Goal: Information Seeking & Learning: Learn about a topic

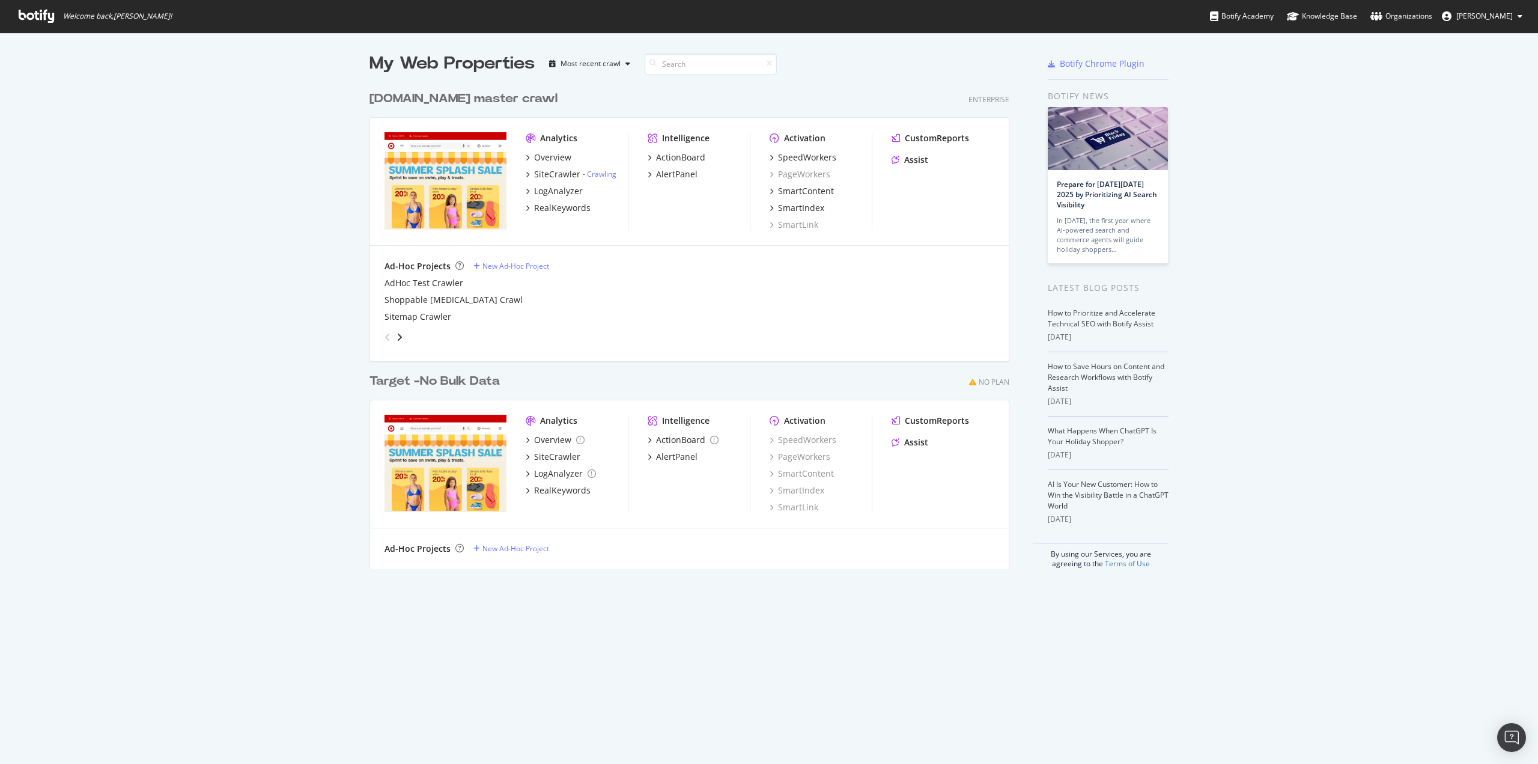
scroll to position [755, 1520]
click at [552, 175] on div "SiteCrawler" at bounding box center [557, 174] width 46 height 12
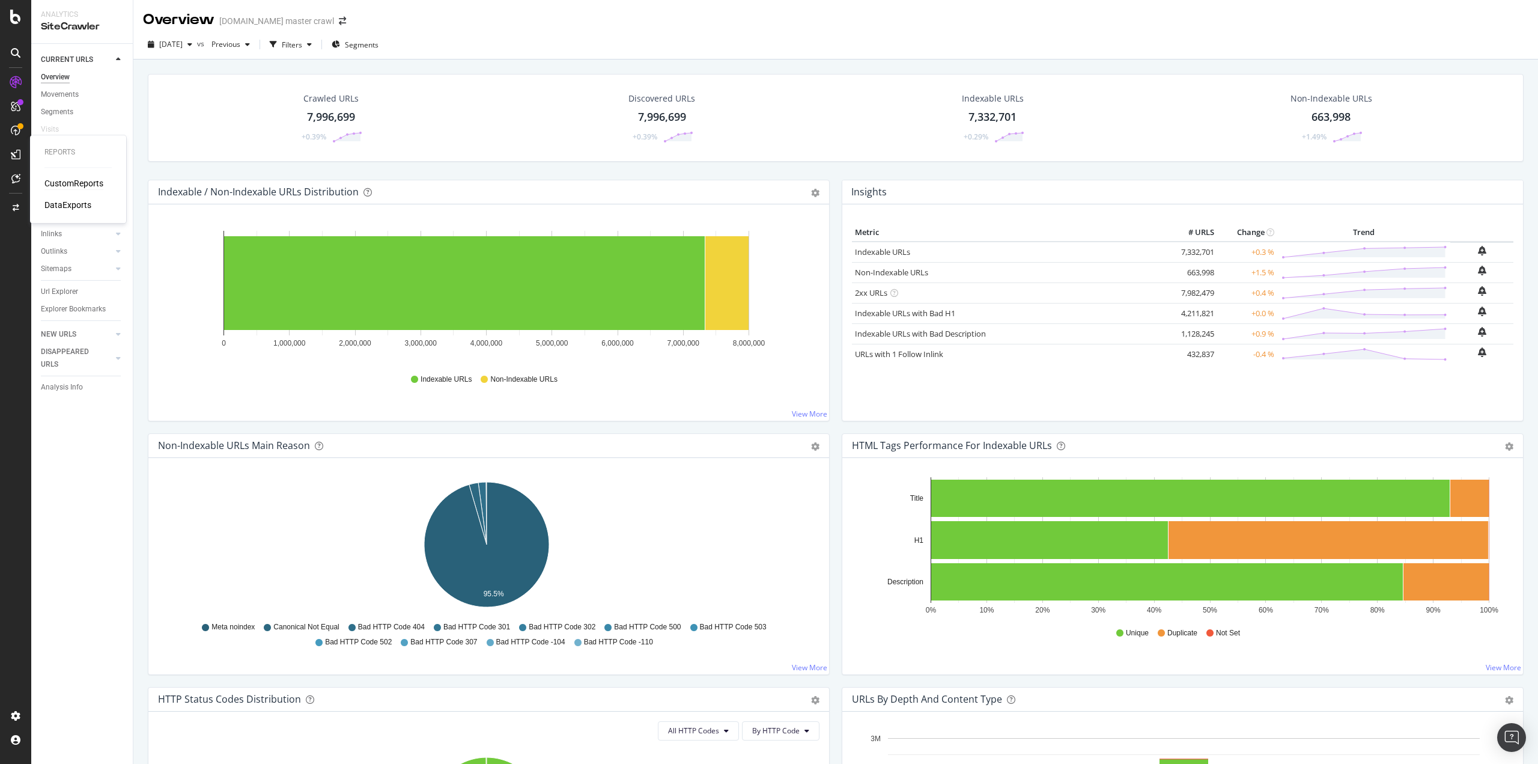
click at [65, 182] on div "CustomReports" at bounding box center [73, 183] width 59 height 12
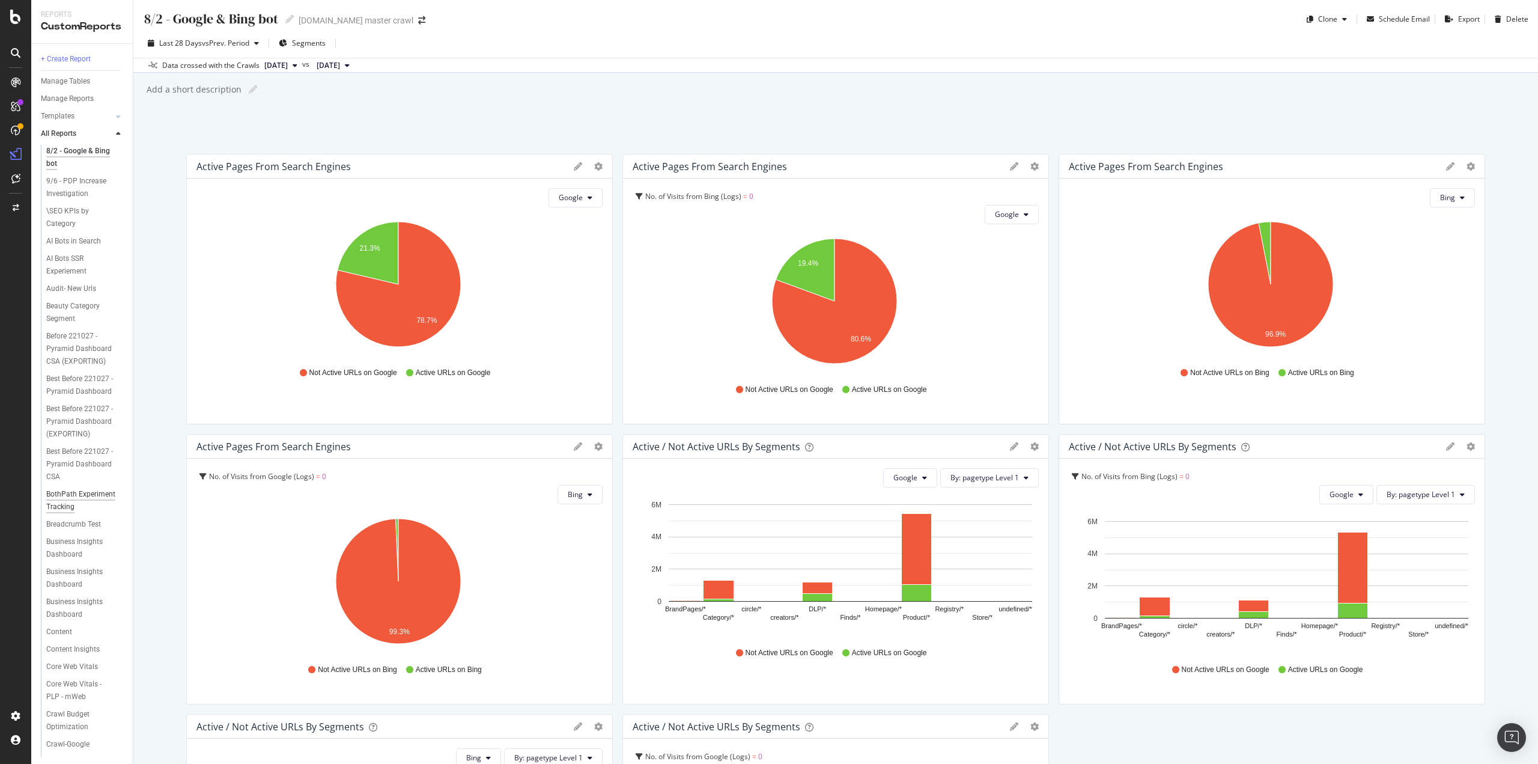
click at [53, 513] on div "BothPath Experiment Tracking" at bounding box center [81, 500] width 70 height 25
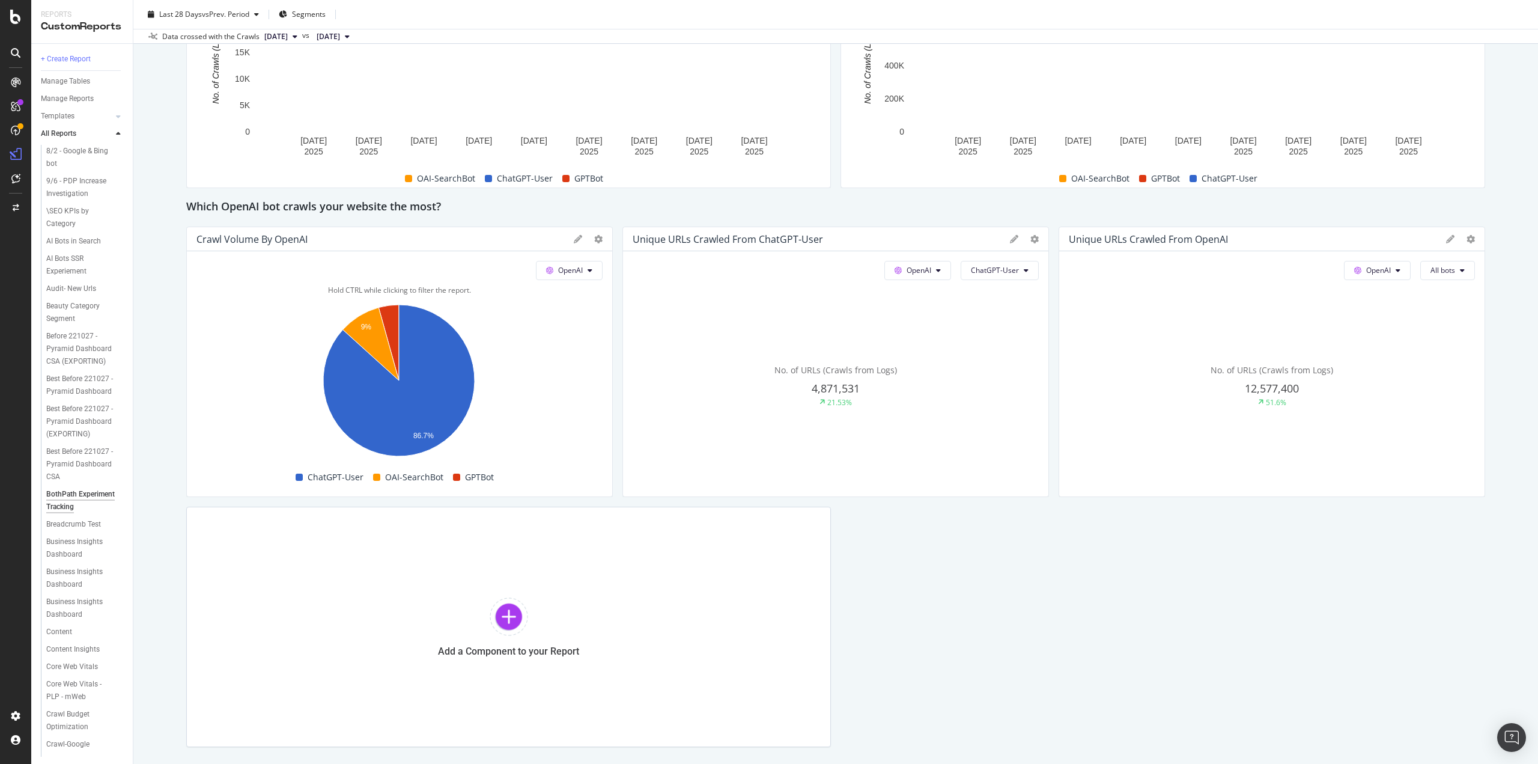
scroll to position [594, 0]
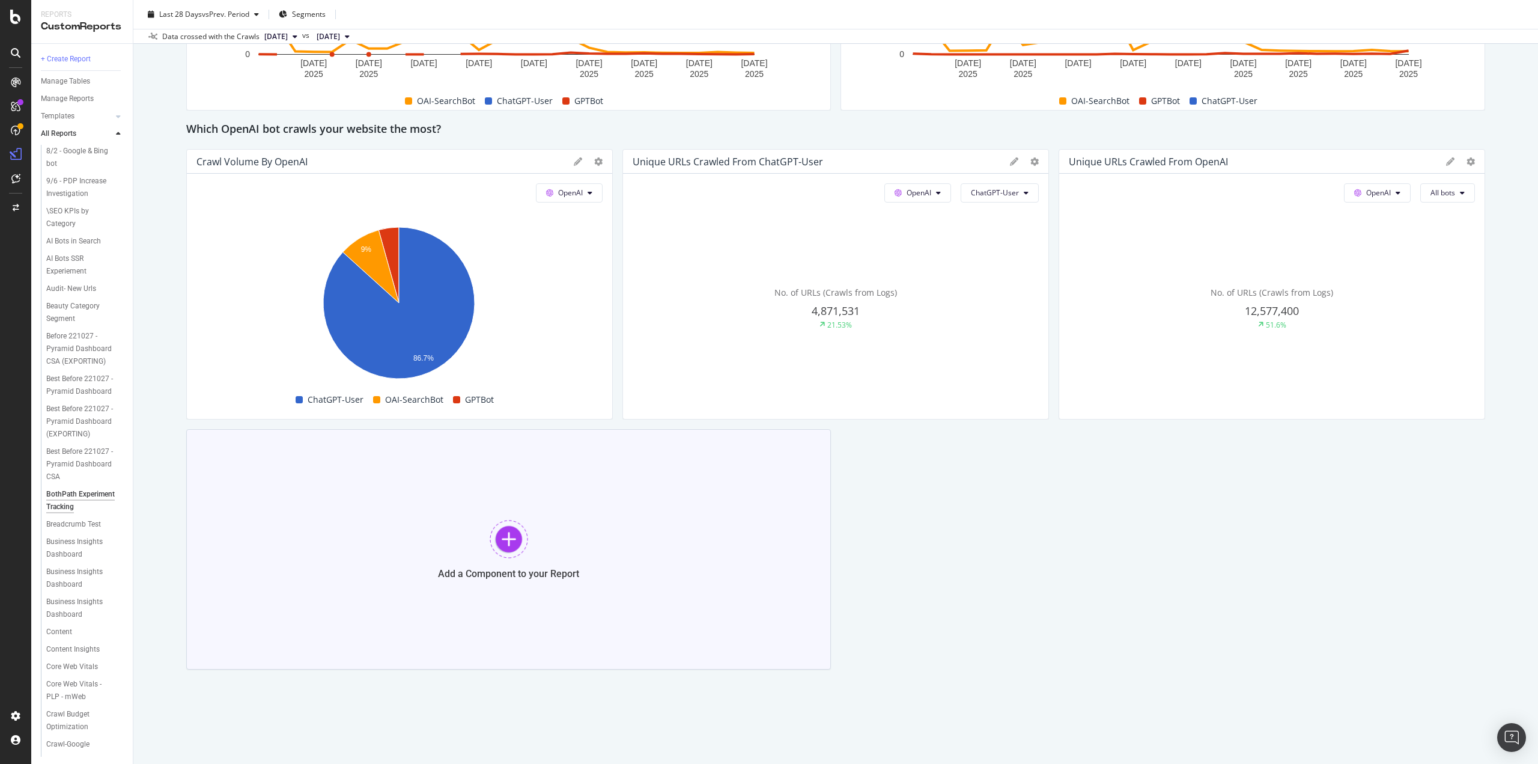
click at [527, 540] on div "Add a Component to your Report" at bounding box center [508, 549] width 645 height 240
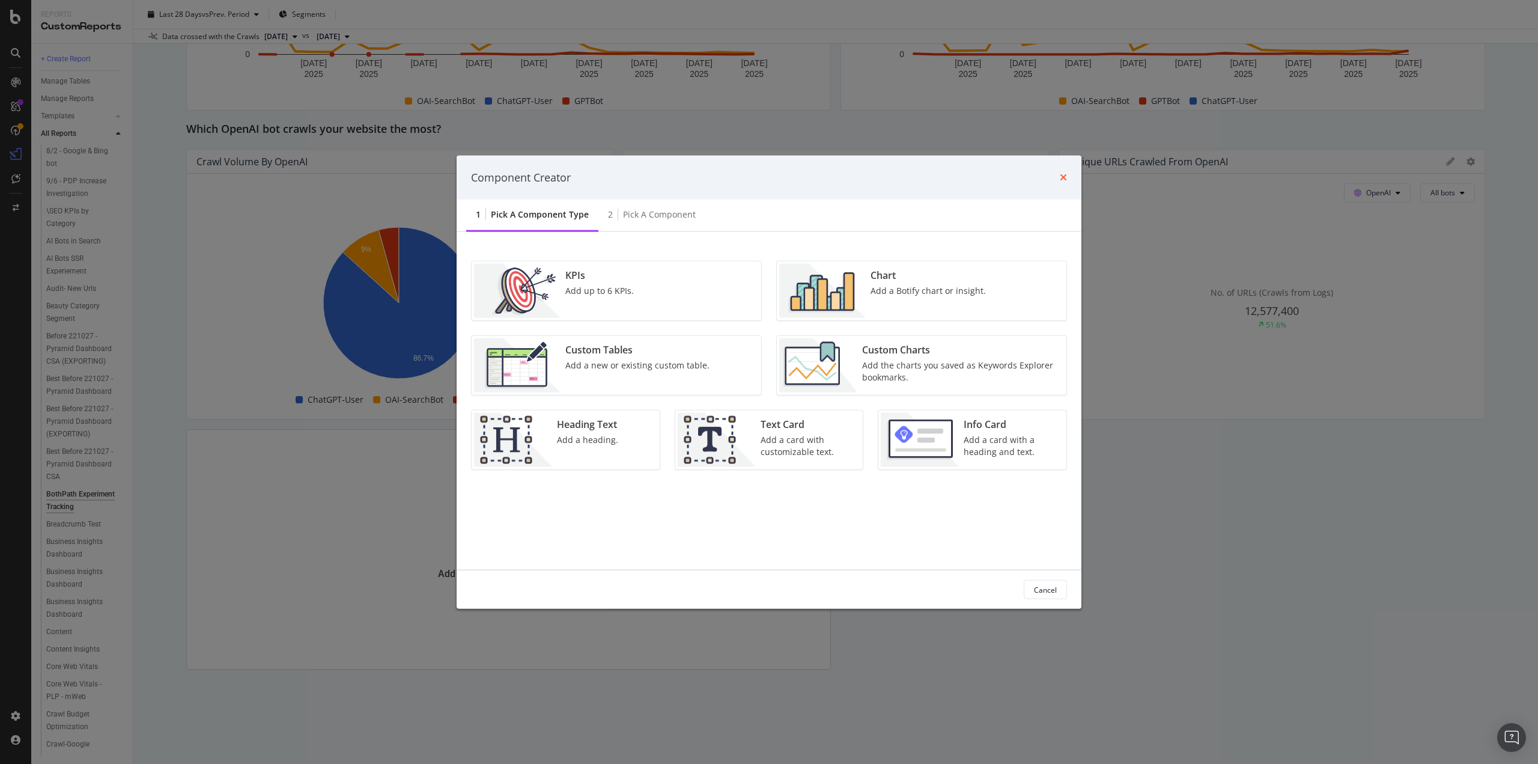
click at [1066, 179] on icon "times" at bounding box center [1063, 177] width 7 height 10
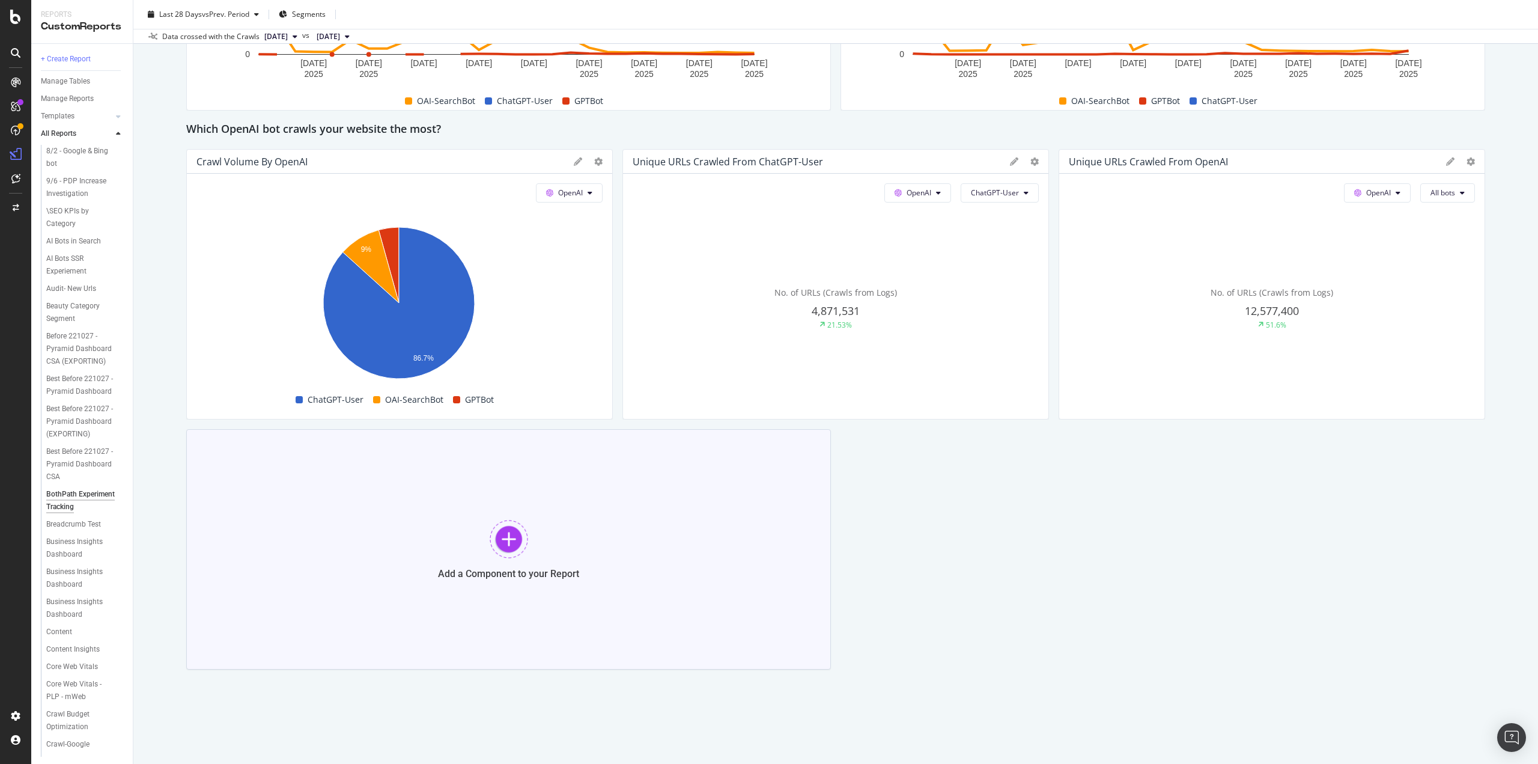
click at [524, 496] on div "Add a Component to your Report" at bounding box center [508, 549] width 645 height 240
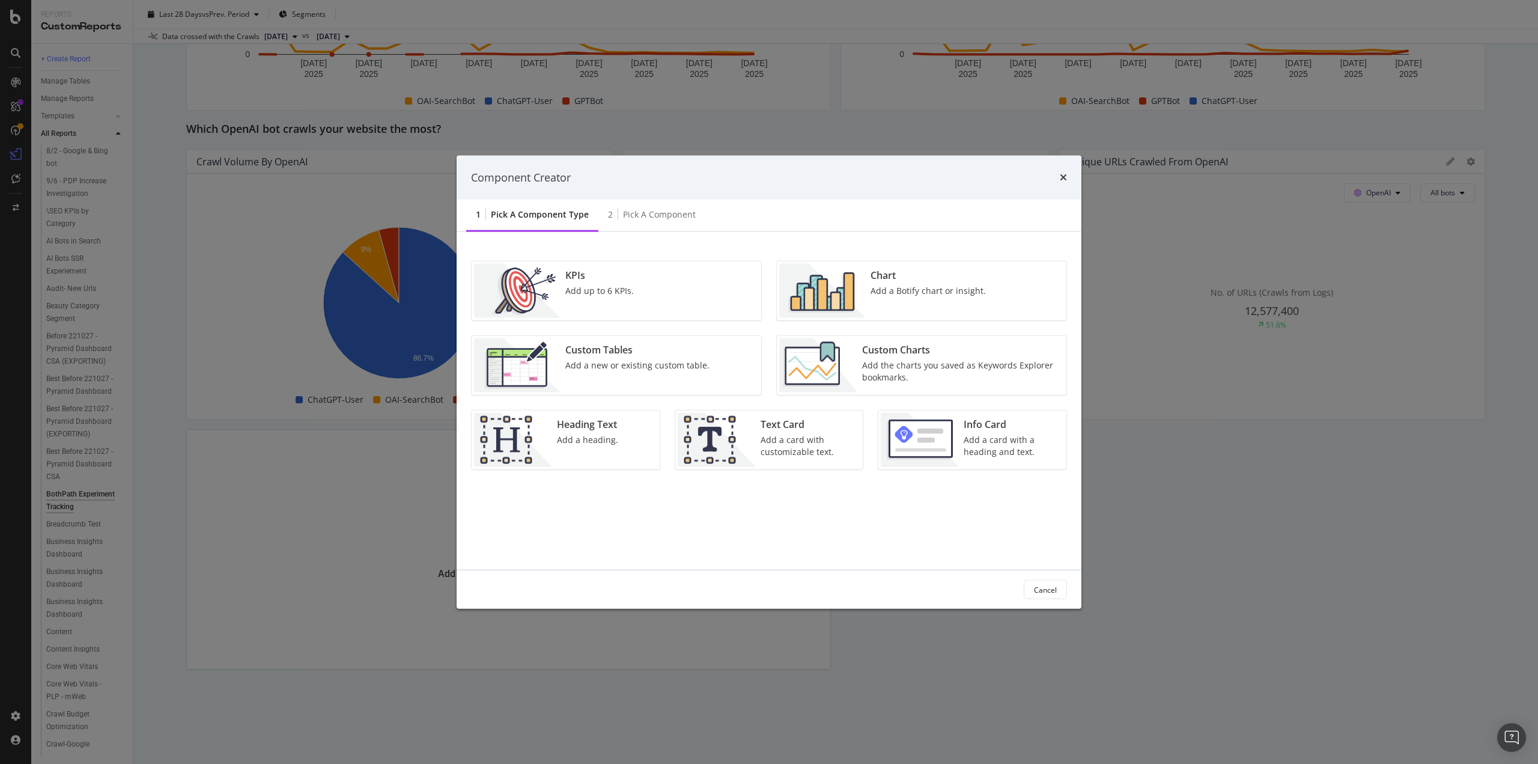
click at [905, 302] on div "Chart Add a Botify chart or insight." at bounding box center [928, 291] width 125 height 54
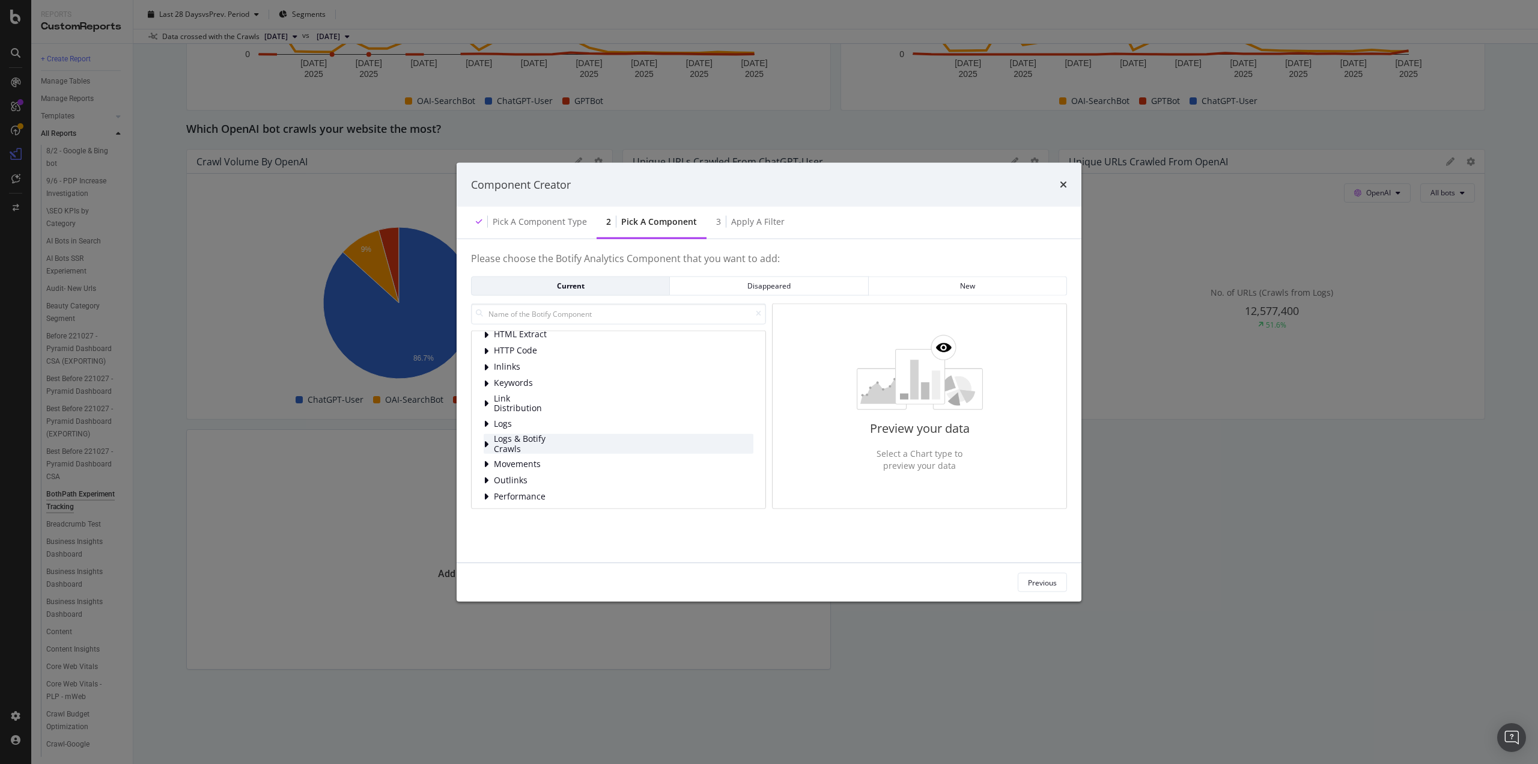
scroll to position [60, 0]
click at [497, 405] on span "Logs" at bounding box center [520, 404] width 53 height 10
click at [537, 468] on span "Visits" at bounding box center [547, 469] width 53 height 10
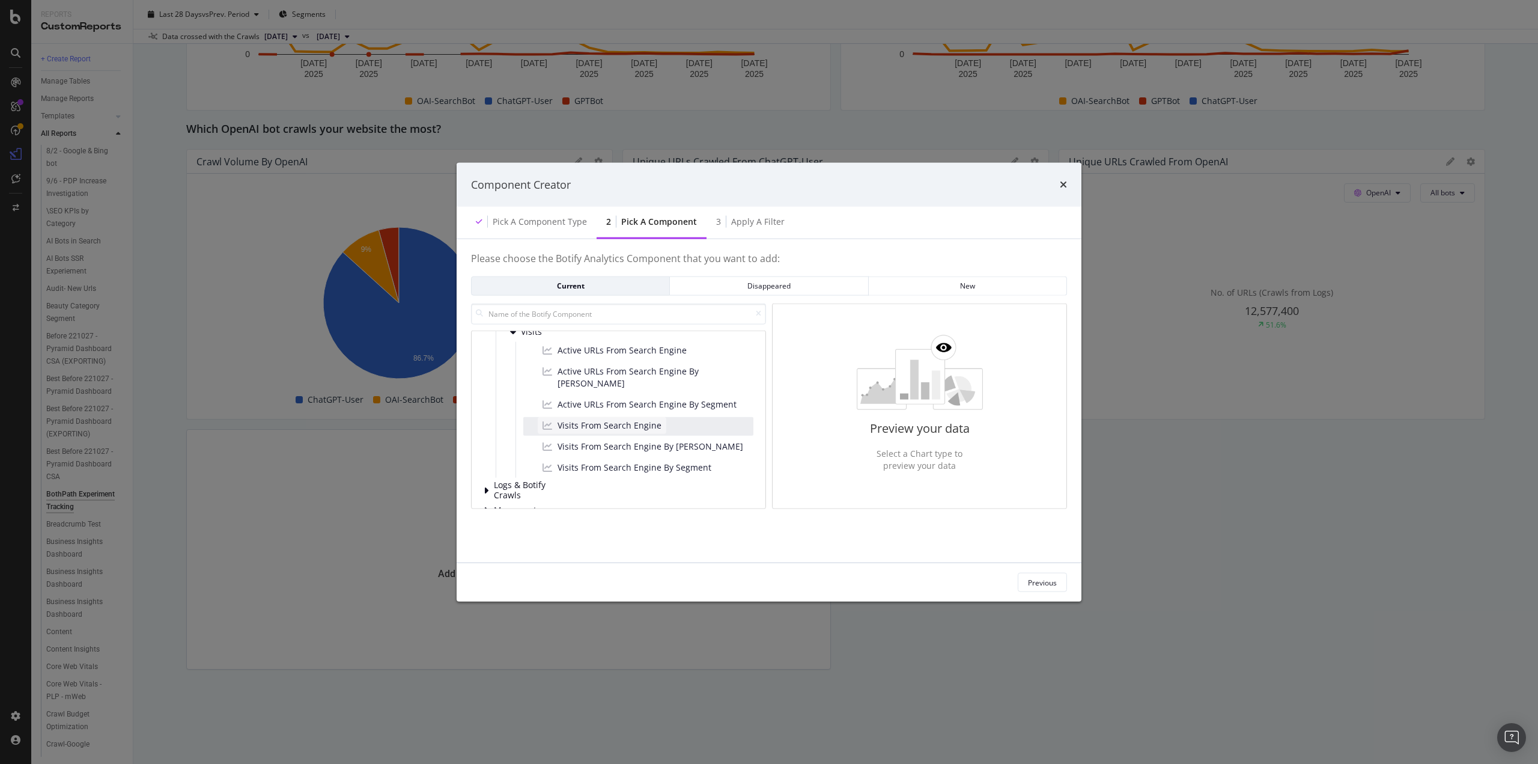
scroll to position [180, 0]
click at [616, 437] on span "Visits From Search Engine" at bounding box center [610, 443] width 104 height 12
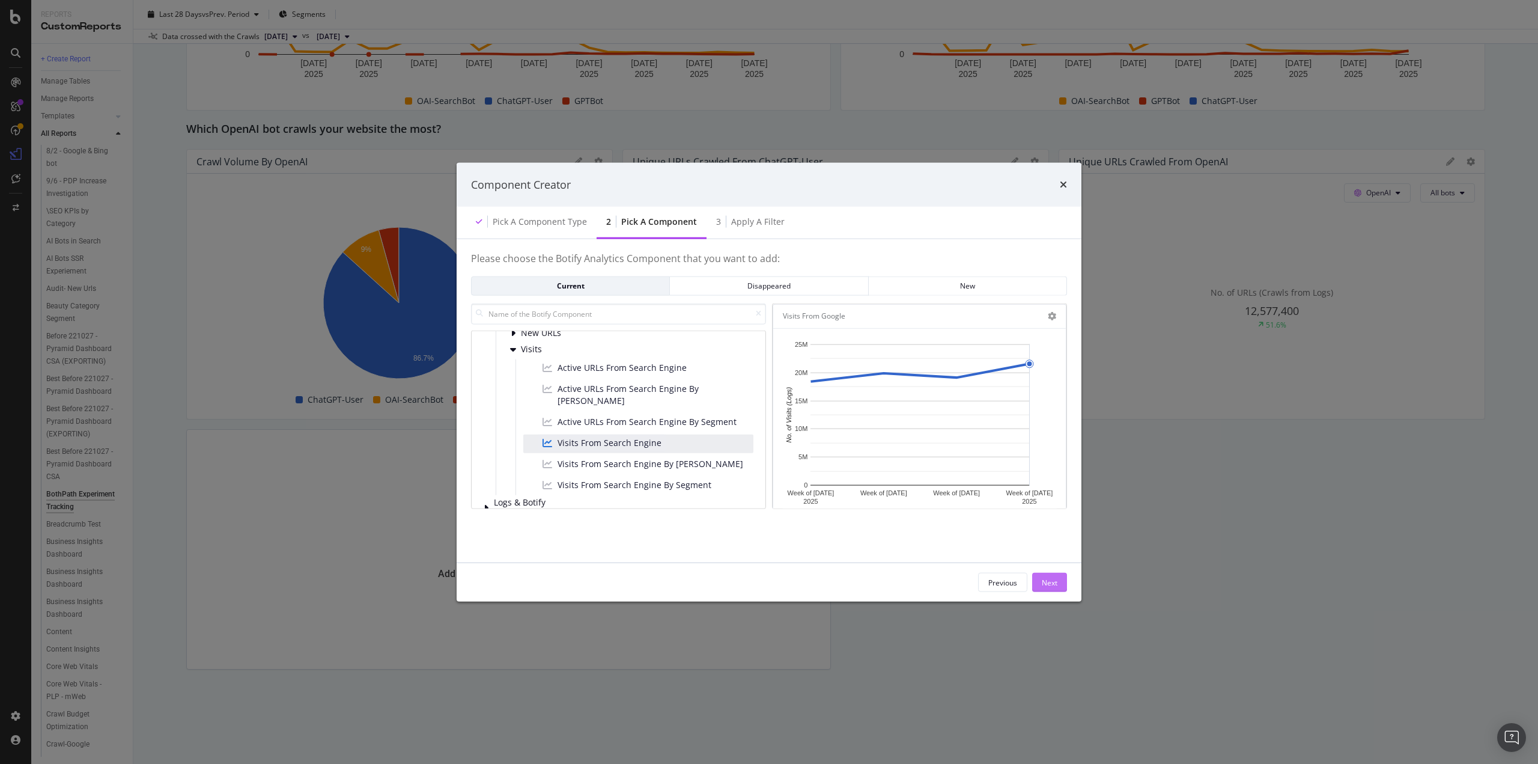
click at [1059, 580] on button "Next" at bounding box center [1049, 582] width 35 height 19
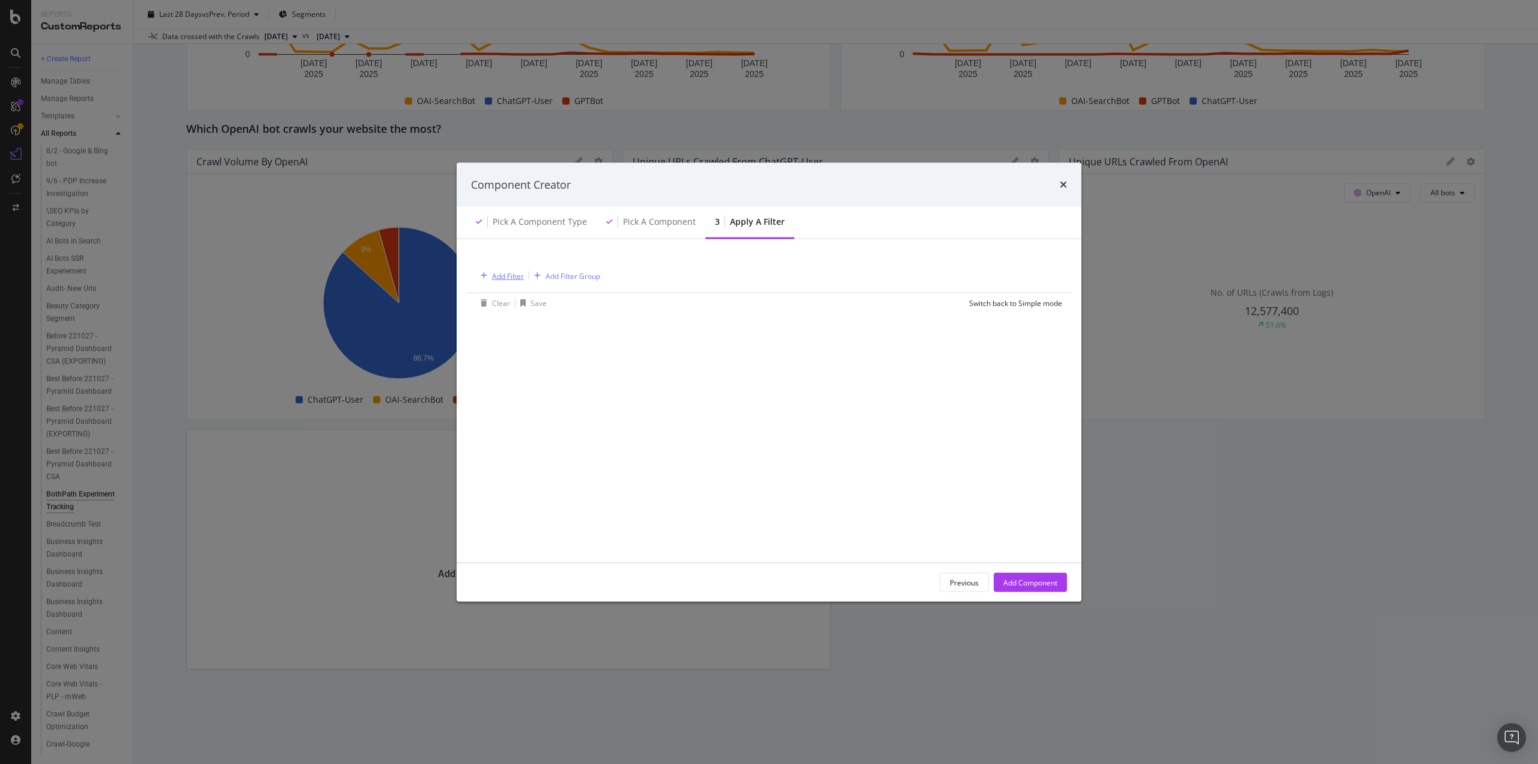
click at [497, 275] on div "Add Filter" at bounding box center [508, 275] width 32 height 10
drag, startPoint x: 486, startPoint y: 386, endPoint x: 490, endPoint y: 381, distance: 7.2
click at [488, 384] on div "Logs" at bounding box center [582, 379] width 206 height 17
click at [524, 395] on span "Segments" at bounding box center [518, 396] width 34 height 10
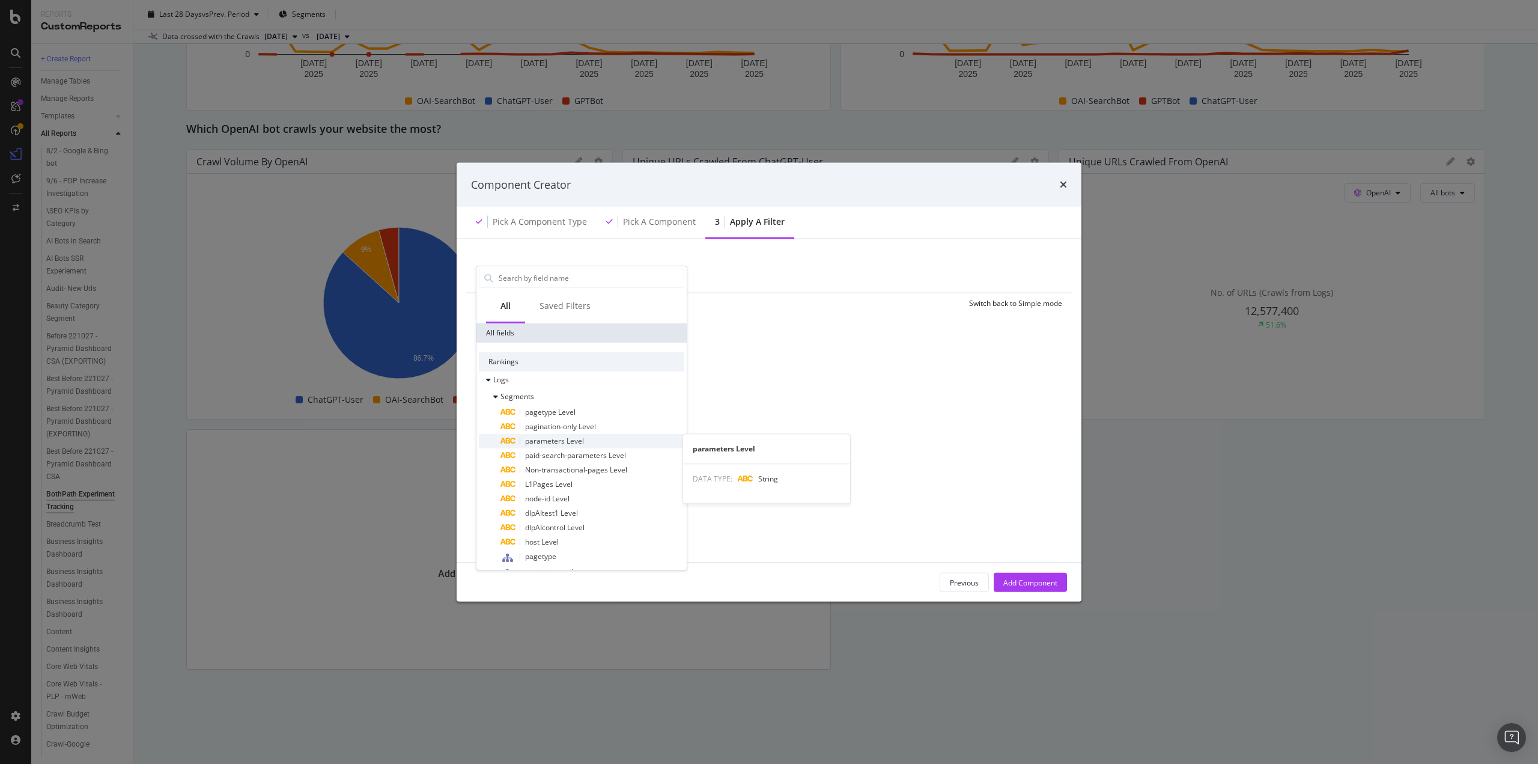
scroll to position [120, 0]
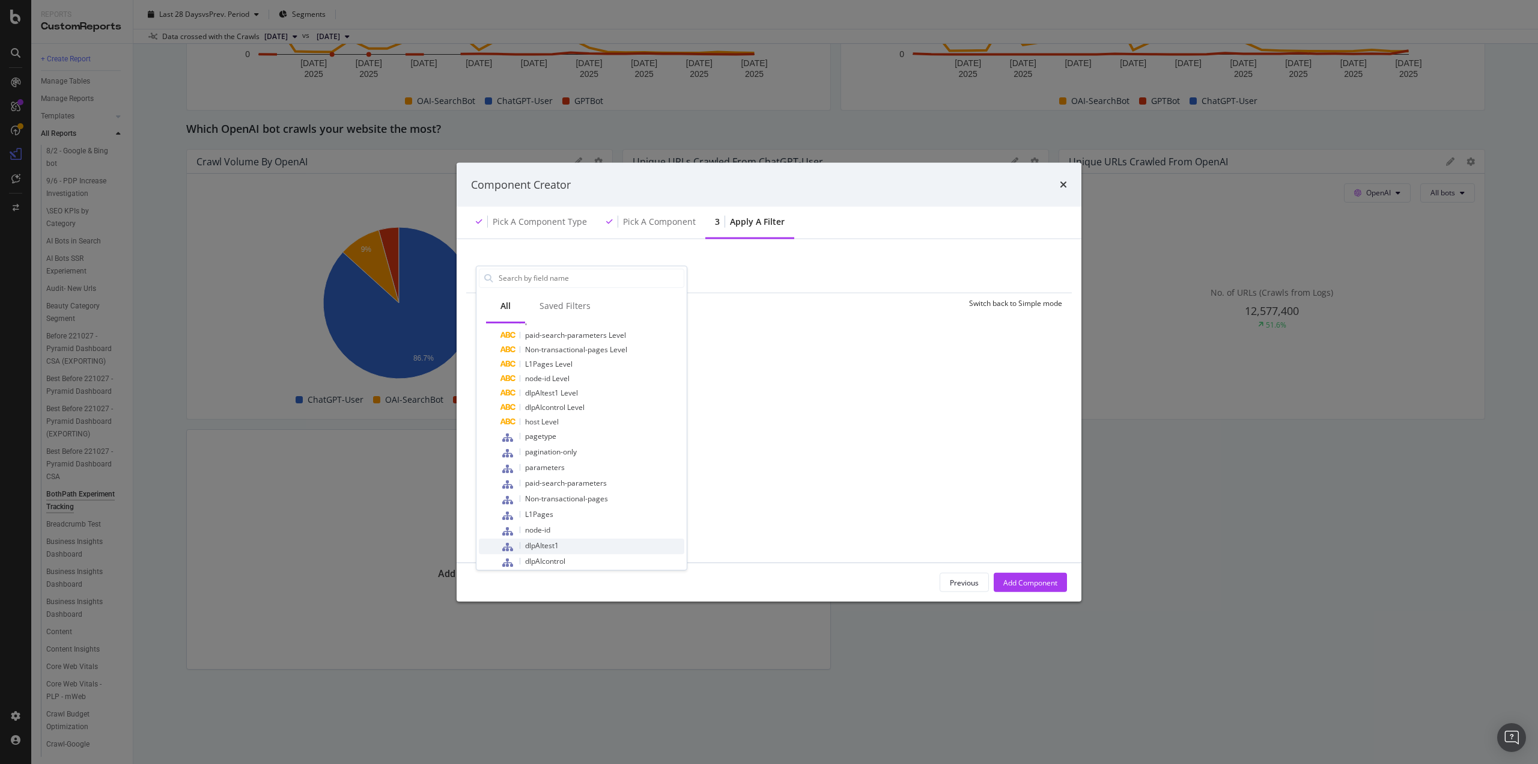
click at [543, 544] on span "dlpAItest1" at bounding box center [542, 545] width 34 height 10
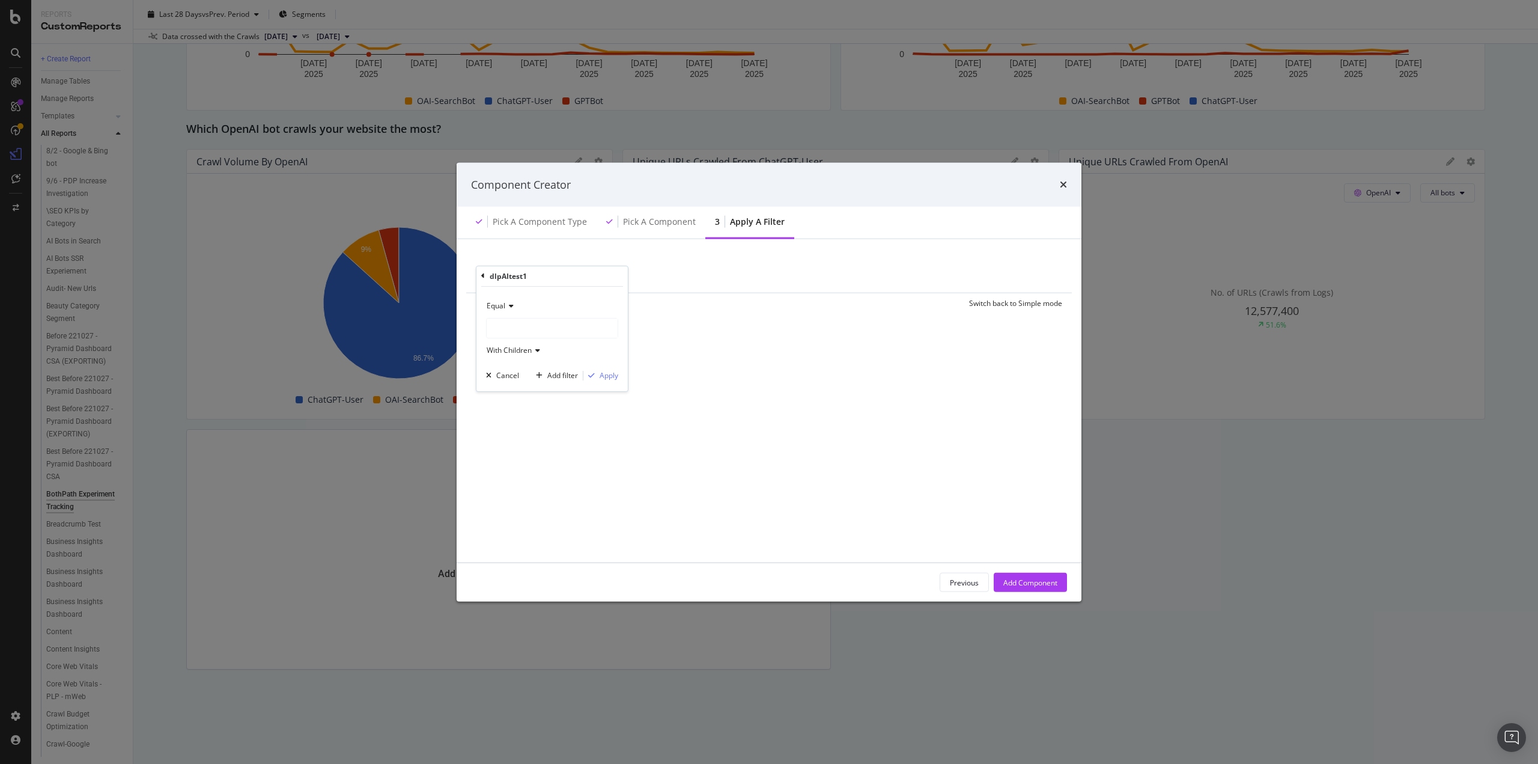
click at [520, 324] on div "modal" at bounding box center [552, 327] width 131 height 19
click at [495, 364] on icon "modal" at bounding box center [495, 367] width 4 height 7
click at [516, 379] on span "mens" at bounding box center [514, 381] width 19 height 10
click at [606, 376] on div "Apply" at bounding box center [609, 375] width 19 height 10
click at [1025, 576] on div "Add Component" at bounding box center [1031, 582] width 54 height 18
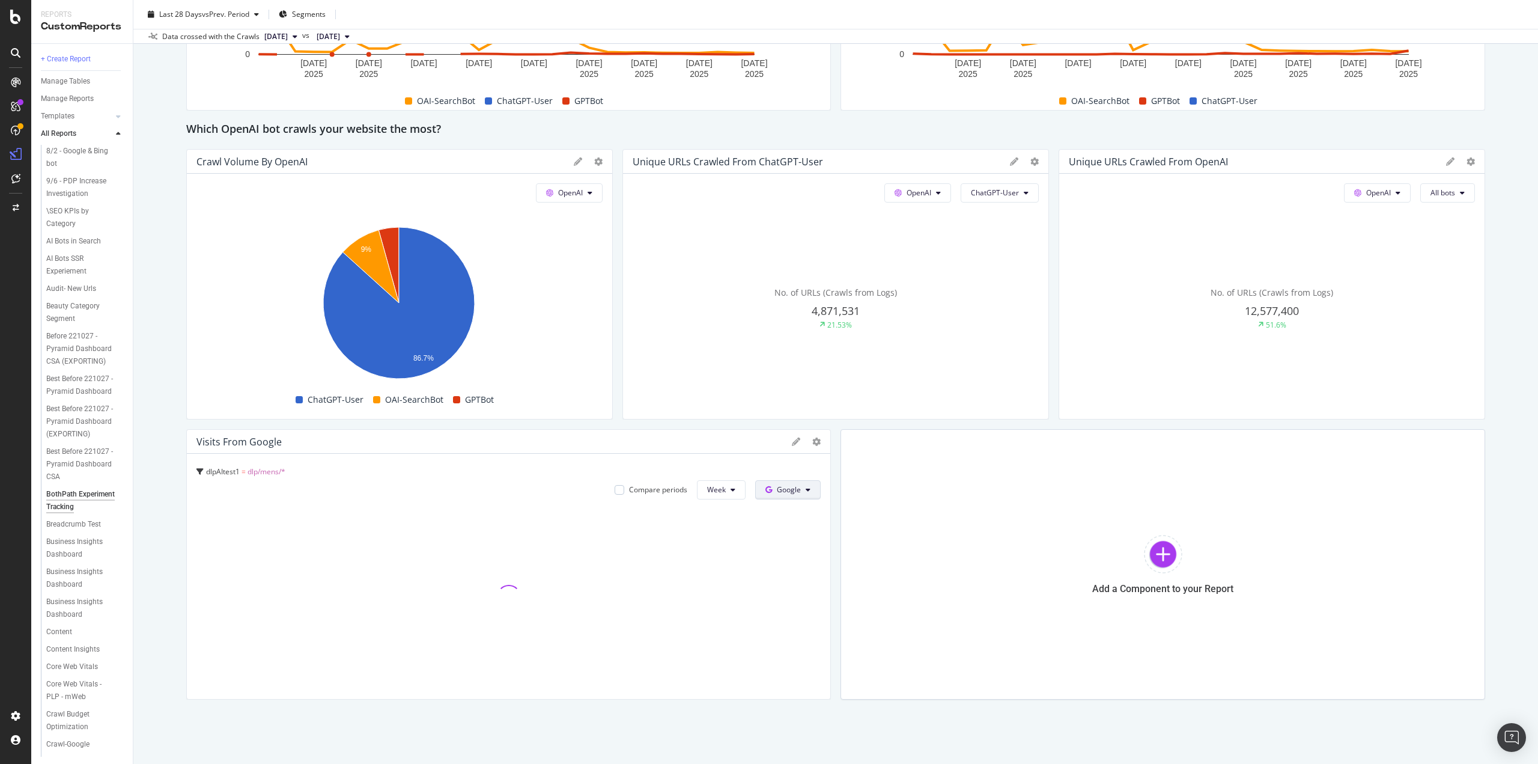
click at [804, 495] on button "Google" at bounding box center [788, 489] width 66 height 19
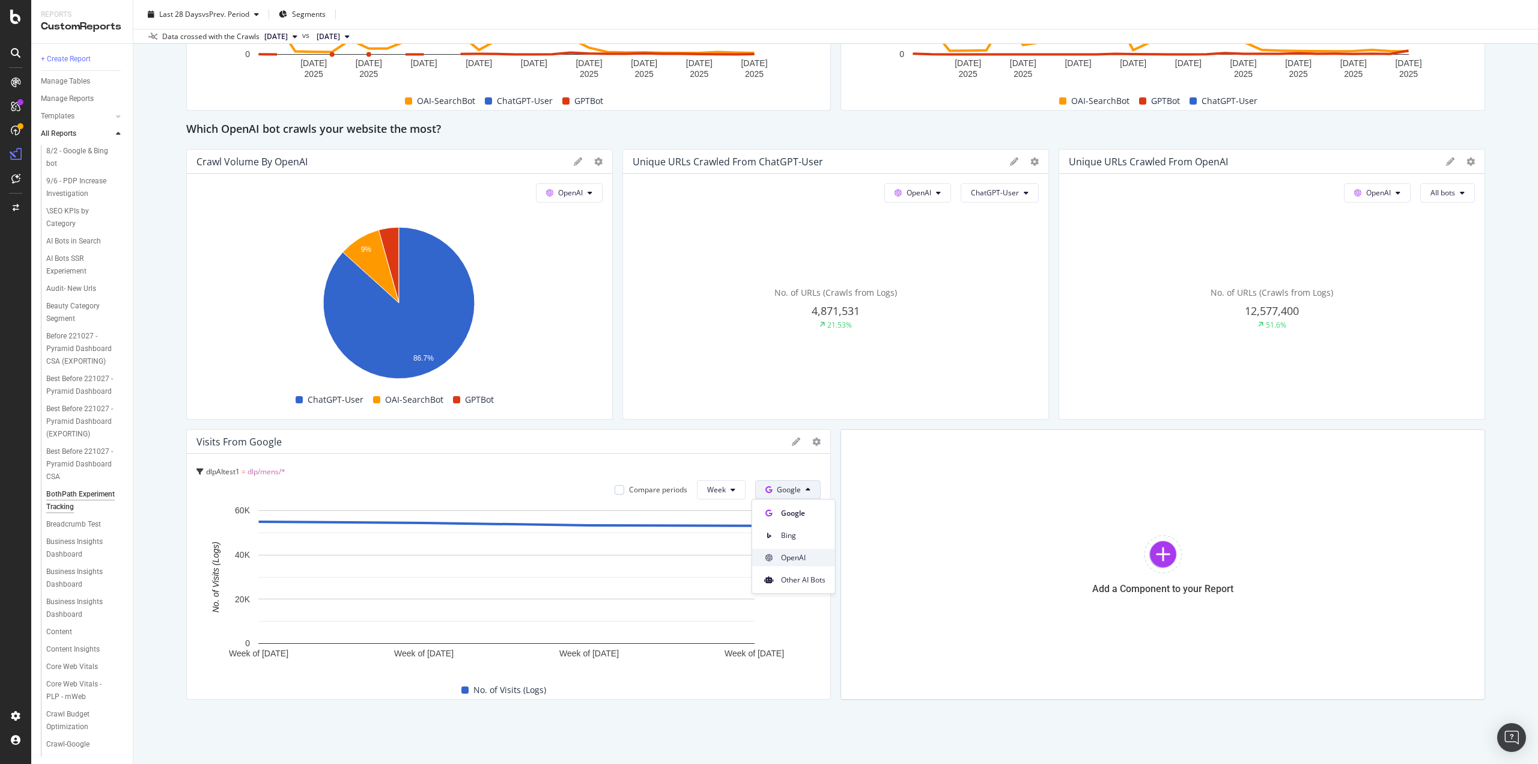
click at [802, 552] on span "OpenAI" at bounding box center [803, 557] width 44 height 11
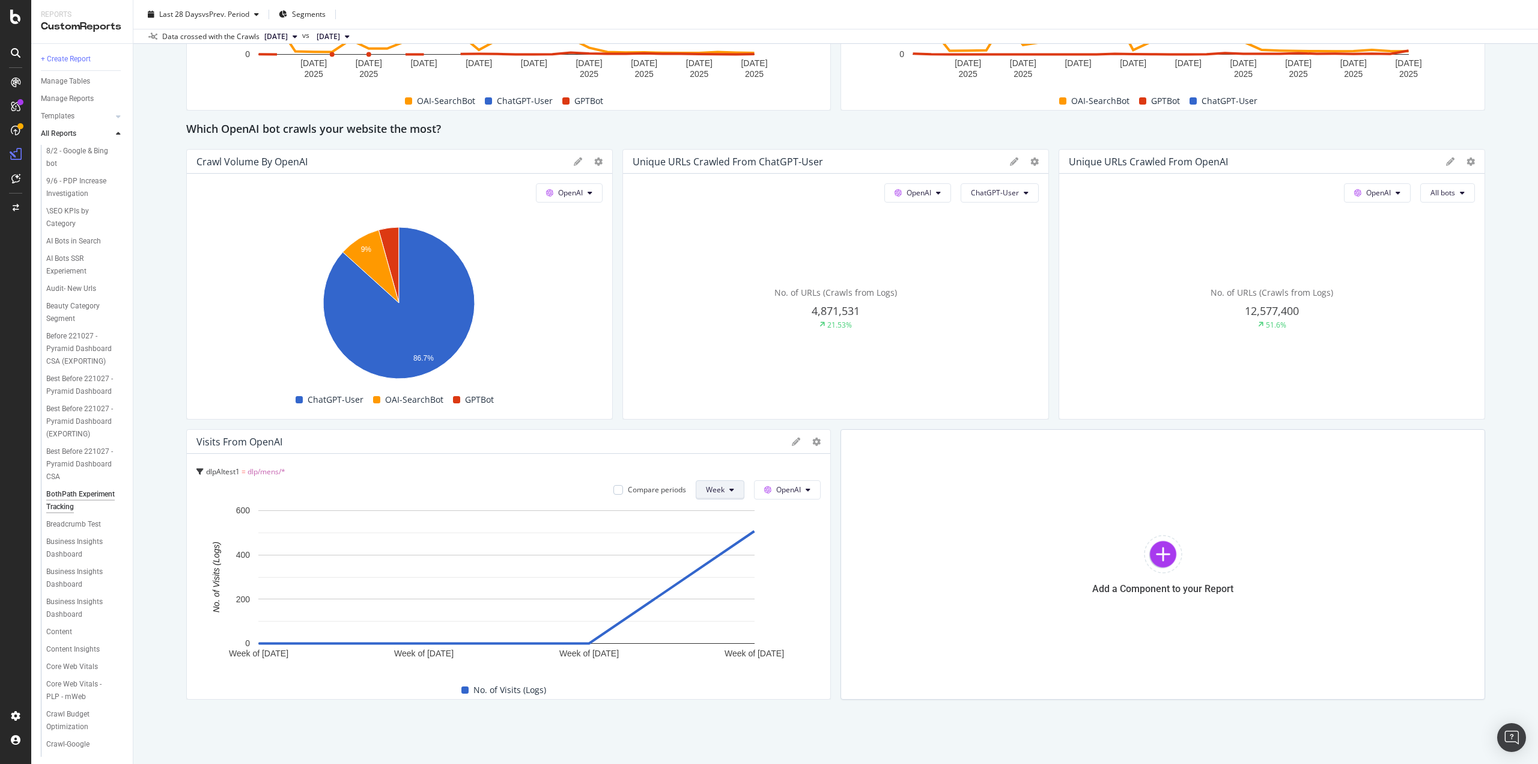
click at [718, 493] on span "Week" at bounding box center [715, 489] width 19 height 10
click at [712, 517] on span "Day" at bounding box center [714, 513] width 22 height 11
click at [1165, 551] on div at bounding box center [1163, 554] width 38 height 38
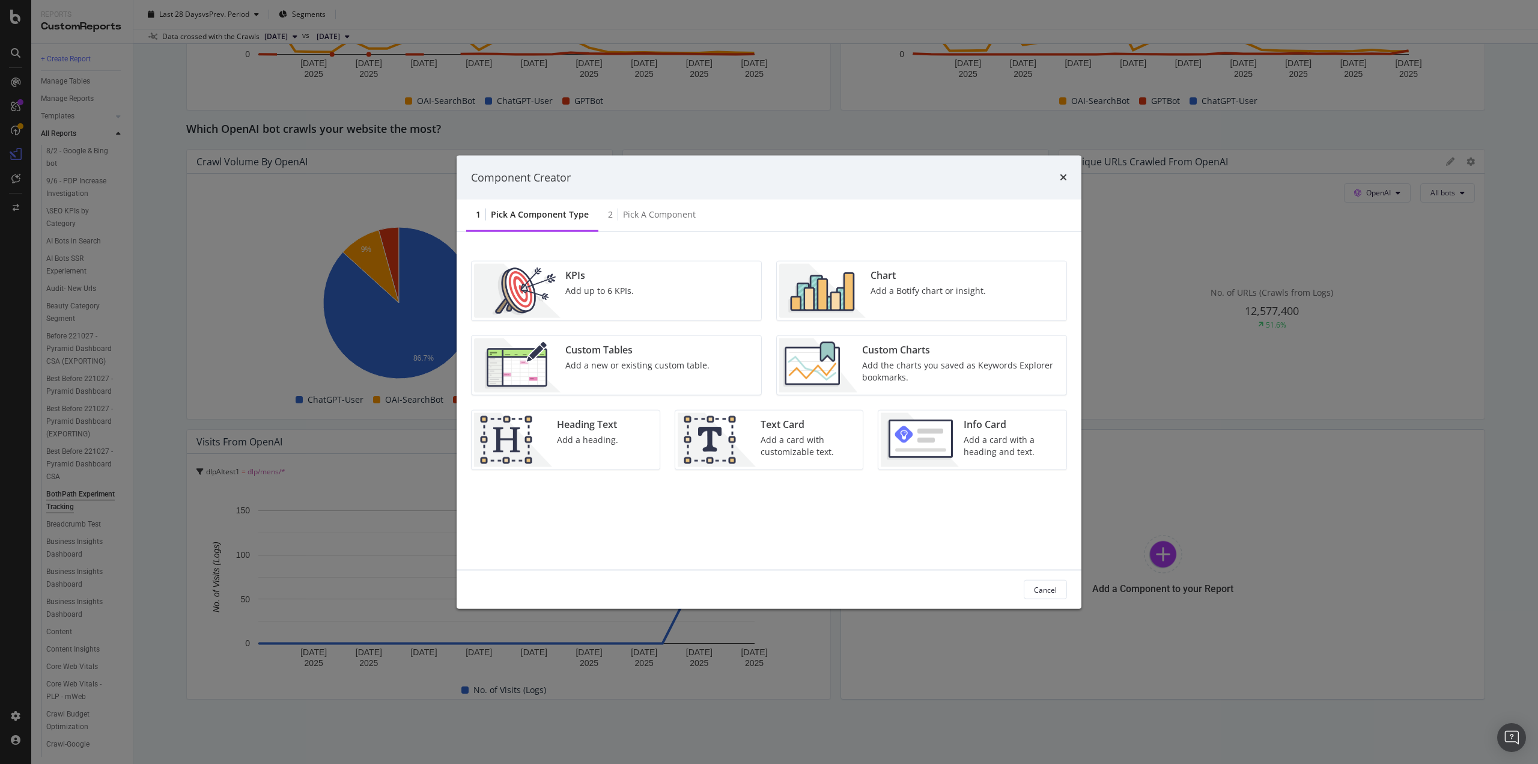
click at [898, 296] on div "Chart Add a Botify chart or insight." at bounding box center [928, 291] width 125 height 54
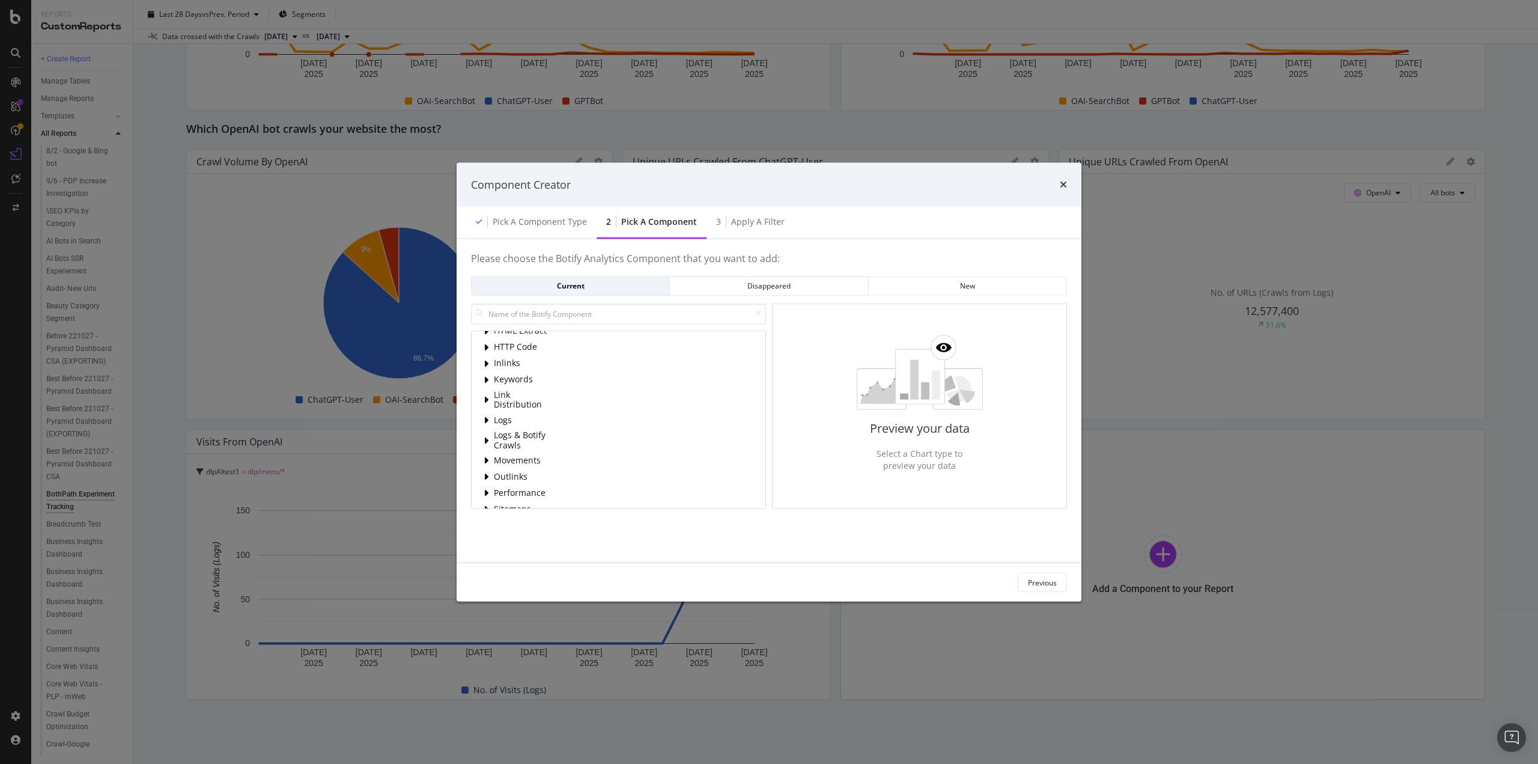
scroll to position [60, 0]
click at [499, 403] on span "Logs" at bounding box center [520, 404] width 53 height 10
click at [519, 406] on div "Visits" at bounding box center [629, 409] width 250 height 12
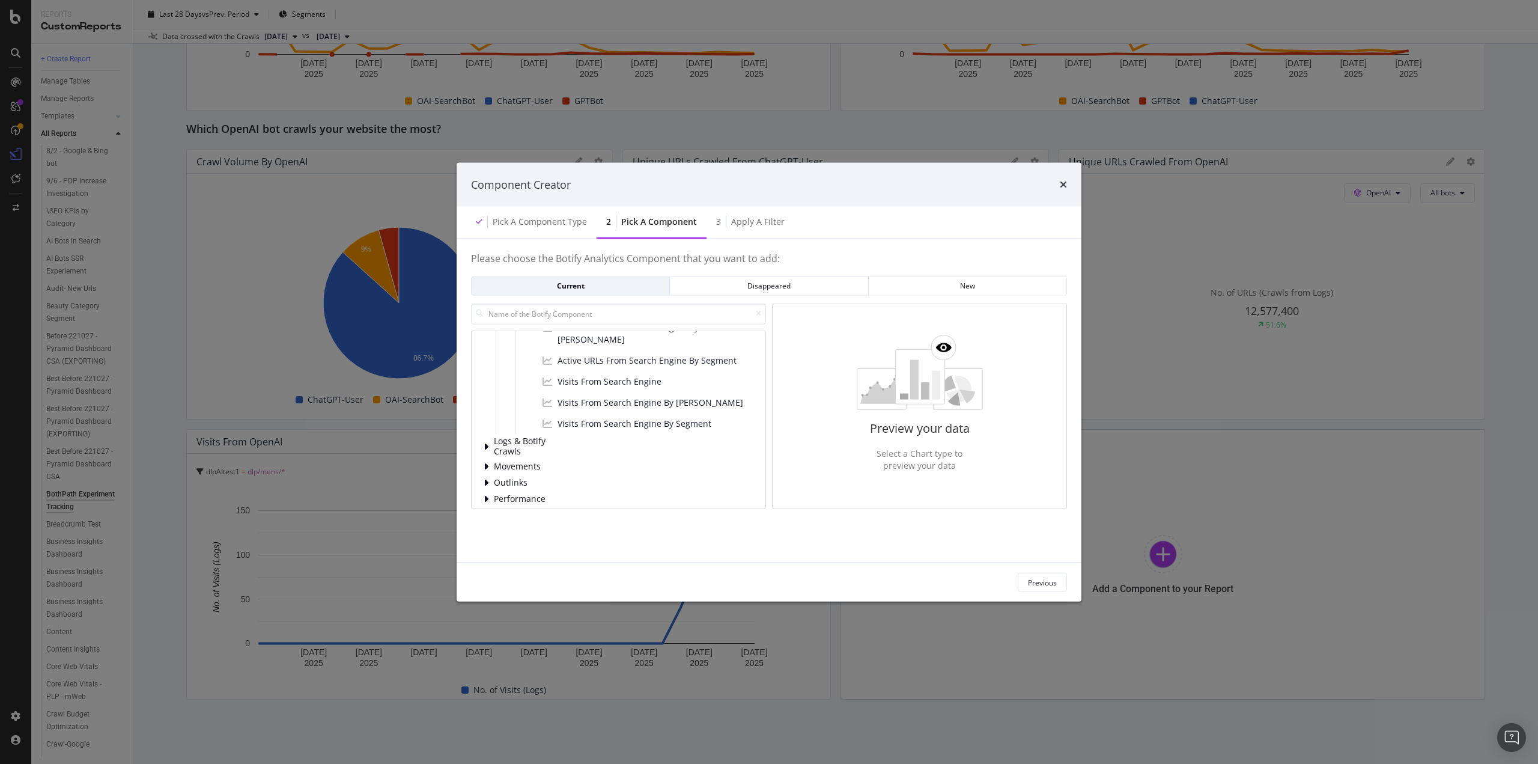
scroll to position [180, 0]
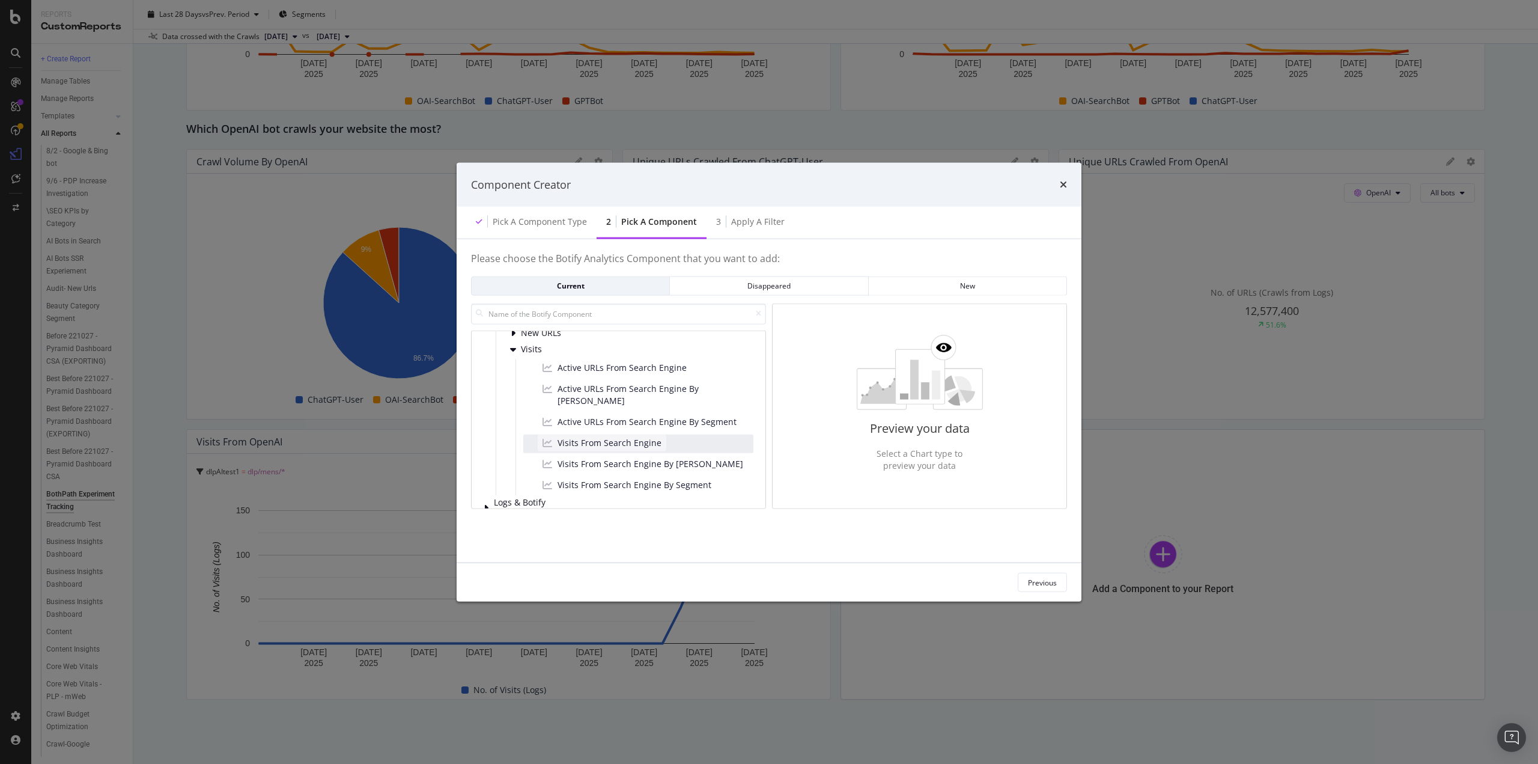
click at [600, 437] on span "Visits From Search Engine" at bounding box center [610, 443] width 104 height 12
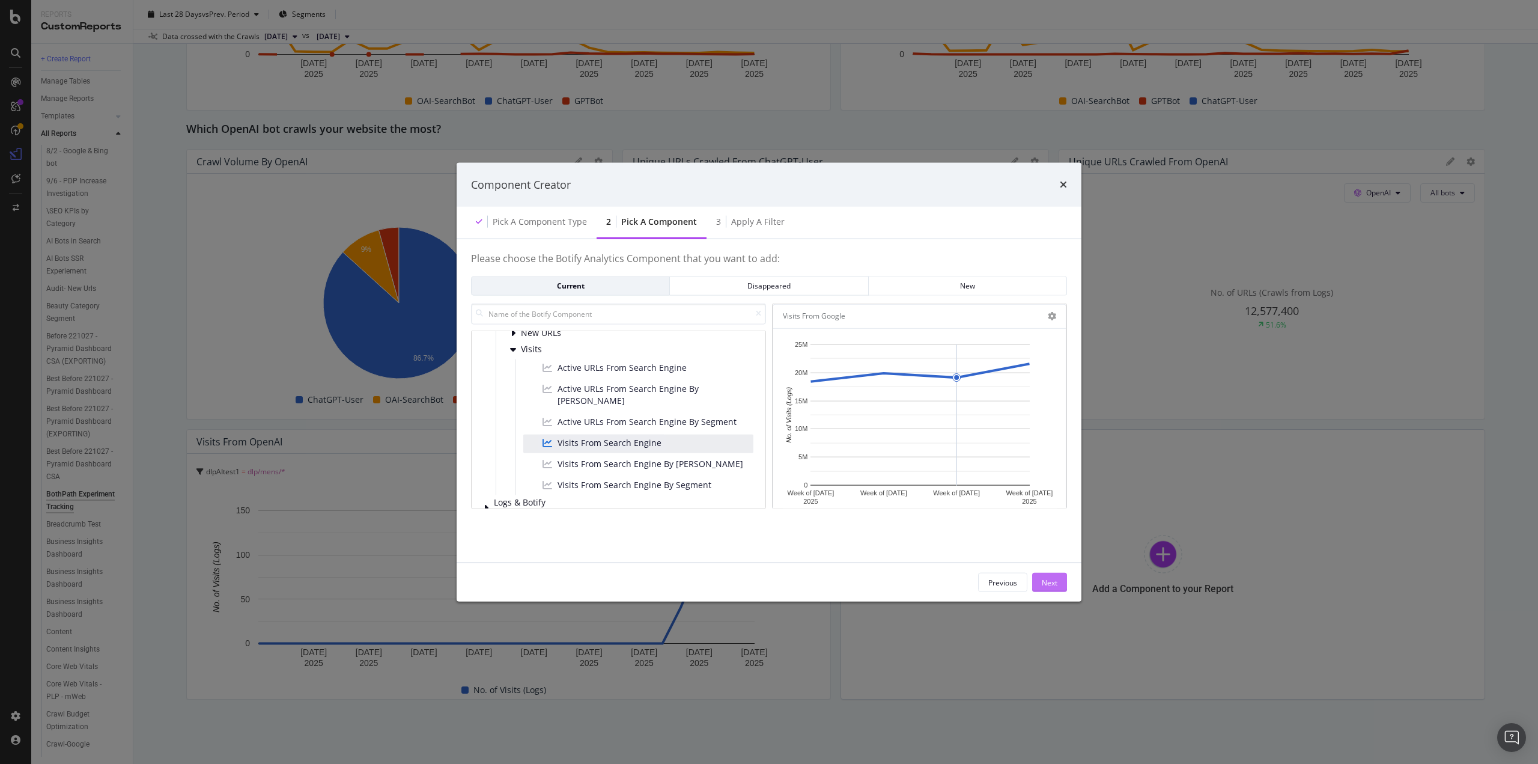
click at [1043, 581] on div "Next" at bounding box center [1050, 582] width 16 height 10
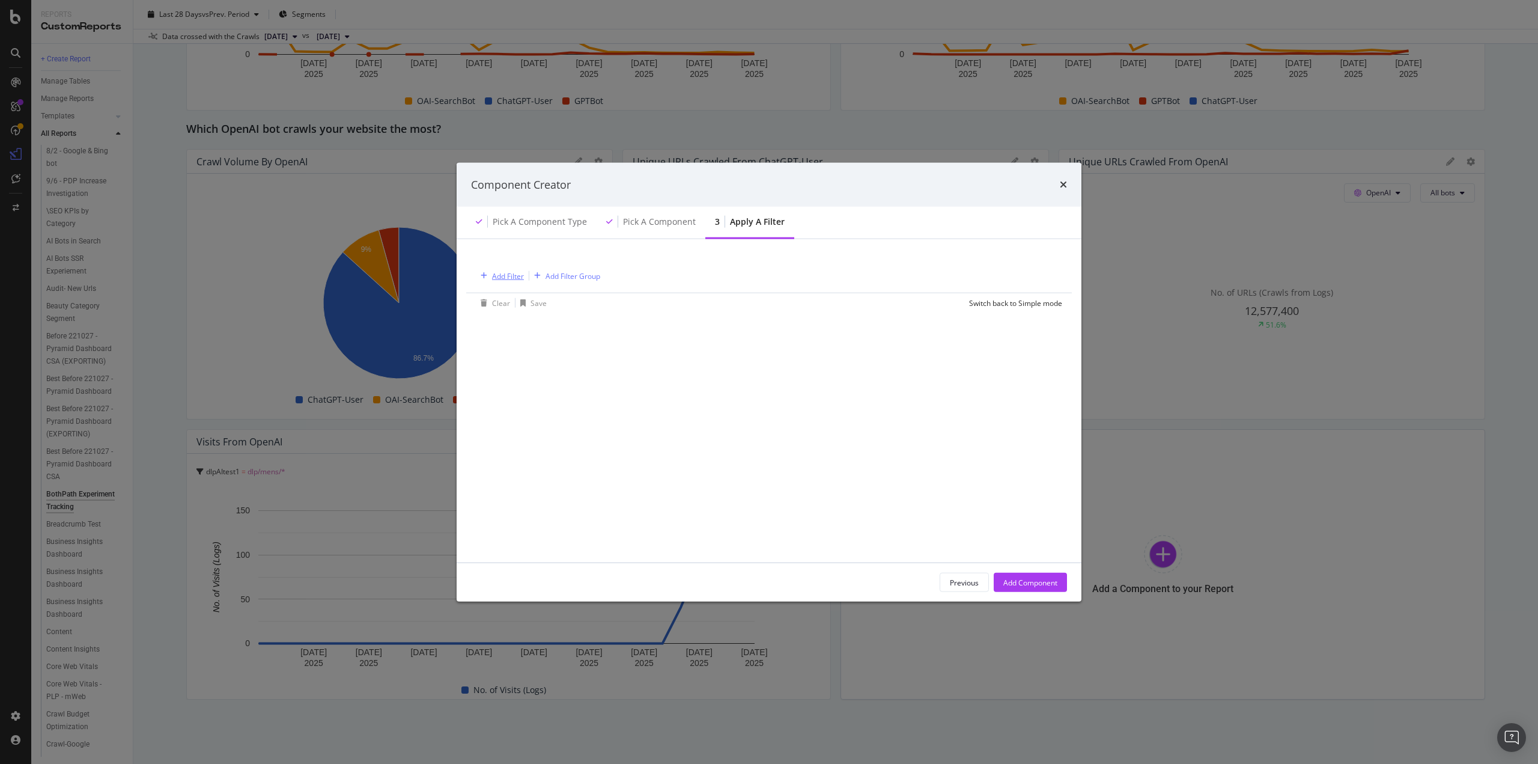
click at [508, 279] on div "Add Filter" at bounding box center [508, 275] width 32 height 10
click at [498, 377] on span "Logs" at bounding box center [501, 379] width 16 height 10
click at [508, 395] on span "Segments" at bounding box center [518, 396] width 34 height 10
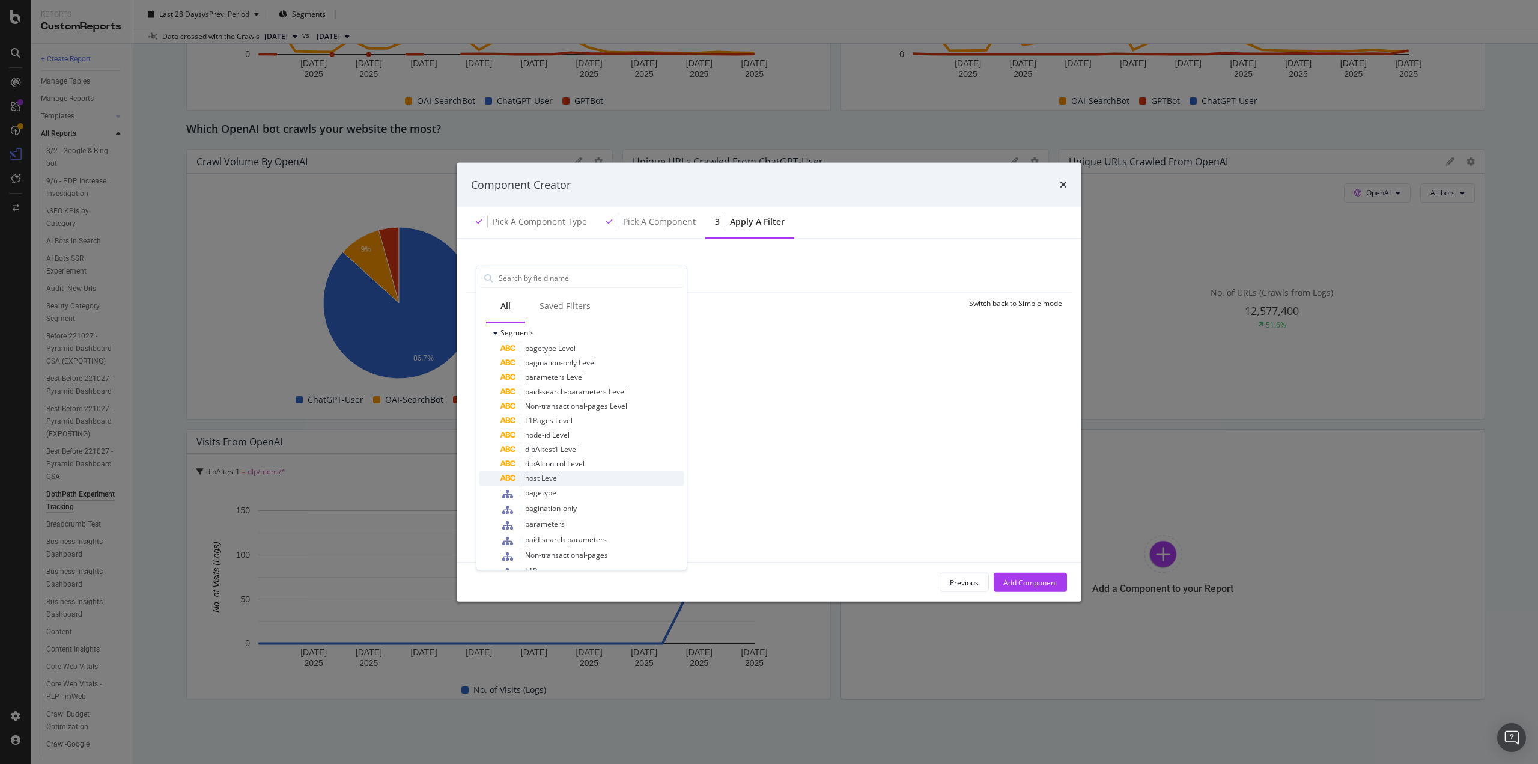
scroll to position [144, 0]
click at [538, 534] on span "dlpAIcontrol" at bounding box center [545, 536] width 40 height 10
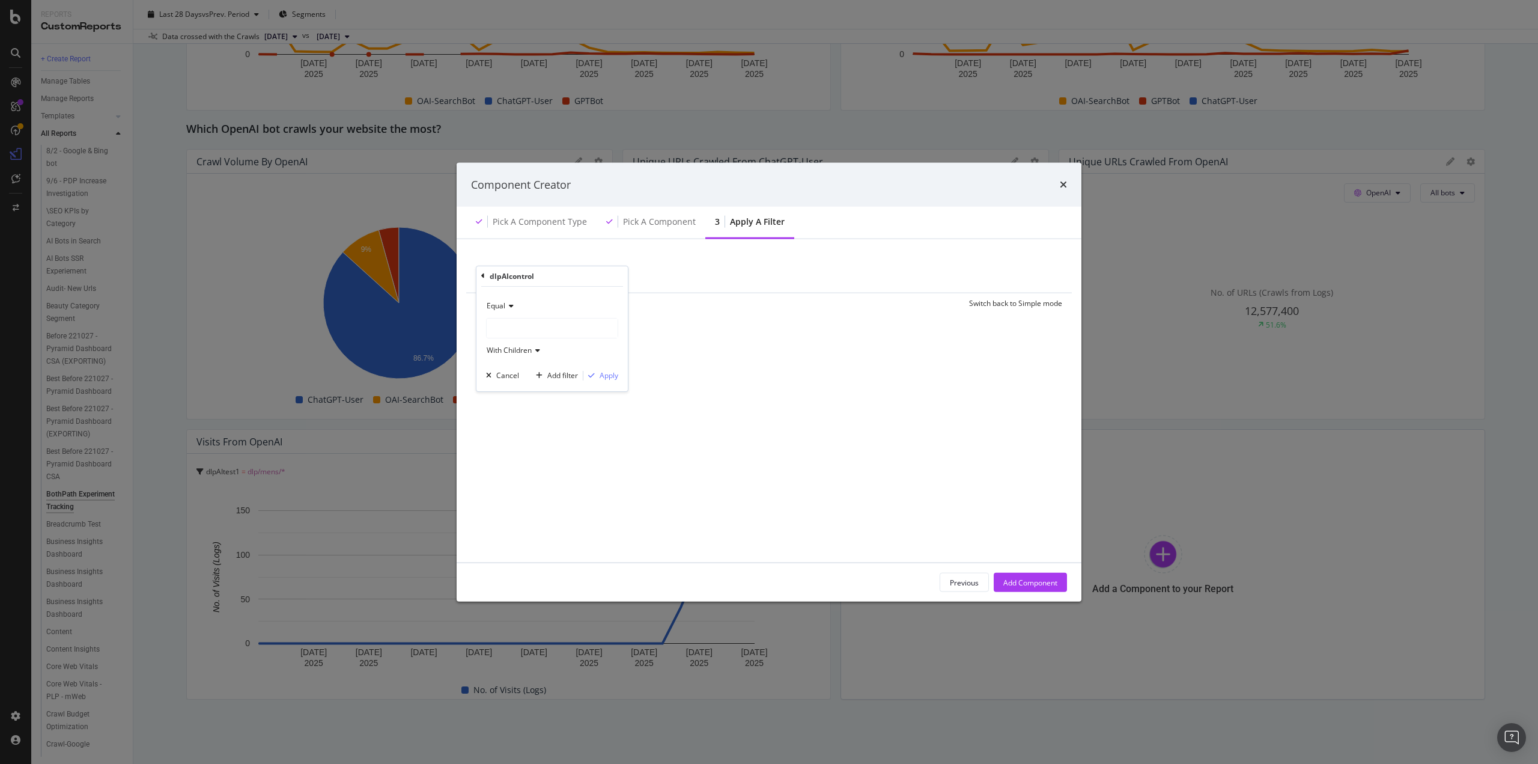
click at [514, 331] on div "modal" at bounding box center [552, 327] width 131 height 19
click at [494, 365] on icon "modal" at bounding box center [495, 367] width 4 height 7
click at [523, 379] on span "control" at bounding box center [516, 381] width 23 height 10
click at [605, 377] on div "Apply" at bounding box center [609, 375] width 19 height 10
click at [1047, 586] on div "Add Component" at bounding box center [1031, 582] width 54 height 10
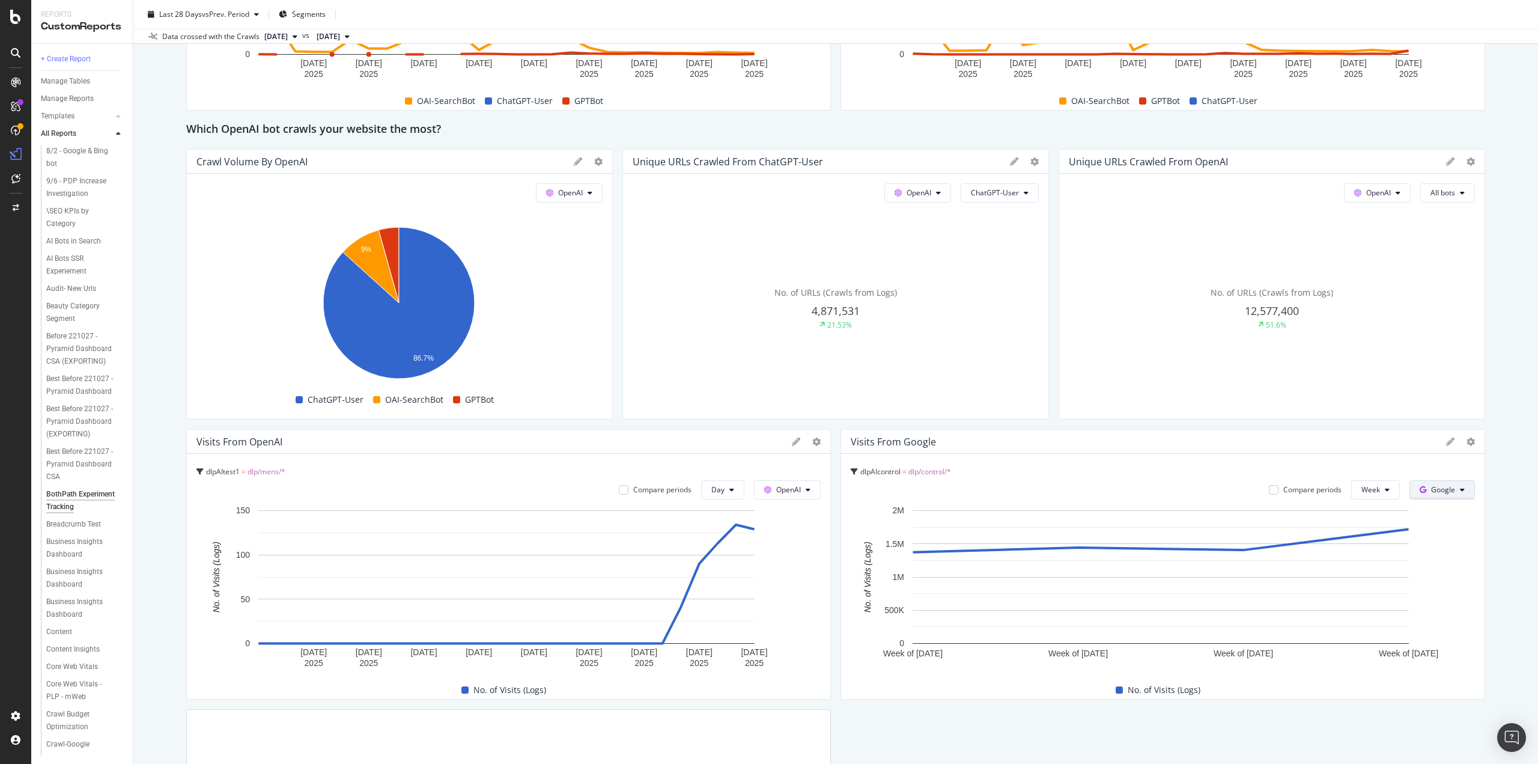
click at [1425, 483] on button "Google" at bounding box center [1443, 489] width 66 height 19
click at [1441, 555] on span "OpenAI" at bounding box center [1453, 557] width 44 height 11
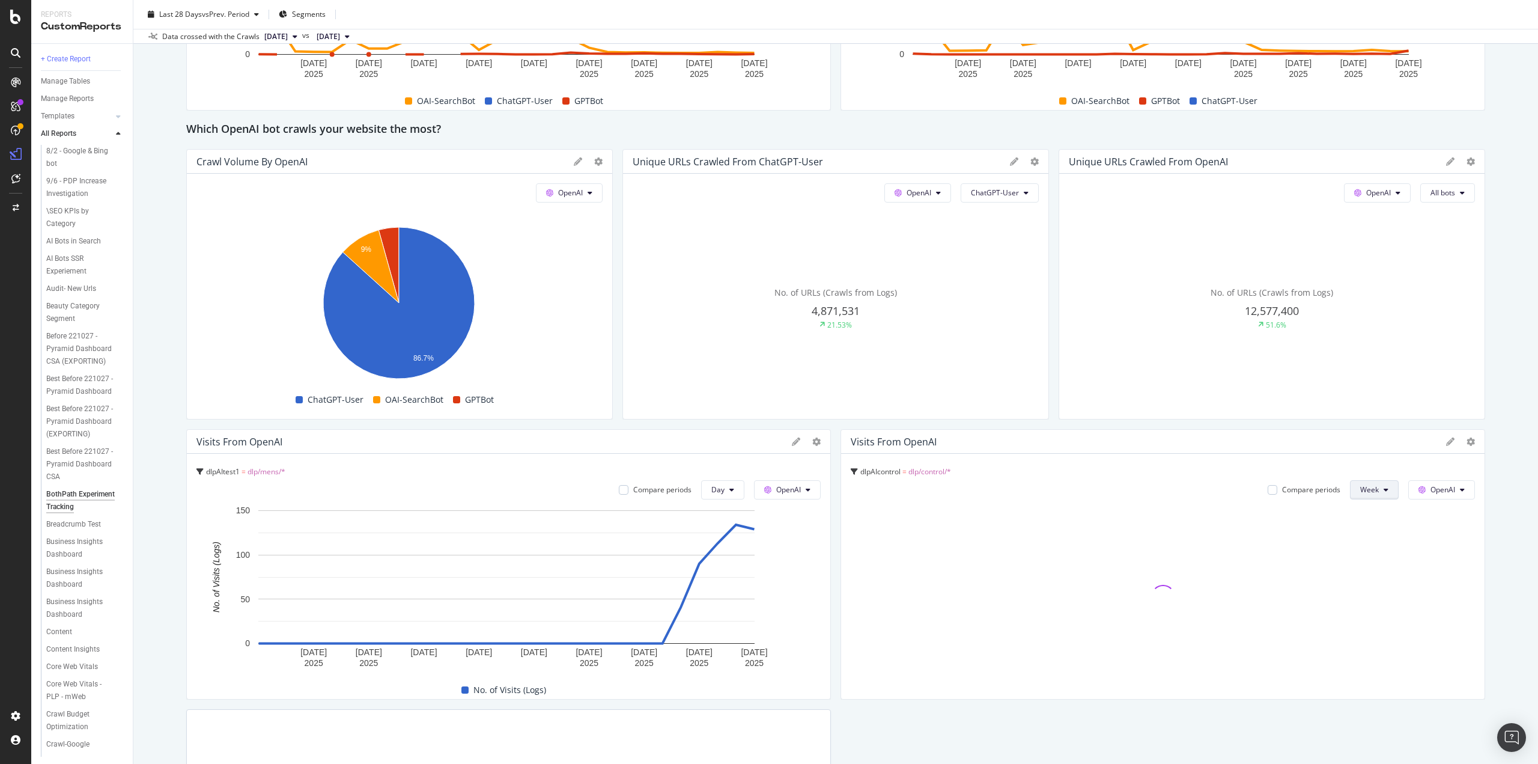
click at [1360, 492] on span "Week" at bounding box center [1369, 489] width 19 height 10
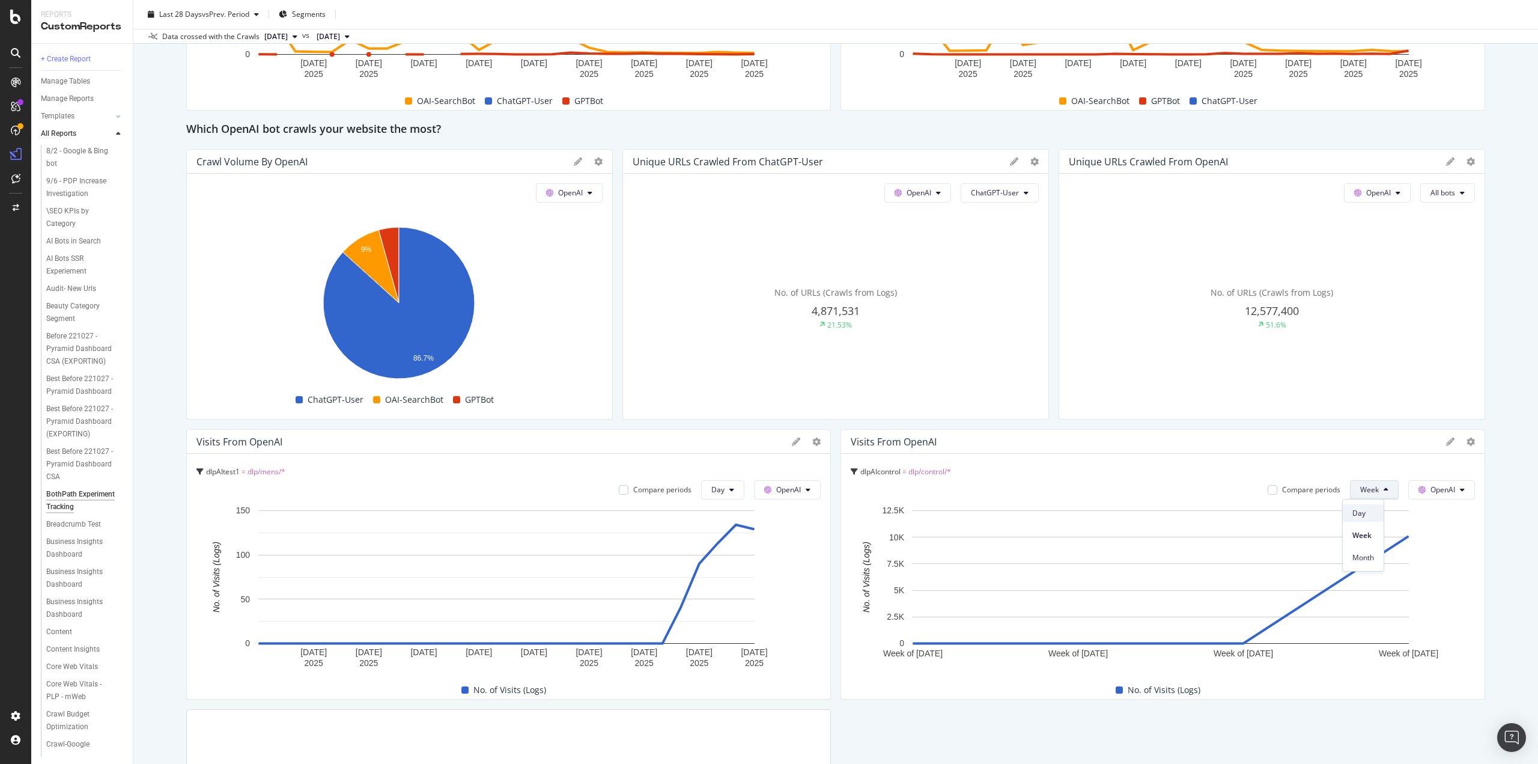
click at [1362, 512] on span "Day" at bounding box center [1364, 513] width 22 height 11
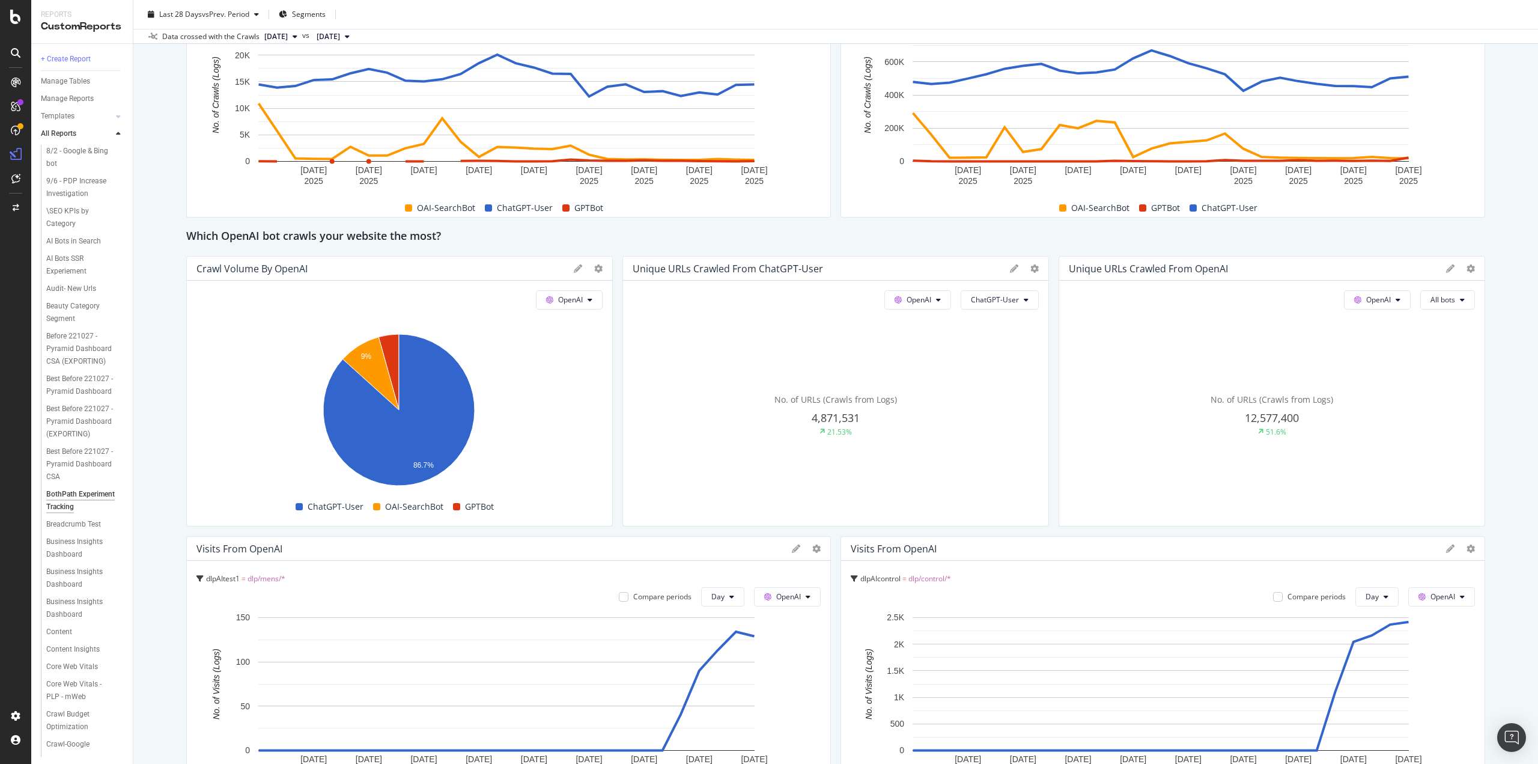
scroll to position [601, 0]
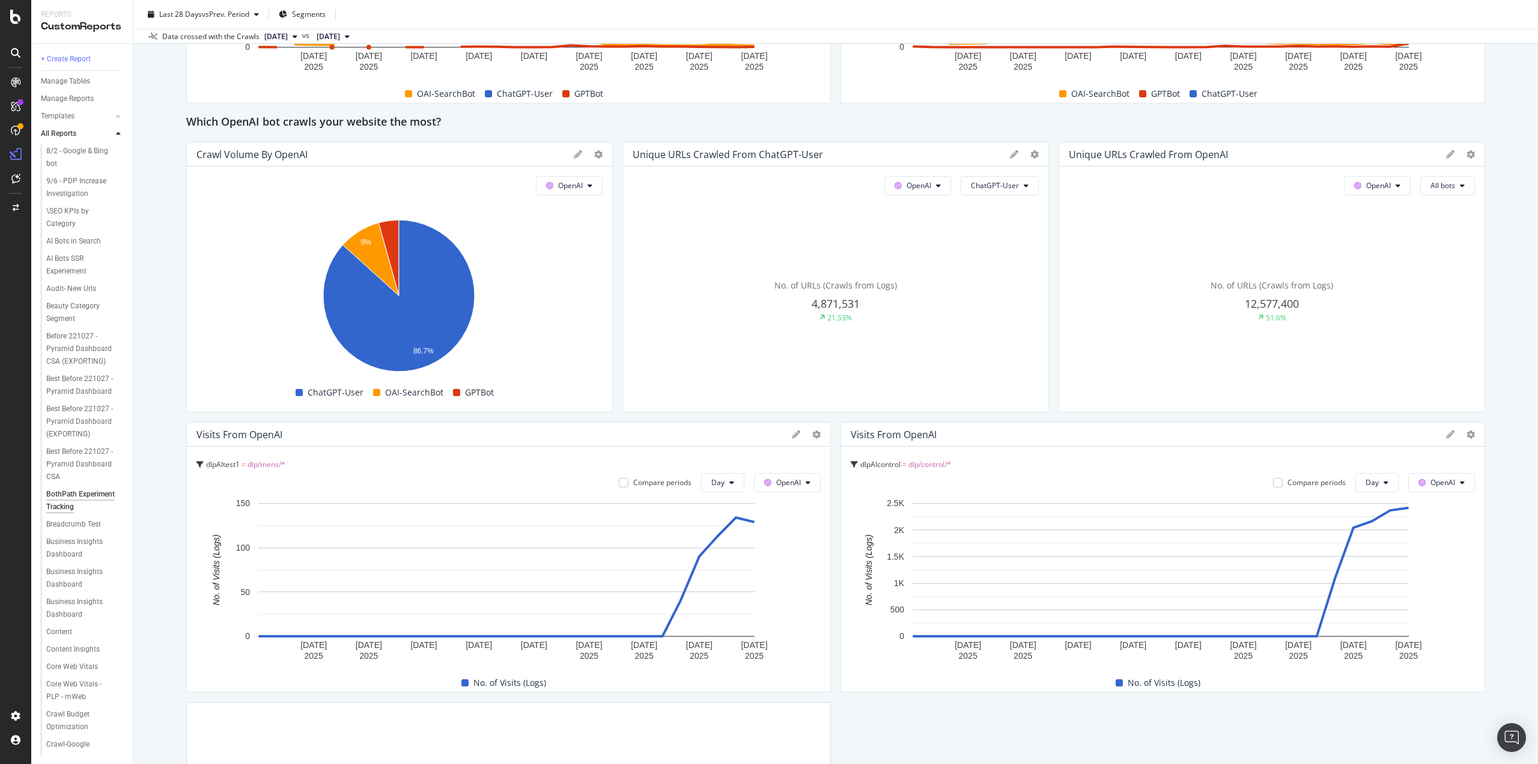
click at [287, 433] on div "Visits From OpenAI" at bounding box center [492, 434] width 590 height 12
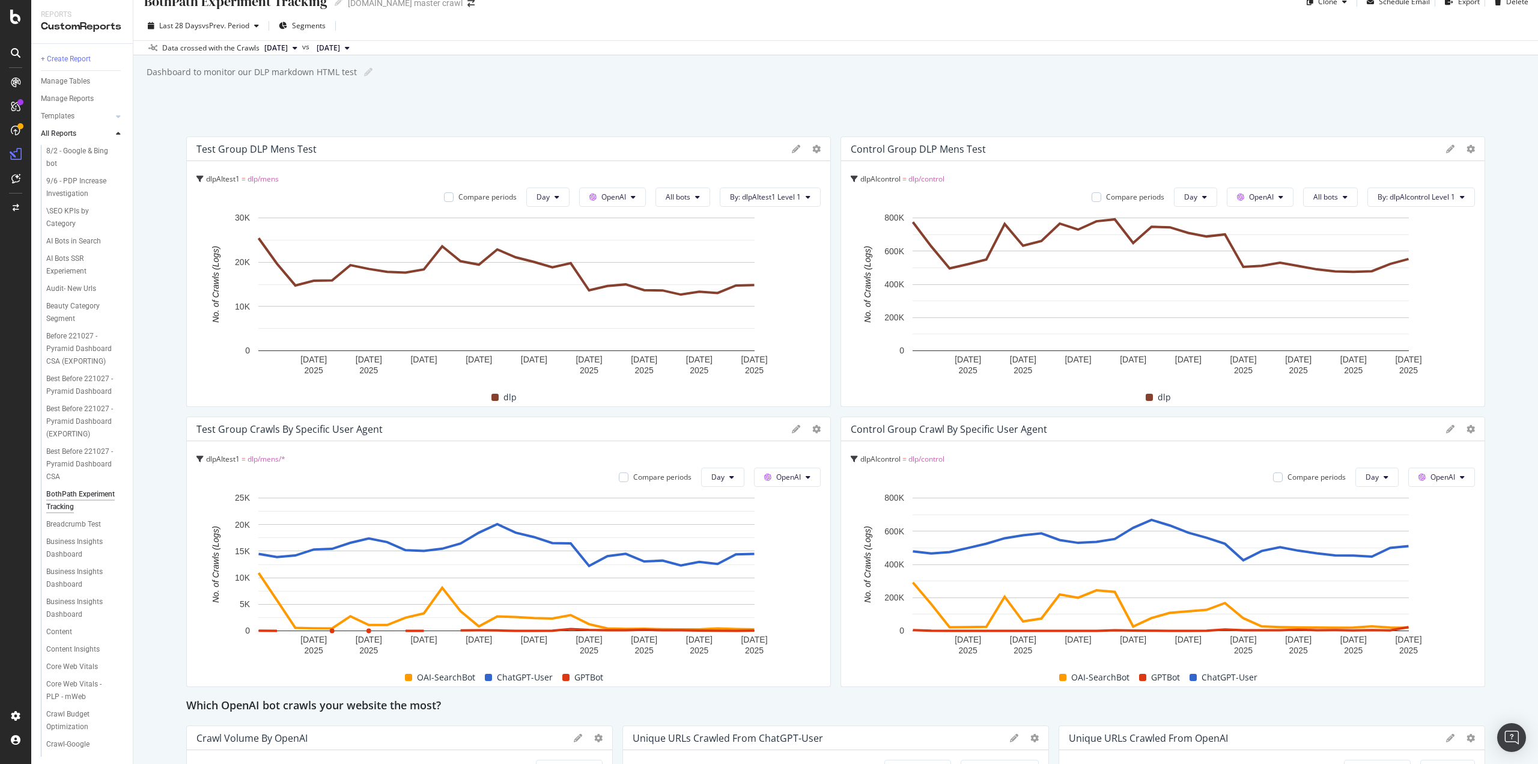
scroll to position [0, 0]
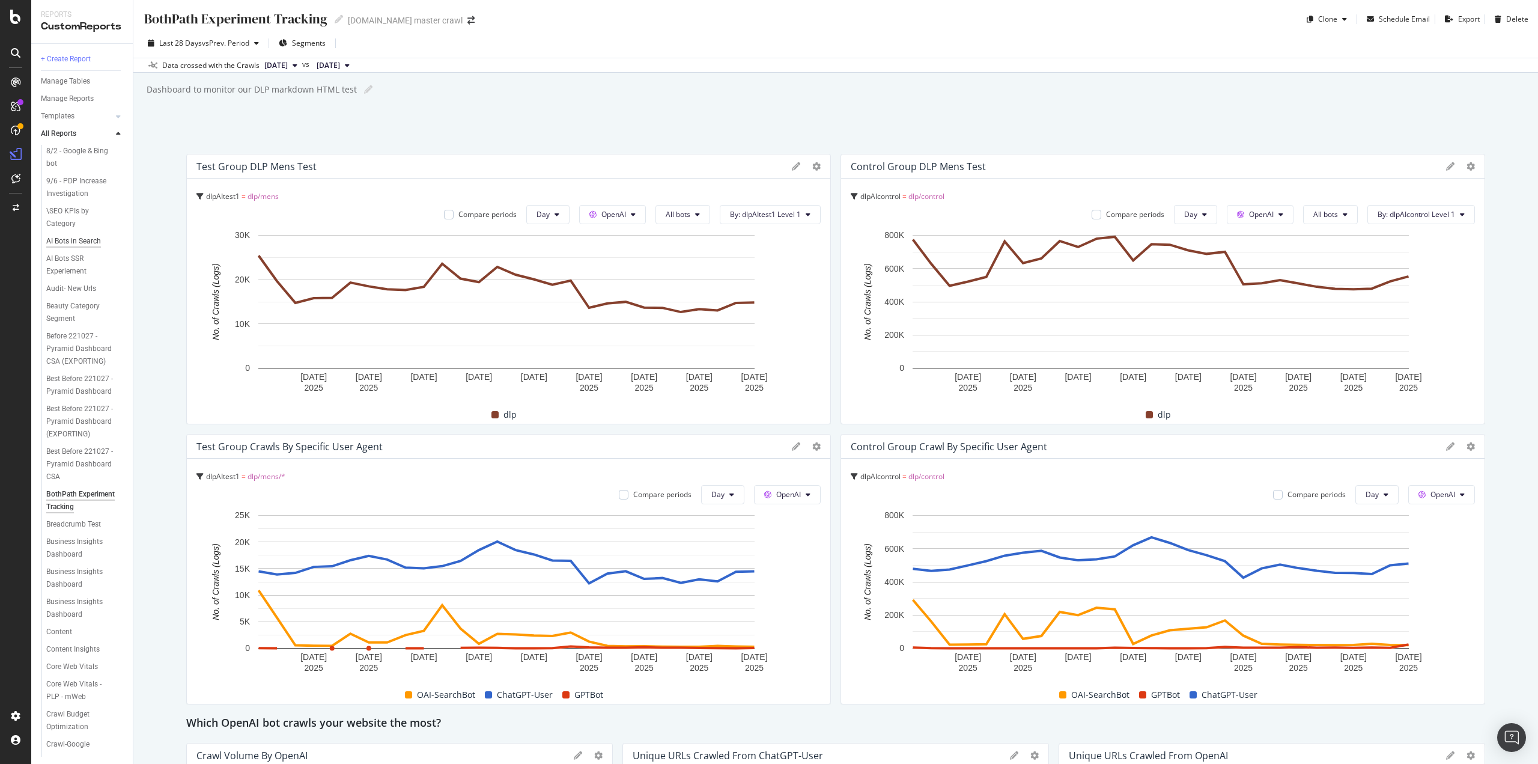
click at [81, 243] on div "AI Bots in Search" at bounding box center [73, 241] width 55 height 13
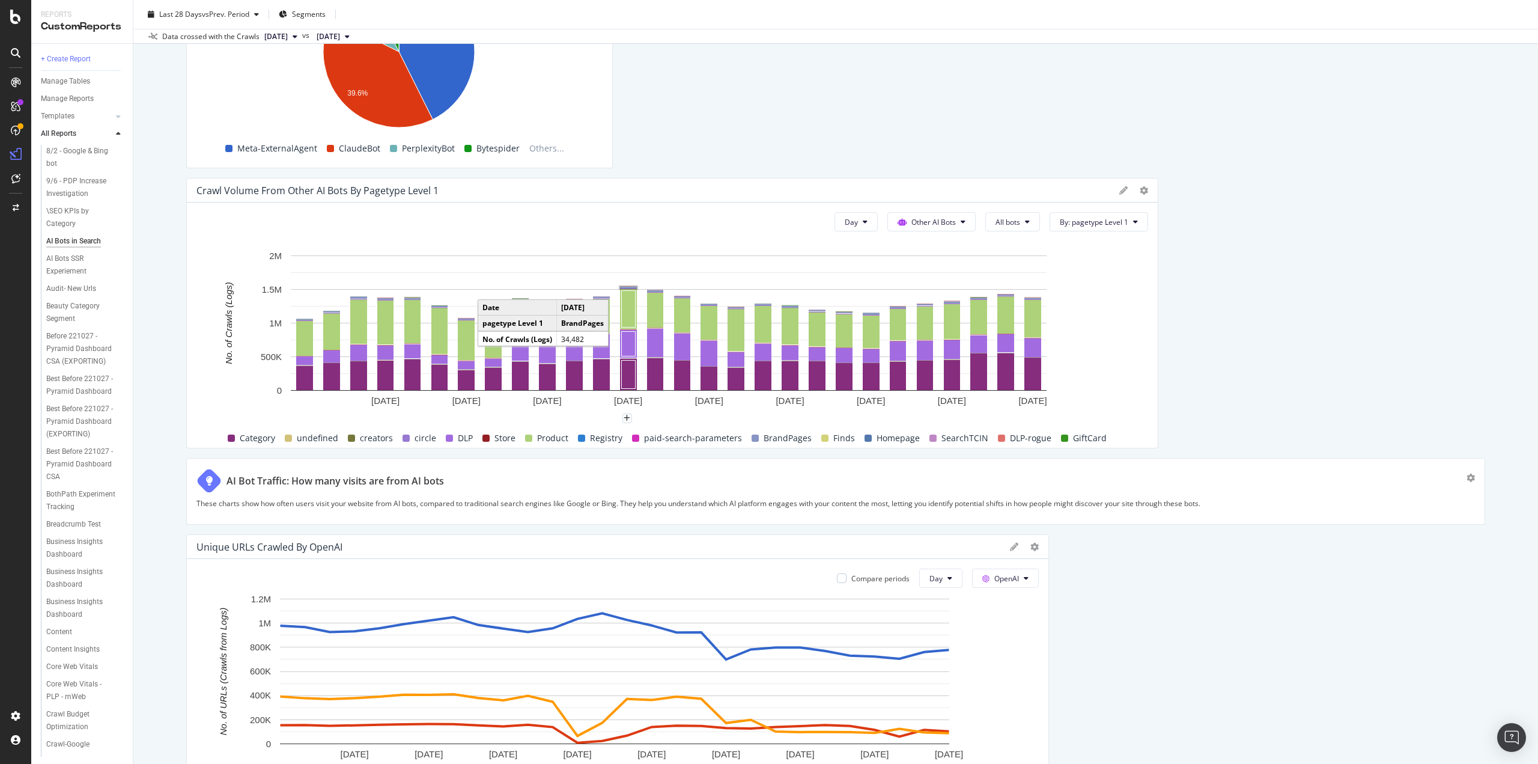
scroll to position [2369, 0]
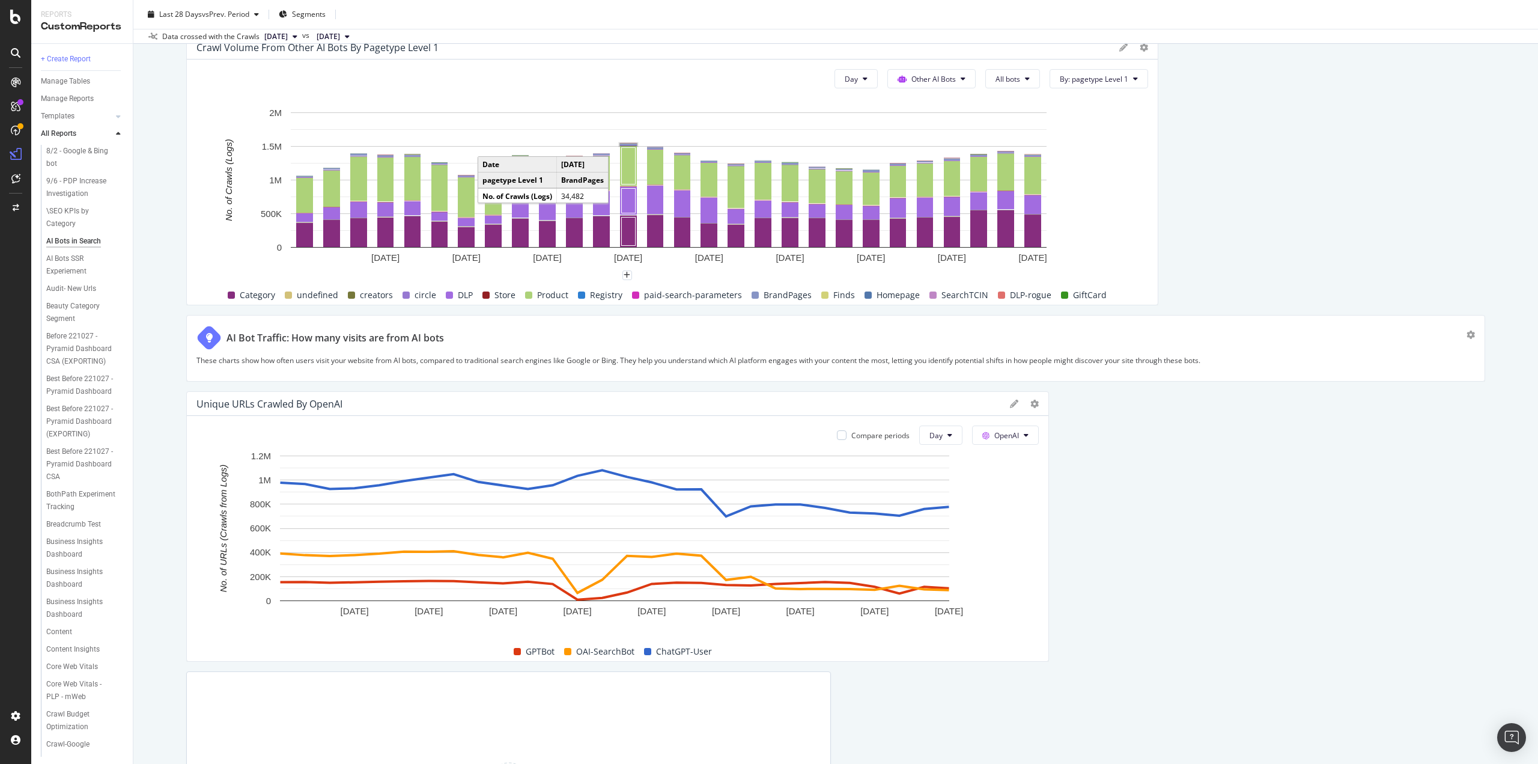
click at [1002, 404] on div "Unique URLs Crawled By OpenAI" at bounding box center [618, 404] width 862 height 24
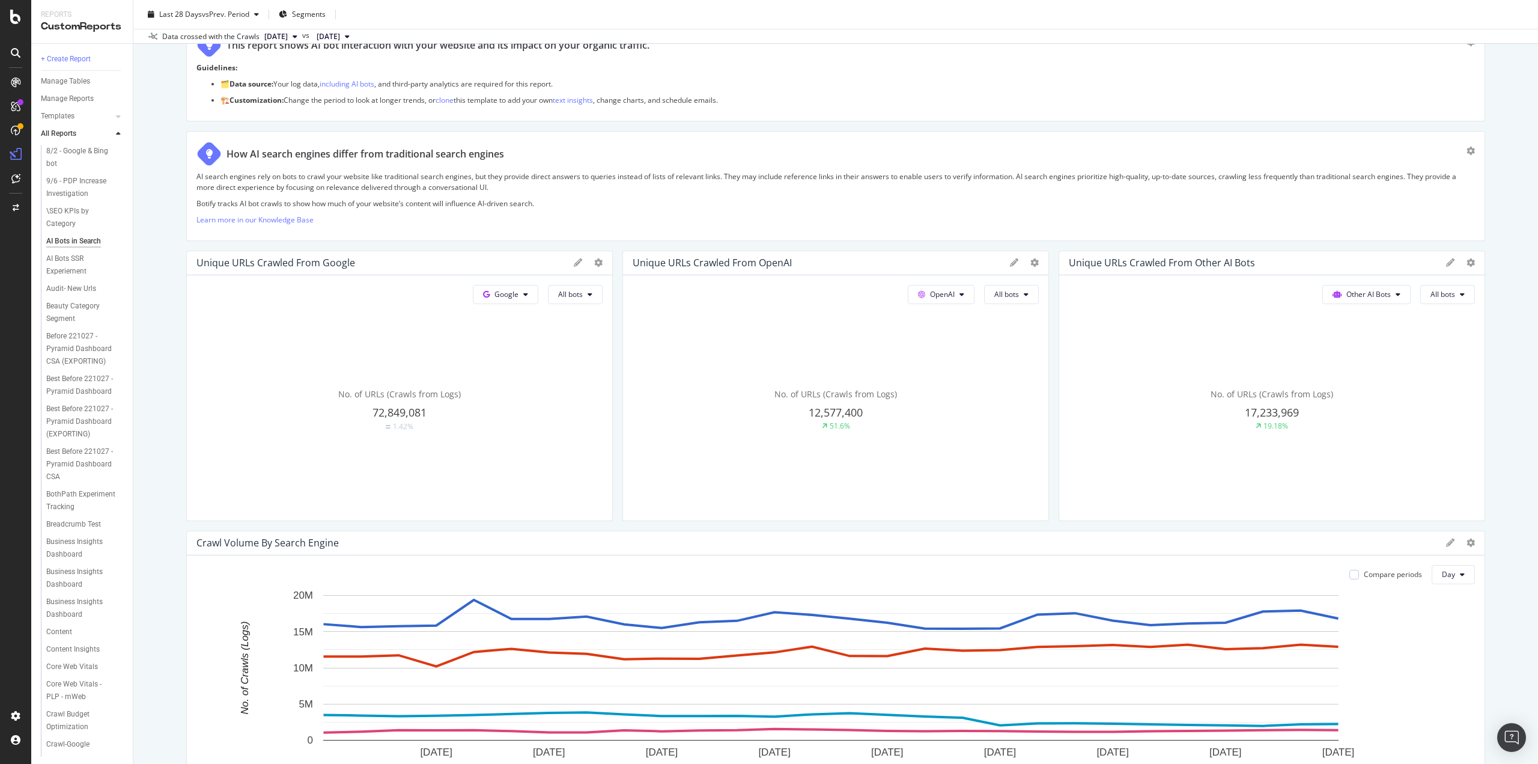
scroll to position [0, 0]
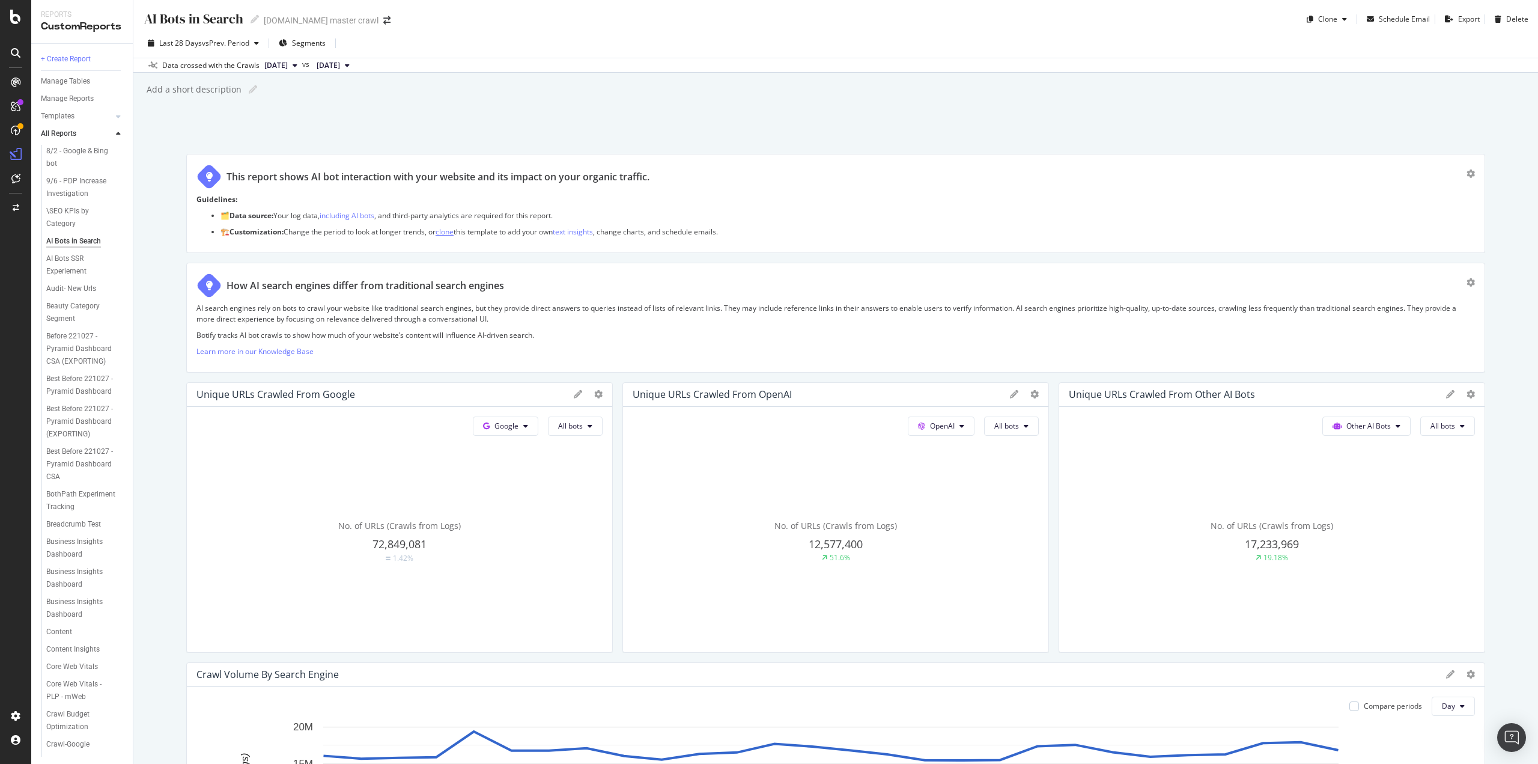
click at [449, 229] on link "clone" at bounding box center [445, 232] width 18 height 10
click at [62, 116] on div "Templates" at bounding box center [58, 116] width 34 height 13
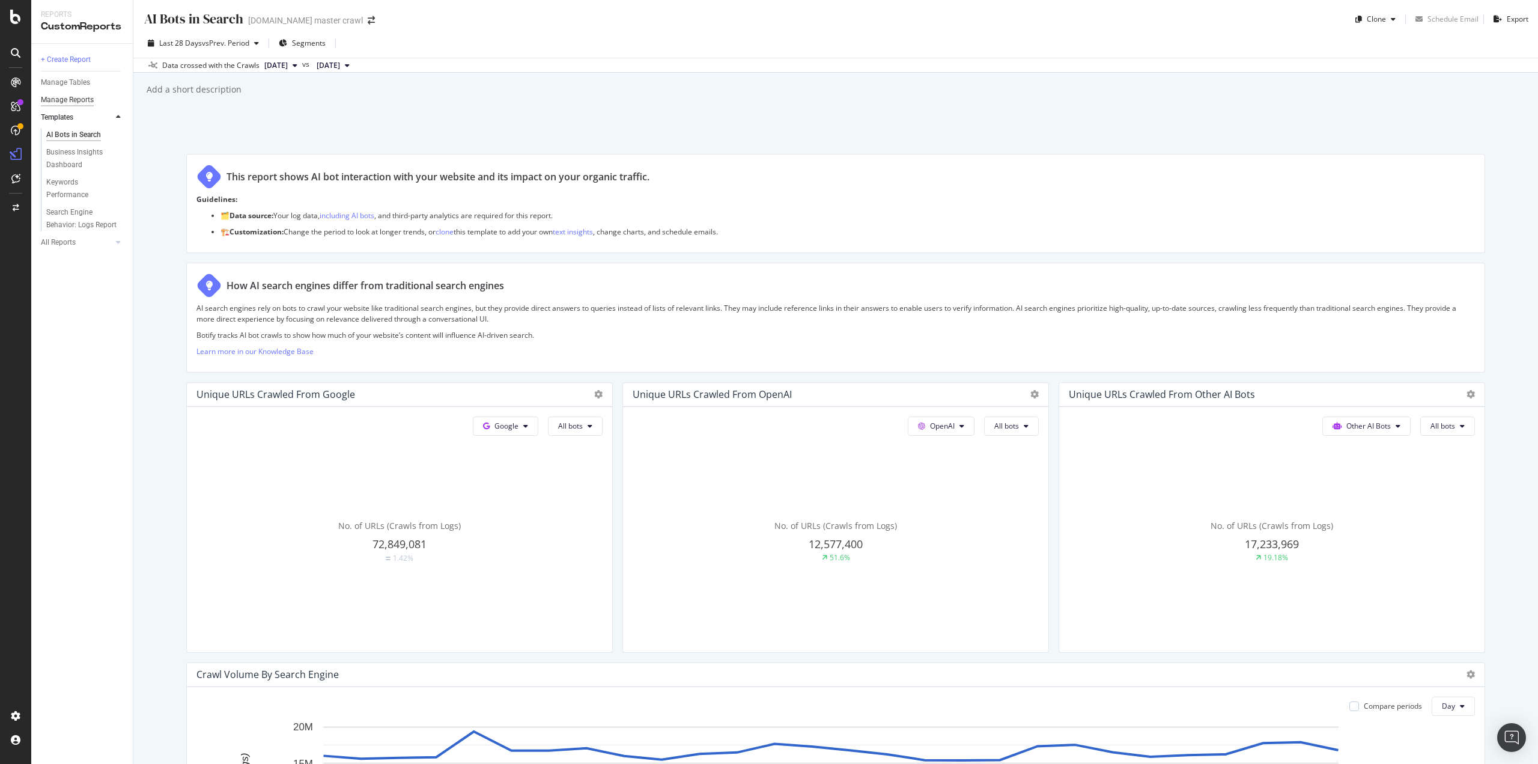
click at [70, 102] on div "Manage Reports" at bounding box center [67, 100] width 53 height 13
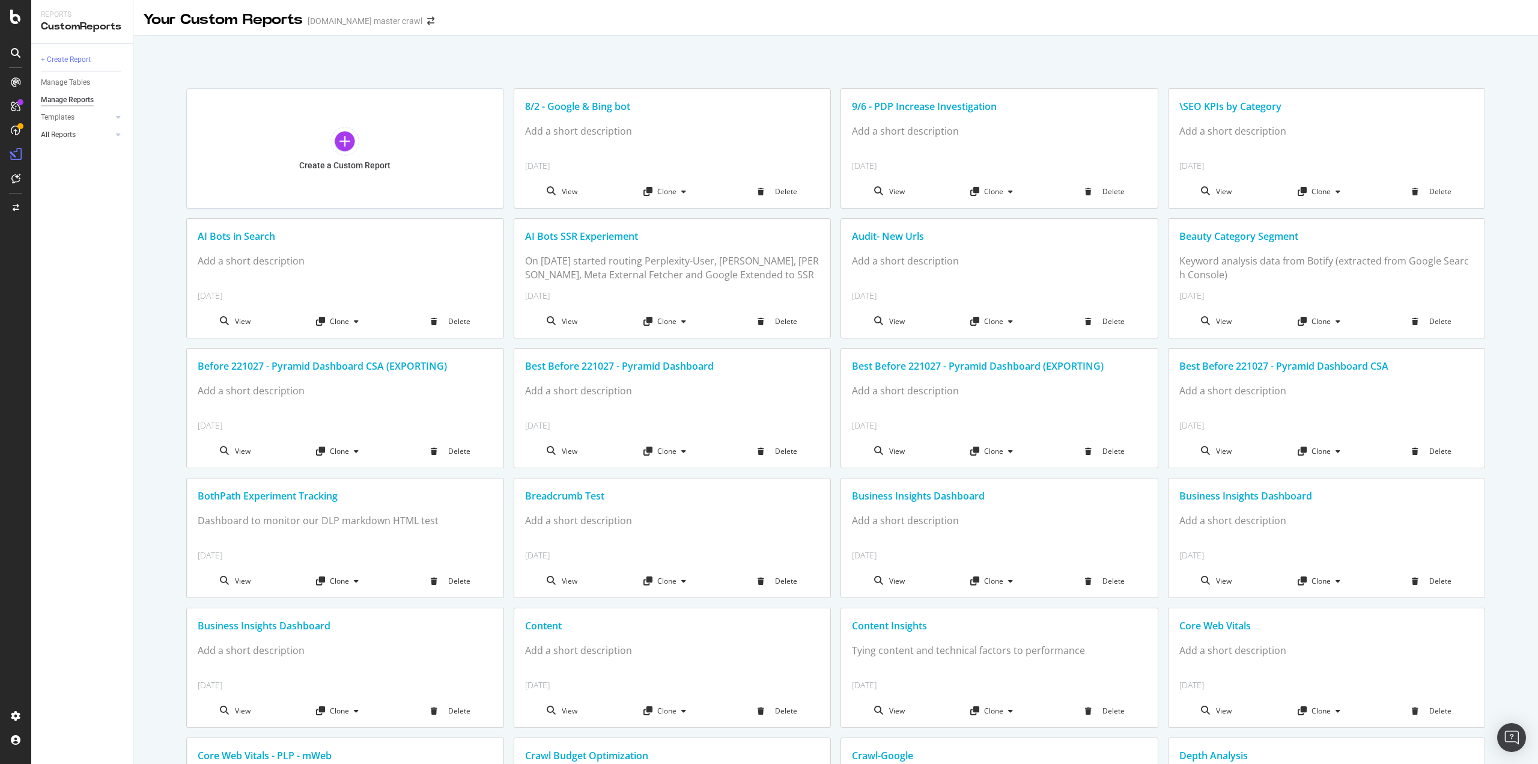
click at [93, 139] on link "All Reports" at bounding box center [77, 135] width 72 height 13
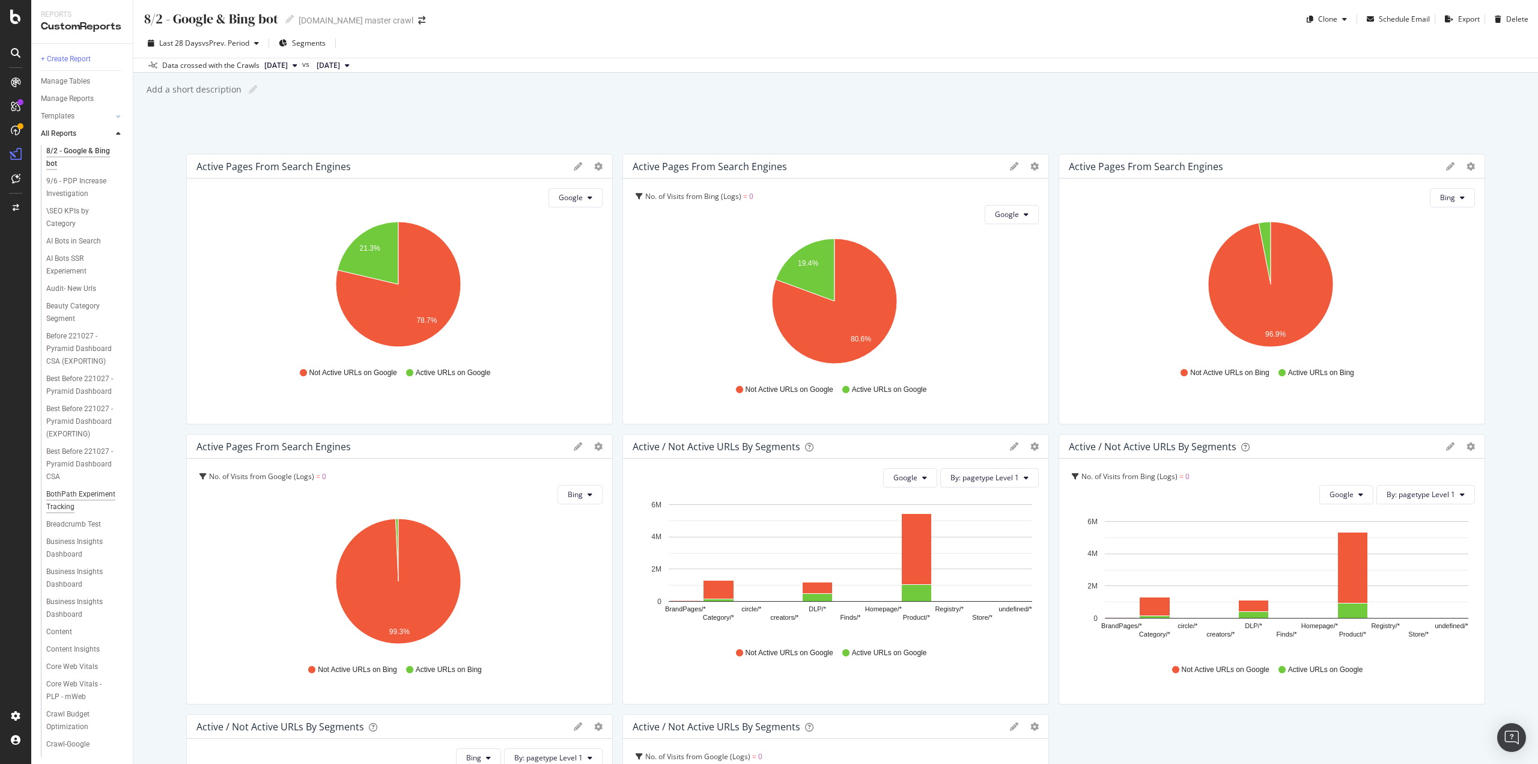
click at [72, 513] on div "BothPath Experiment Tracking" at bounding box center [81, 500] width 70 height 25
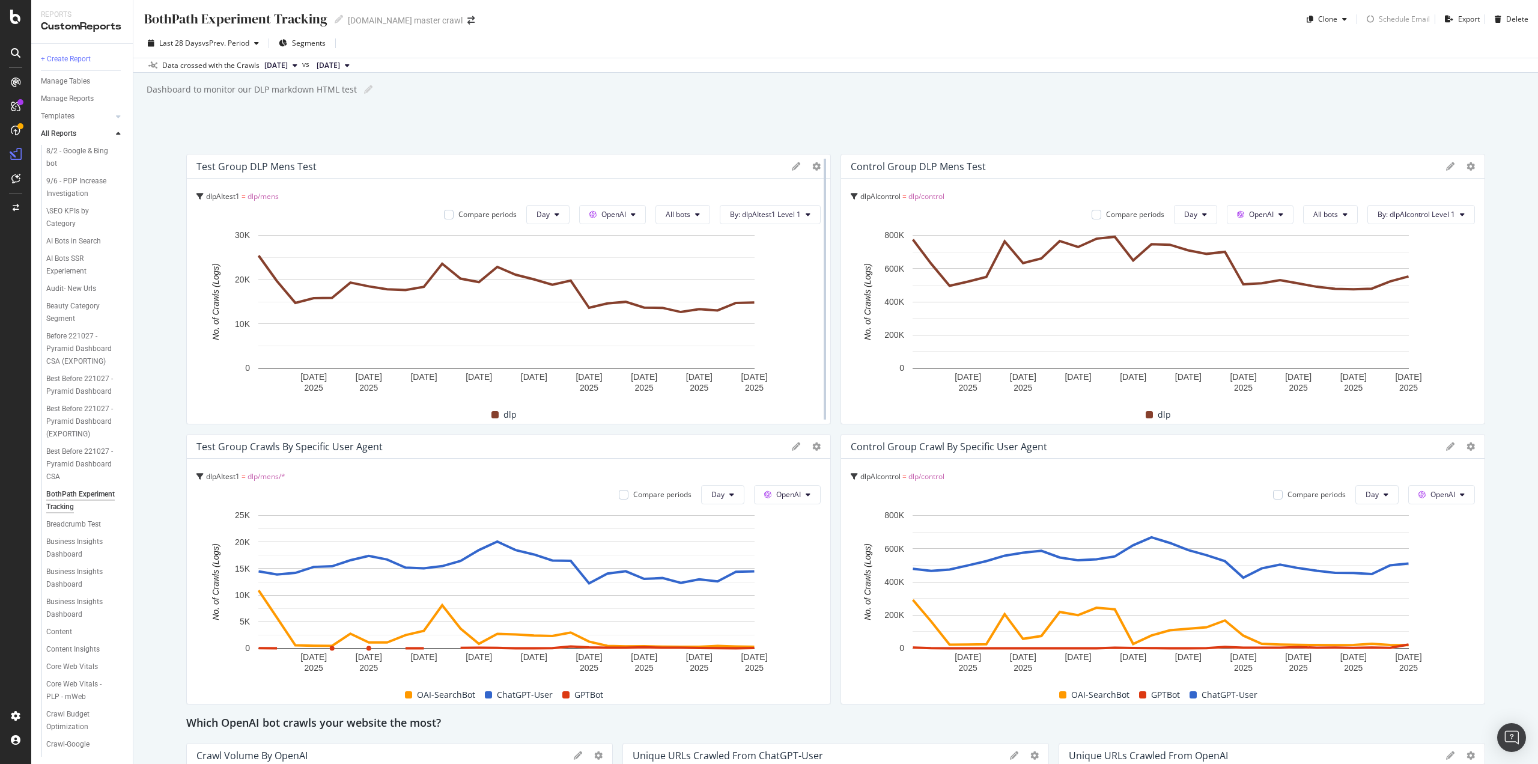
click at [819, 170] on div at bounding box center [825, 289] width 12 height 270
click at [812, 167] on icon at bounding box center [816, 166] width 8 height 8
click at [841, 277] on span "Table" at bounding box center [883, 273] width 90 height 11
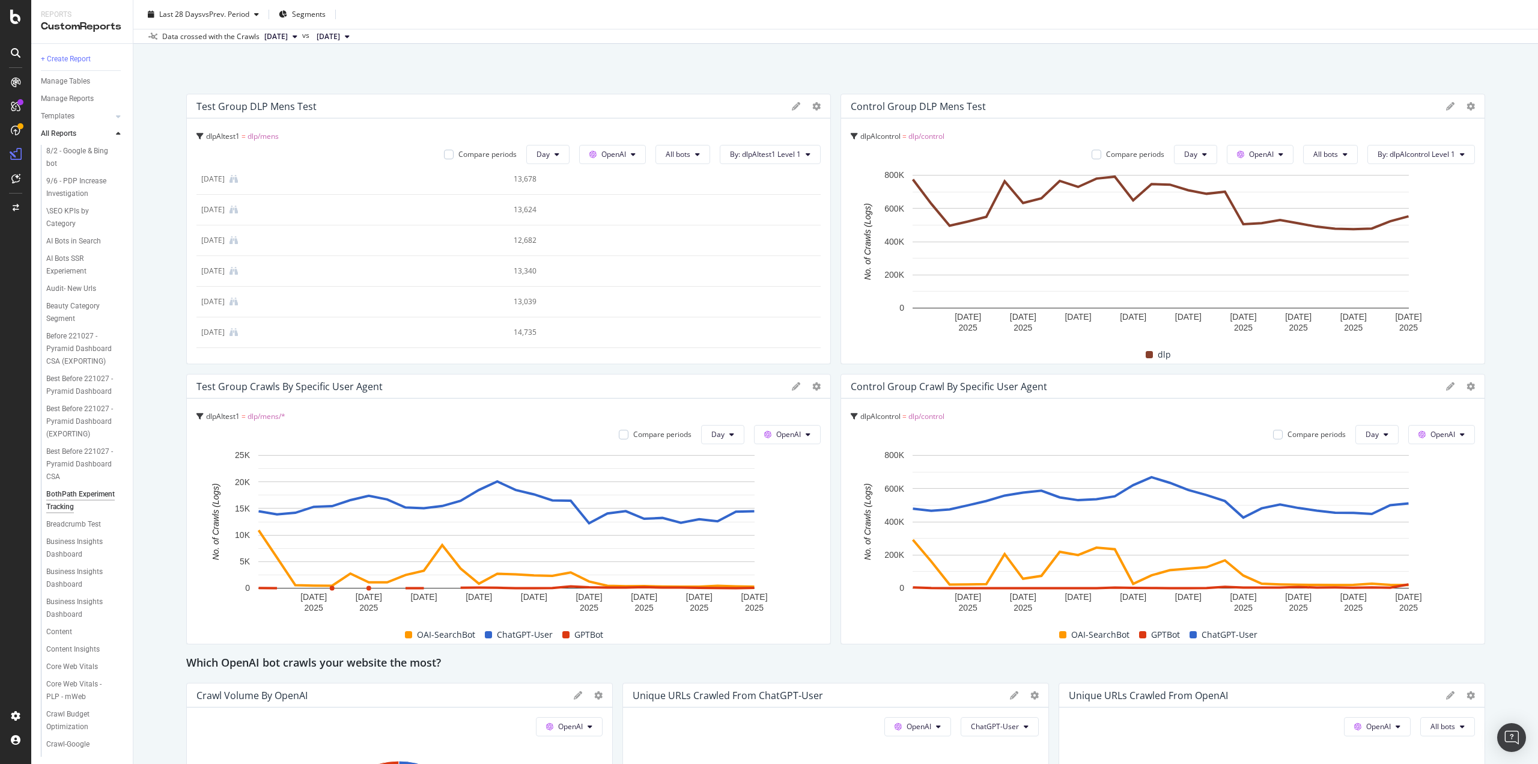
scroll to position [697, 0]
click at [1473, 103] on div at bounding box center [1479, 229] width 12 height 270
click at [1467, 104] on icon at bounding box center [1471, 106] width 8 height 8
click at [1431, 215] on span "Table" at bounding box center [1471, 213] width 90 height 11
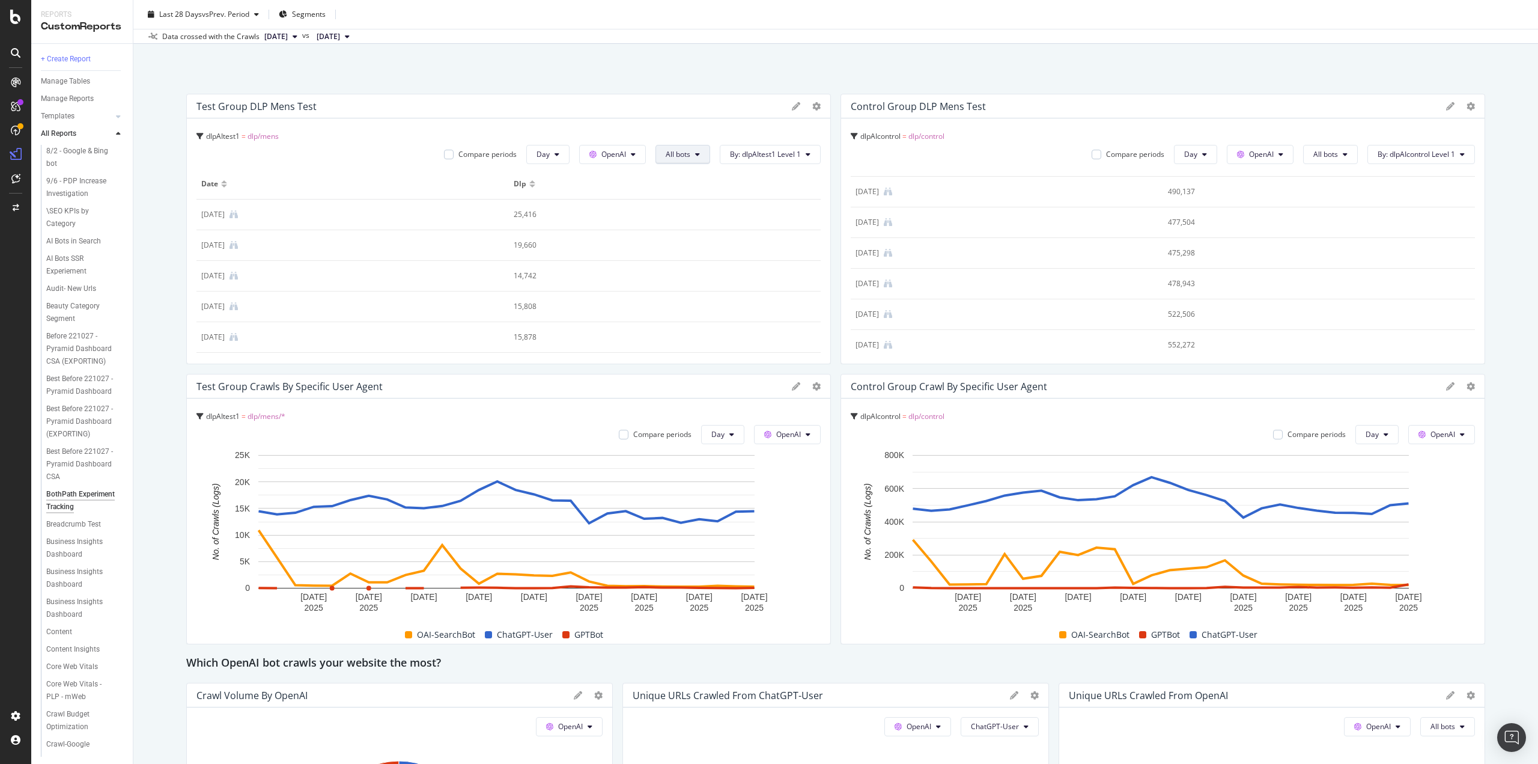
click at [682, 150] on span "All bots" at bounding box center [678, 154] width 25 height 10
click at [699, 102] on div "Test Group DLP Mens Test" at bounding box center [492, 106] width 590 height 12
drag, startPoint x: 200, startPoint y: 214, endPoint x: 165, endPoint y: 204, distance: 36.3
click at [165, 204] on div "BothPath Experiment Tracking BothPath Experiment Tracking target.com master cra…" at bounding box center [835, 382] width 1405 height 764
drag, startPoint x: 487, startPoint y: 315, endPoint x: 299, endPoint y: 176, distance: 234.1
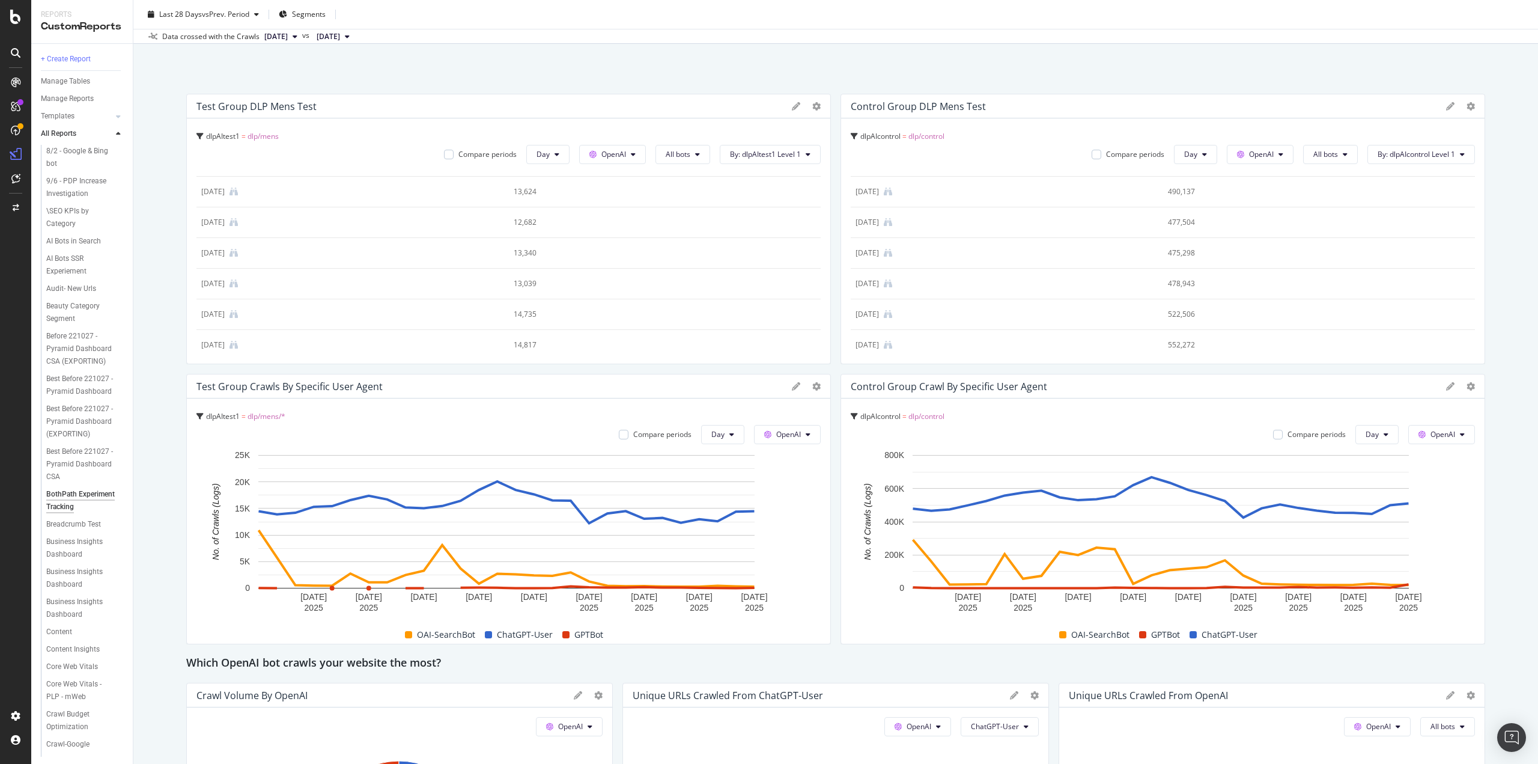
drag, startPoint x: 544, startPoint y: 229, endPoint x: 419, endPoint y: 193, distance: 129.3
click at [728, 64] on div "BothPath Experiment Tracking BothPath Experiment Tracking target.com master cra…" at bounding box center [835, 382] width 1405 height 764
click at [514, 340] on div "14,817" at bounding box center [650, 345] width 272 height 11
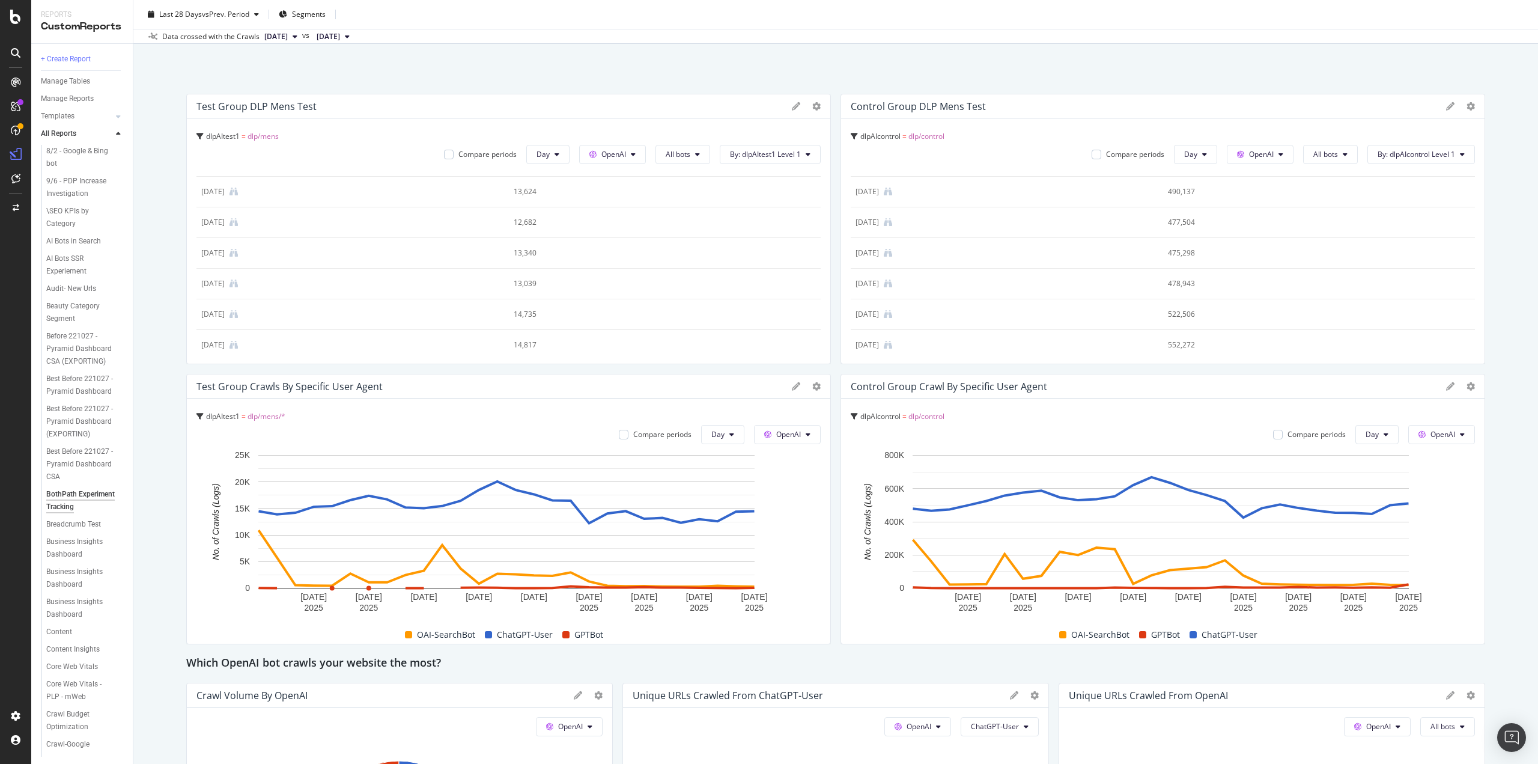
click at [524, 340] on div "14,817" at bounding box center [650, 345] width 272 height 11
drag, startPoint x: 540, startPoint y: 337, endPoint x: 433, endPoint y: 317, distance: 108.9
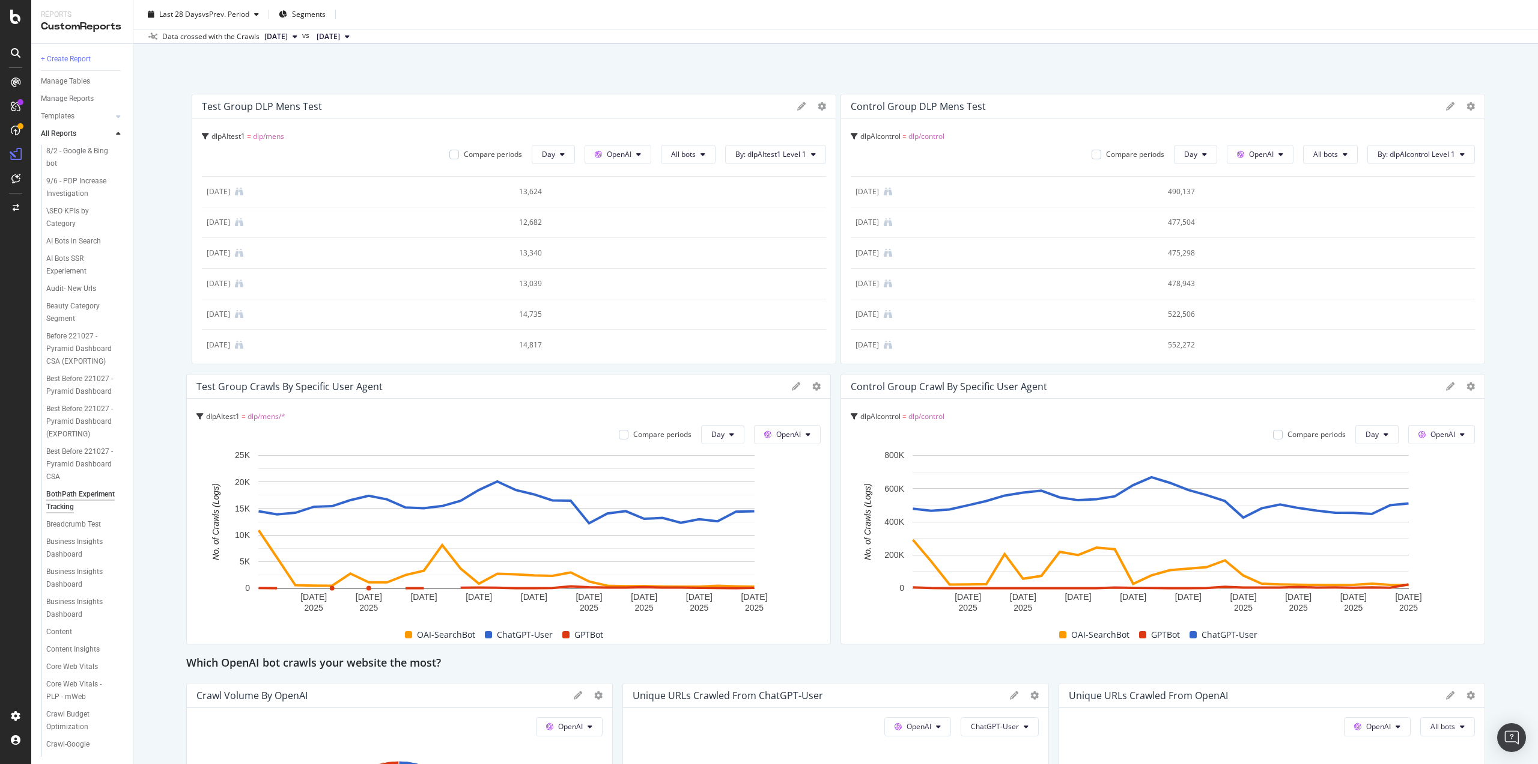
drag, startPoint x: 509, startPoint y: 334, endPoint x: 517, endPoint y: 240, distance: 93.5
click at [518, 217] on div "12,682" at bounding box center [650, 222] width 272 height 11
drag, startPoint x: 518, startPoint y: 215, endPoint x: 516, endPoint y: 186, distance: 28.3
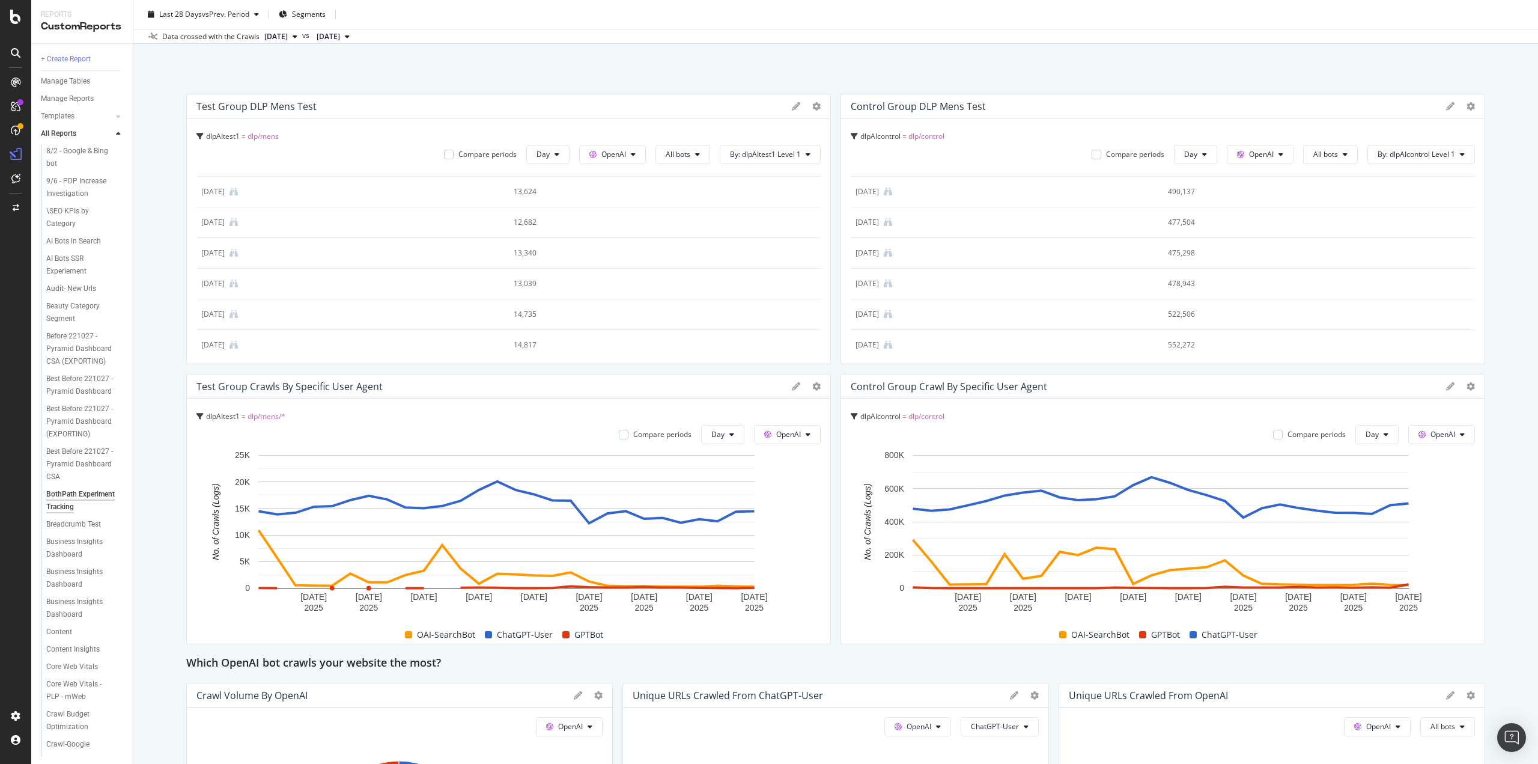
click at [807, 108] on div at bounding box center [806, 106] width 29 height 12
click at [812, 105] on icon at bounding box center [816, 106] width 8 height 8
click at [853, 234] on span "Export as CSV" at bounding box center [883, 236] width 90 height 11
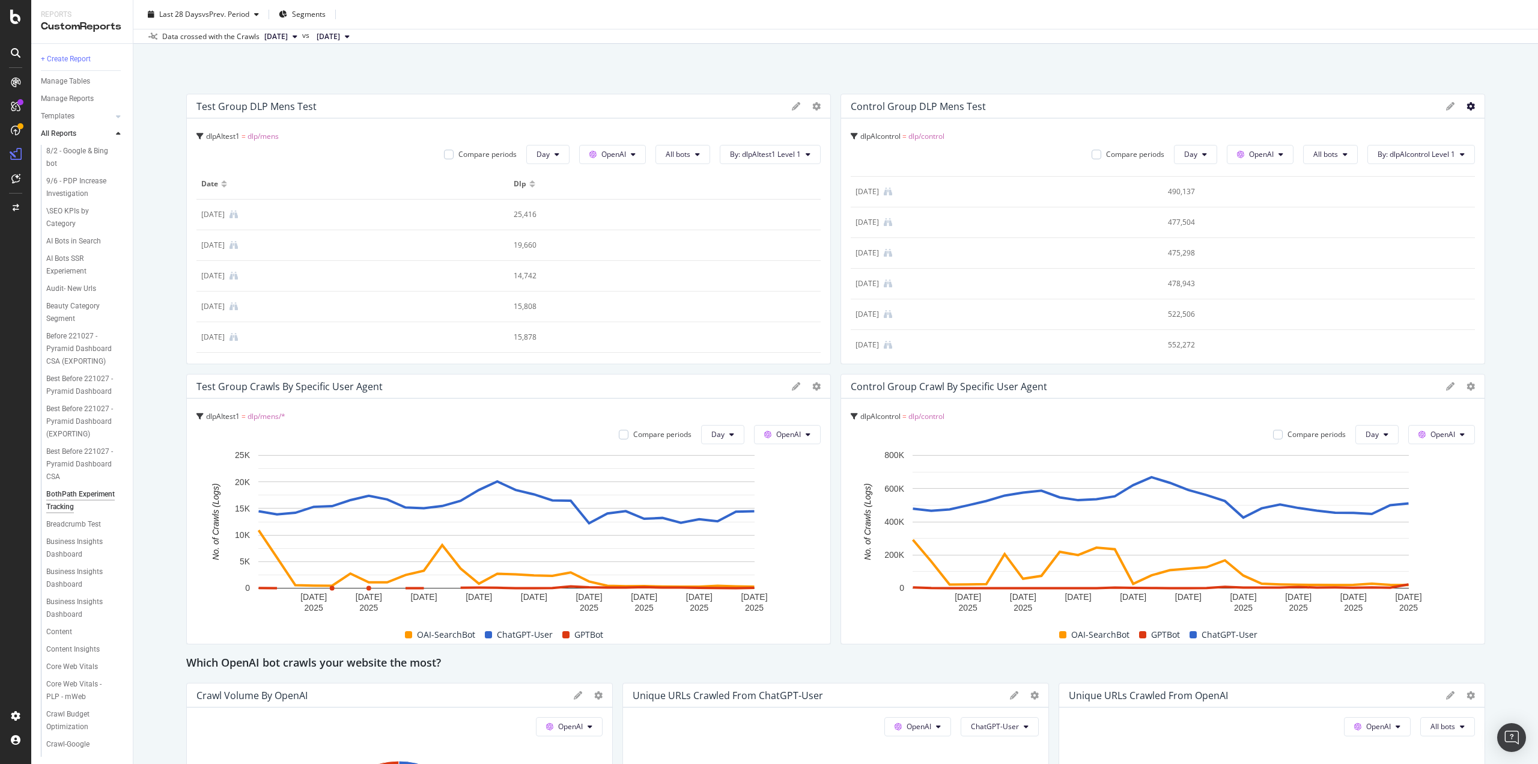
click at [1467, 107] on icon at bounding box center [1471, 106] width 8 height 8
click at [1462, 232] on span "Export as CSV" at bounding box center [1471, 236] width 90 height 11
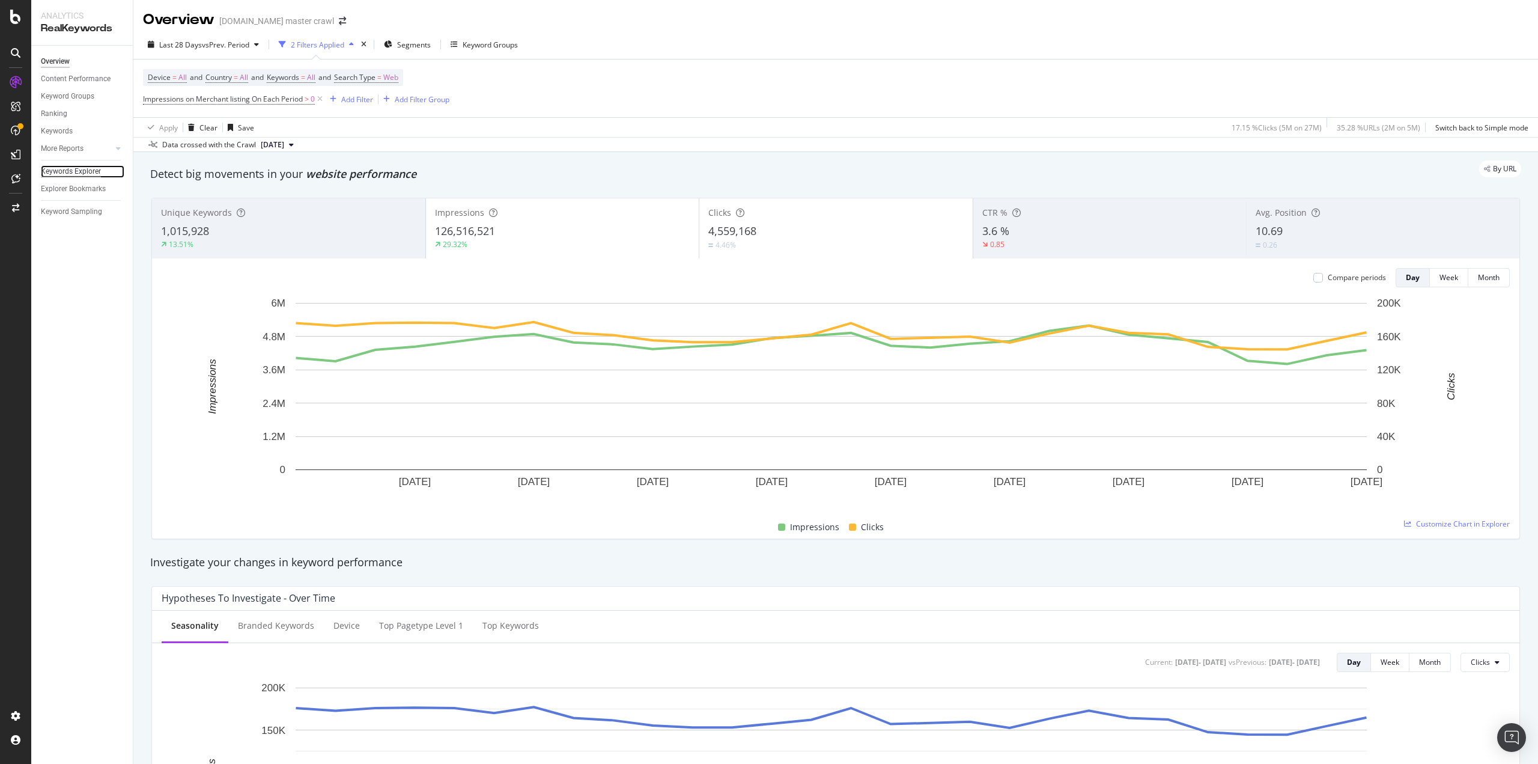
click at [66, 172] on div "Keywords Explorer" at bounding box center [71, 171] width 60 height 13
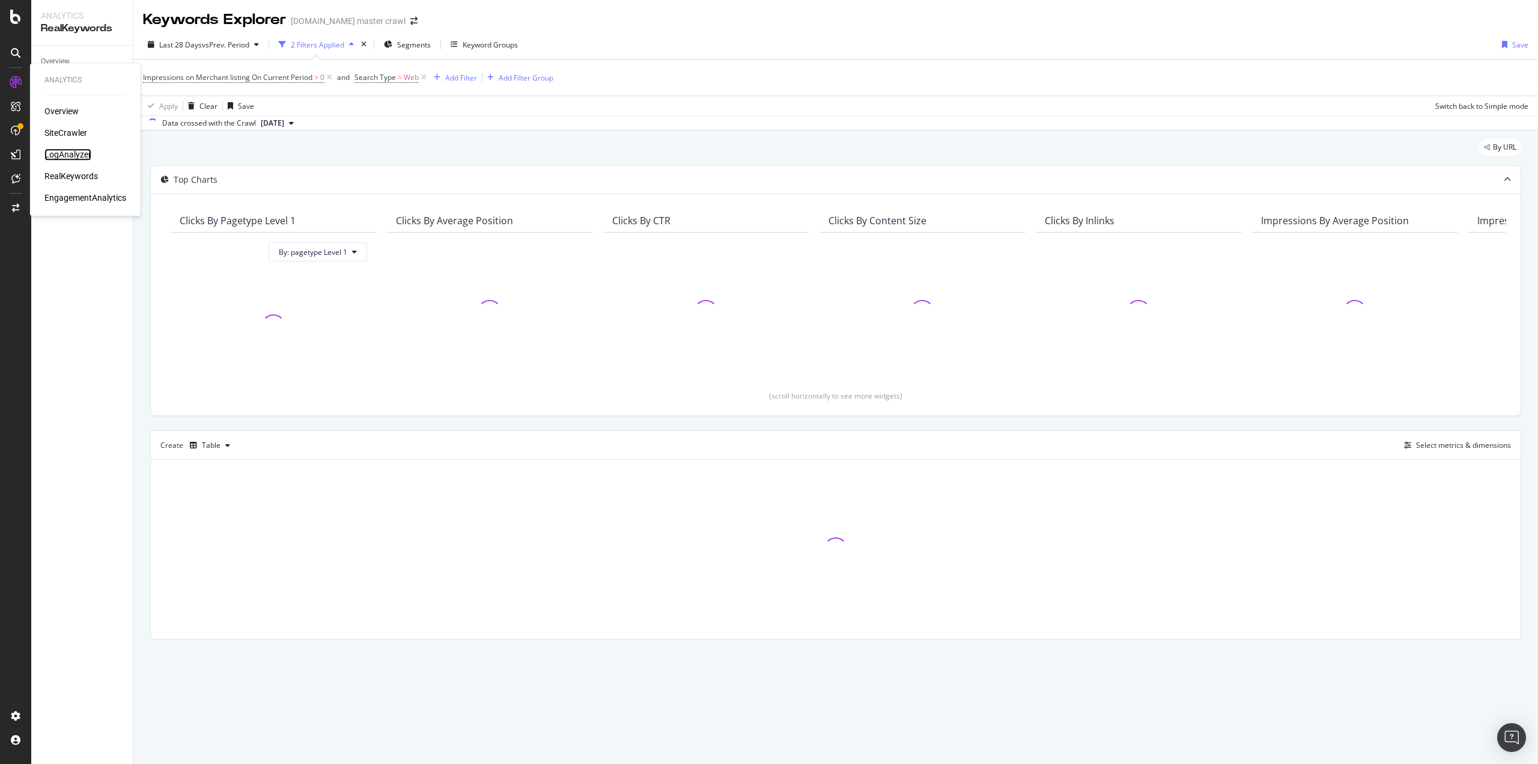
click at [73, 155] on div "LogAnalyzer" at bounding box center [67, 154] width 47 height 12
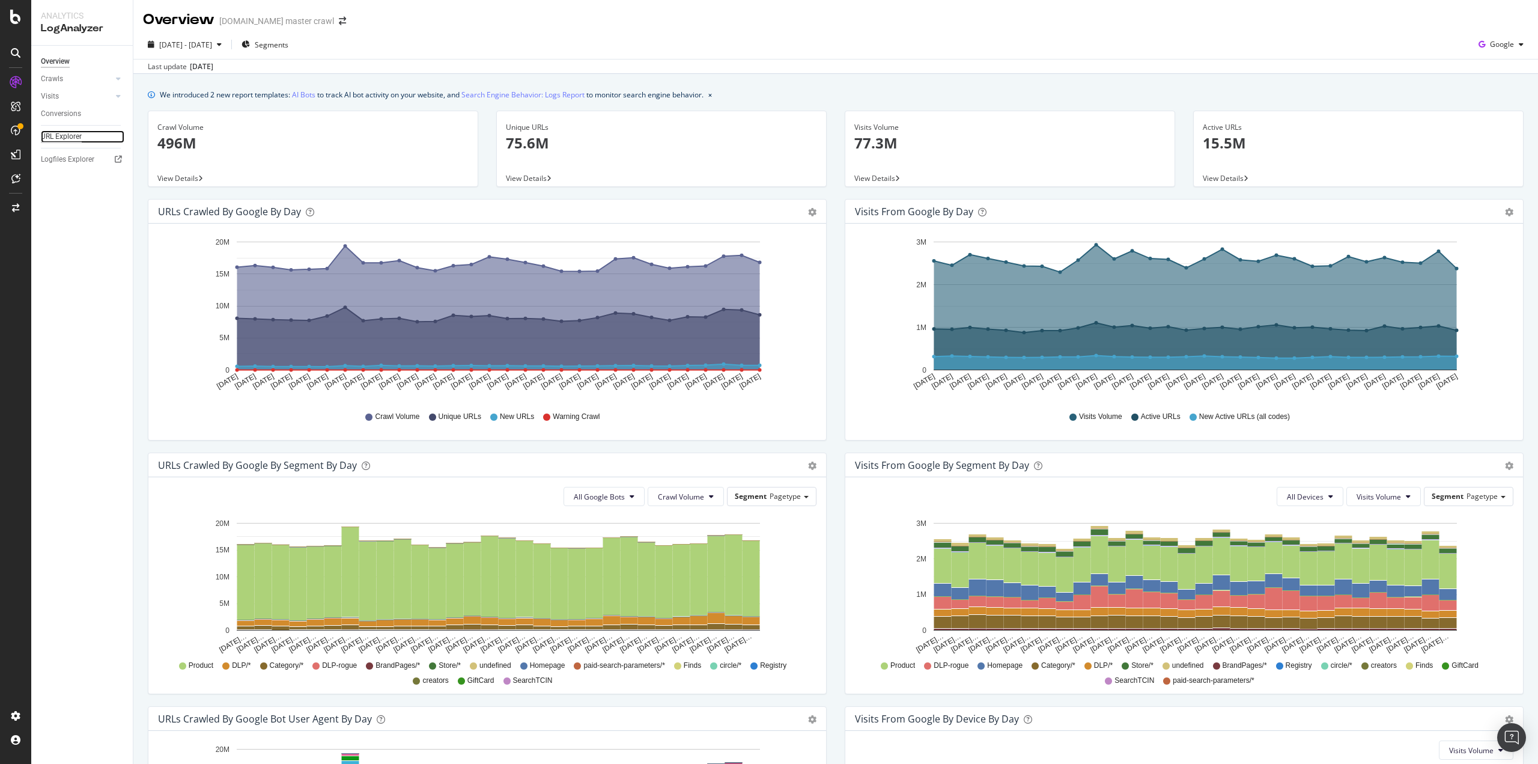
click at [78, 139] on div "URL Explorer" at bounding box center [61, 136] width 41 height 13
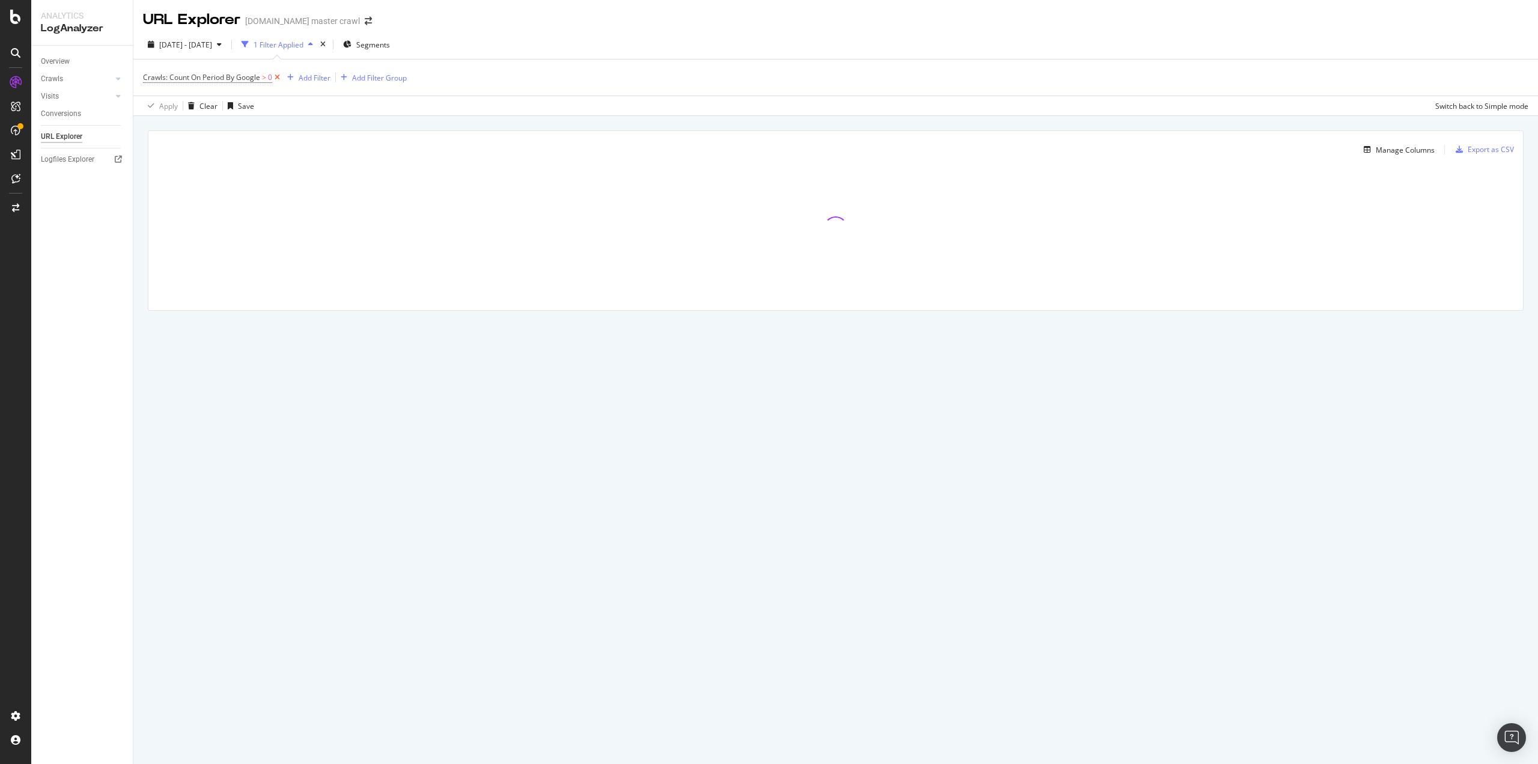
click at [275, 79] on icon at bounding box center [277, 78] width 10 height 12
click at [350, 44] on span "Segments" at bounding box center [334, 45] width 34 height 10
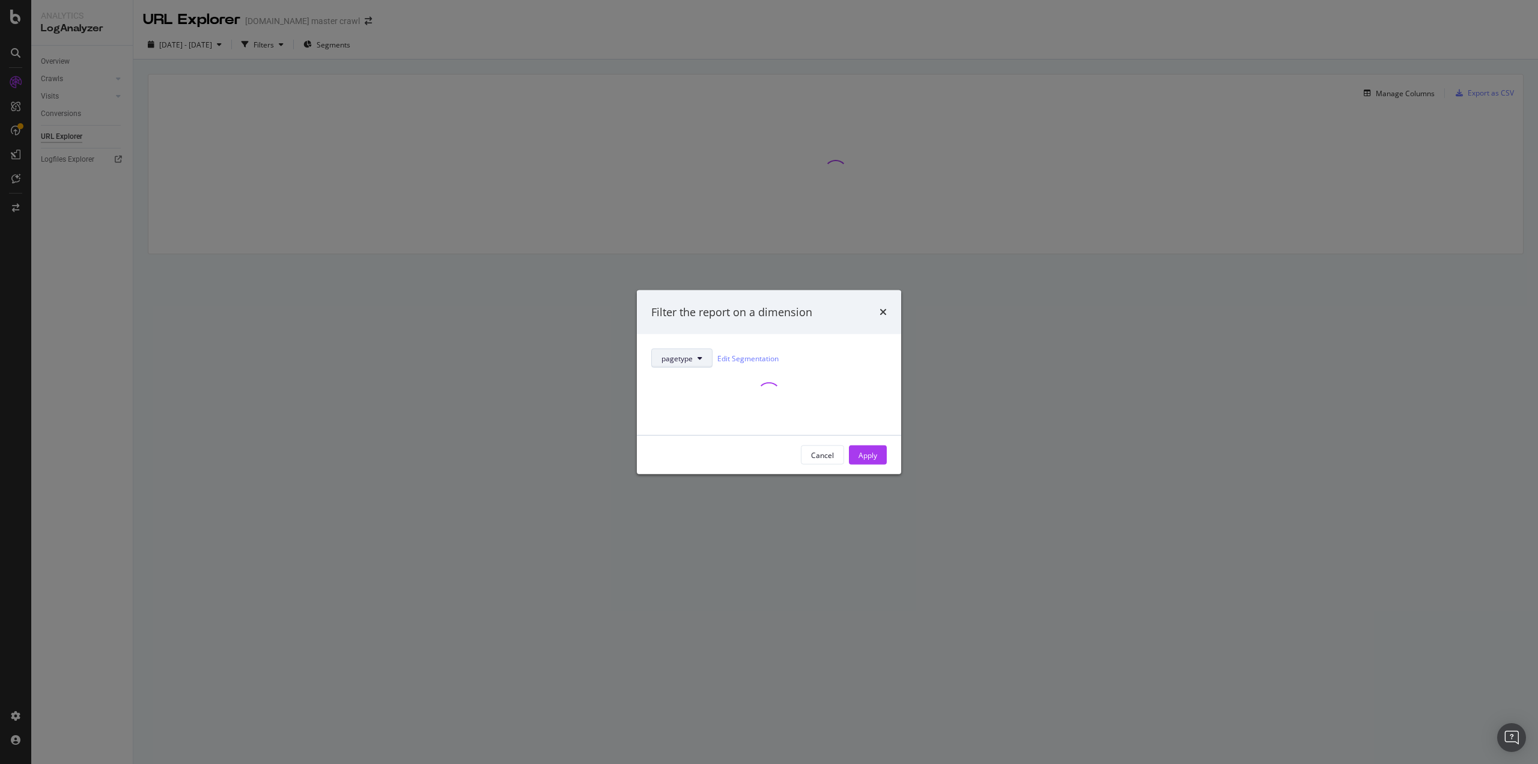
click at [696, 362] on button "pagetype" at bounding box center [681, 358] width 61 height 19
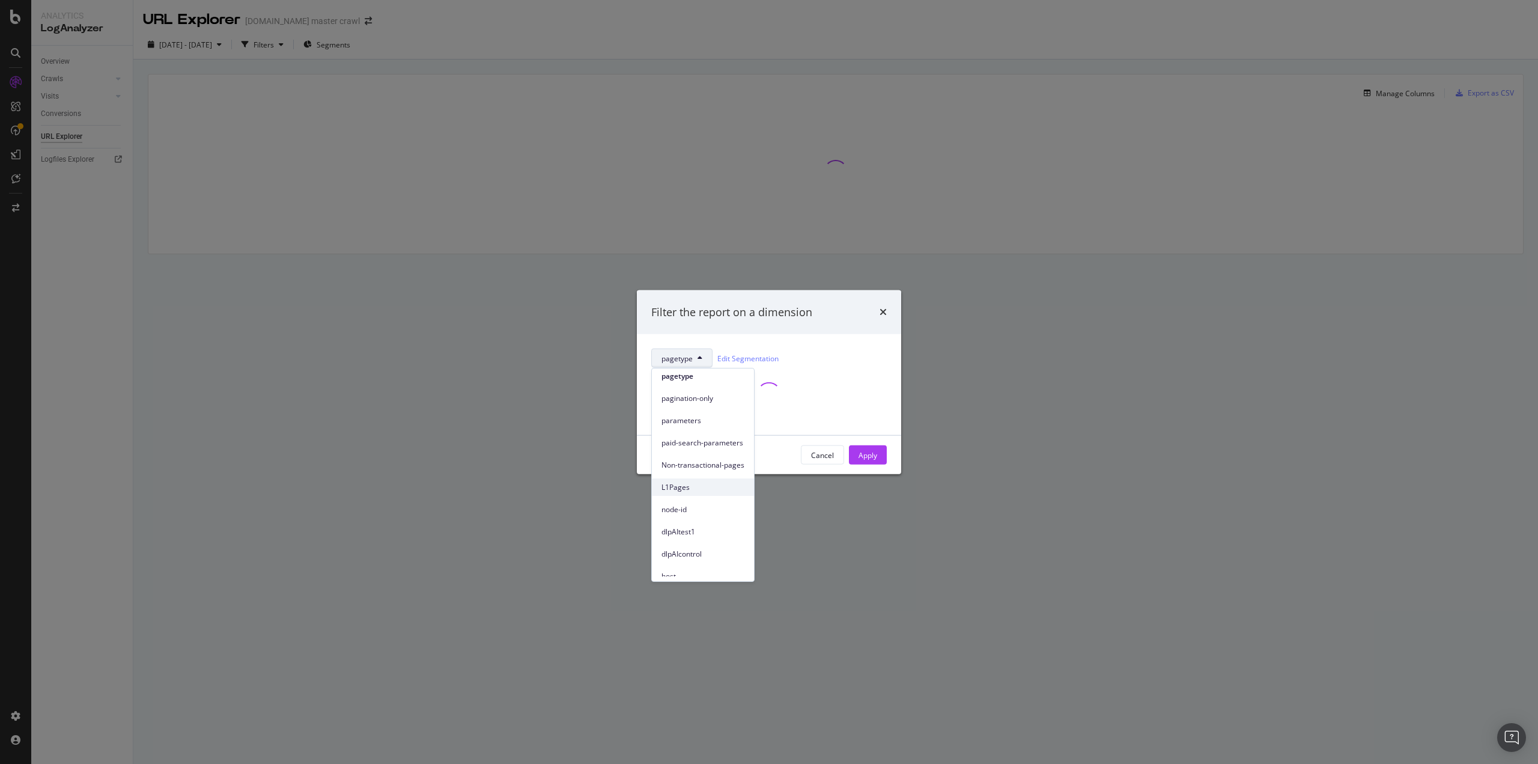
scroll to position [33, 0]
click at [680, 520] on span "dlpAItest1" at bounding box center [703, 524] width 83 height 11
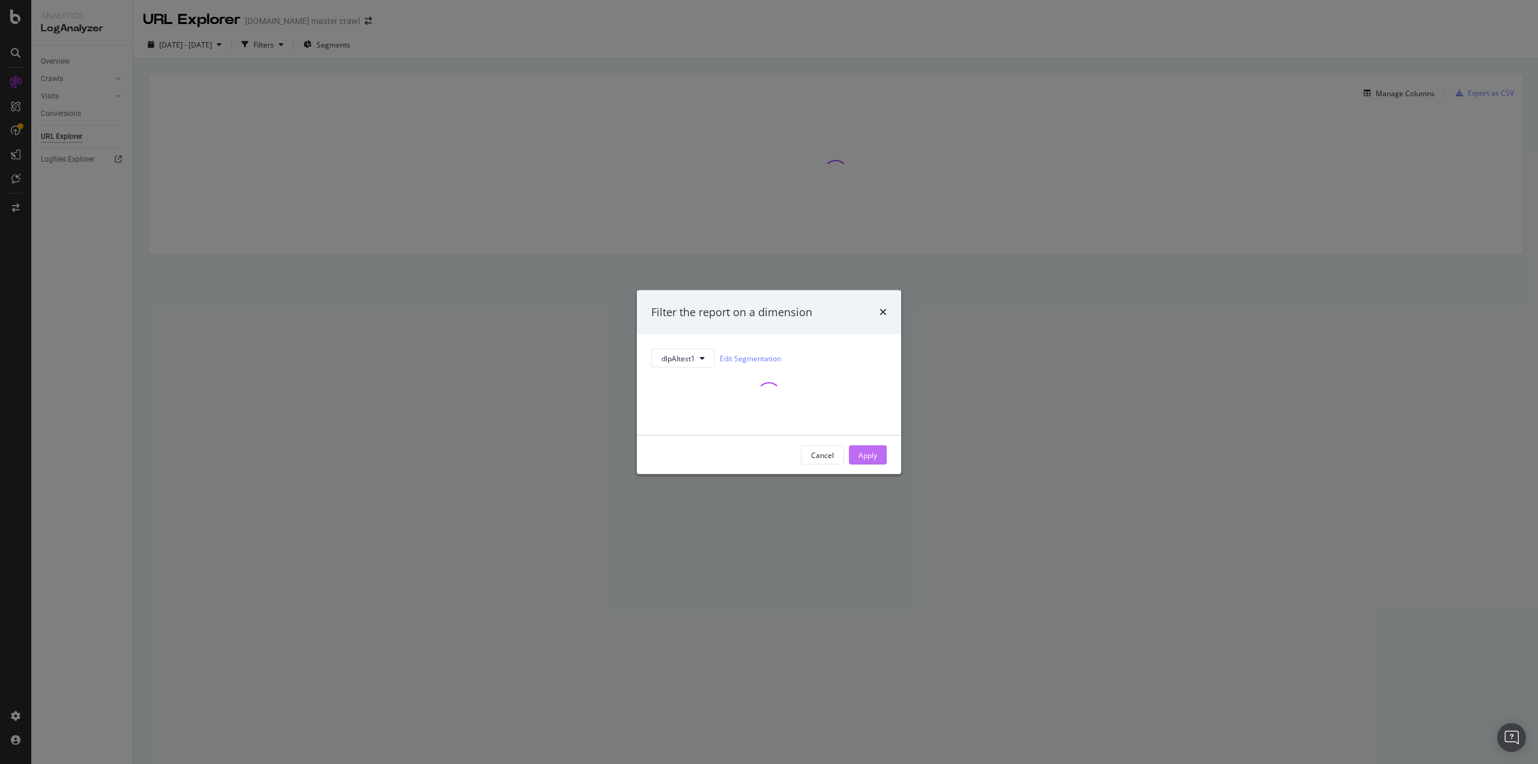
click at [877, 461] on div "Apply" at bounding box center [868, 455] width 19 height 18
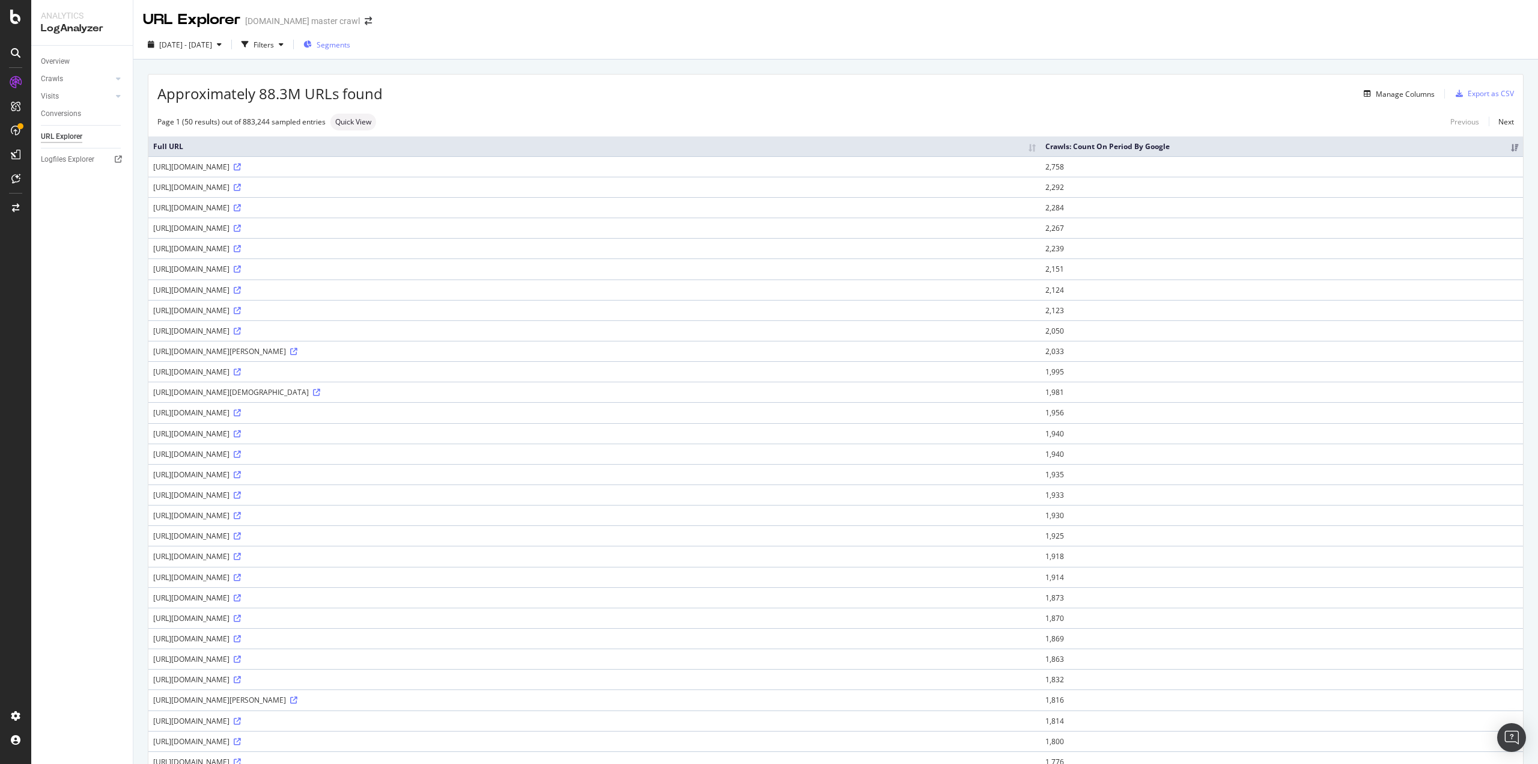
click at [350, 43] on span "Segments" at bounding box center [334, 45] width 34 height 10
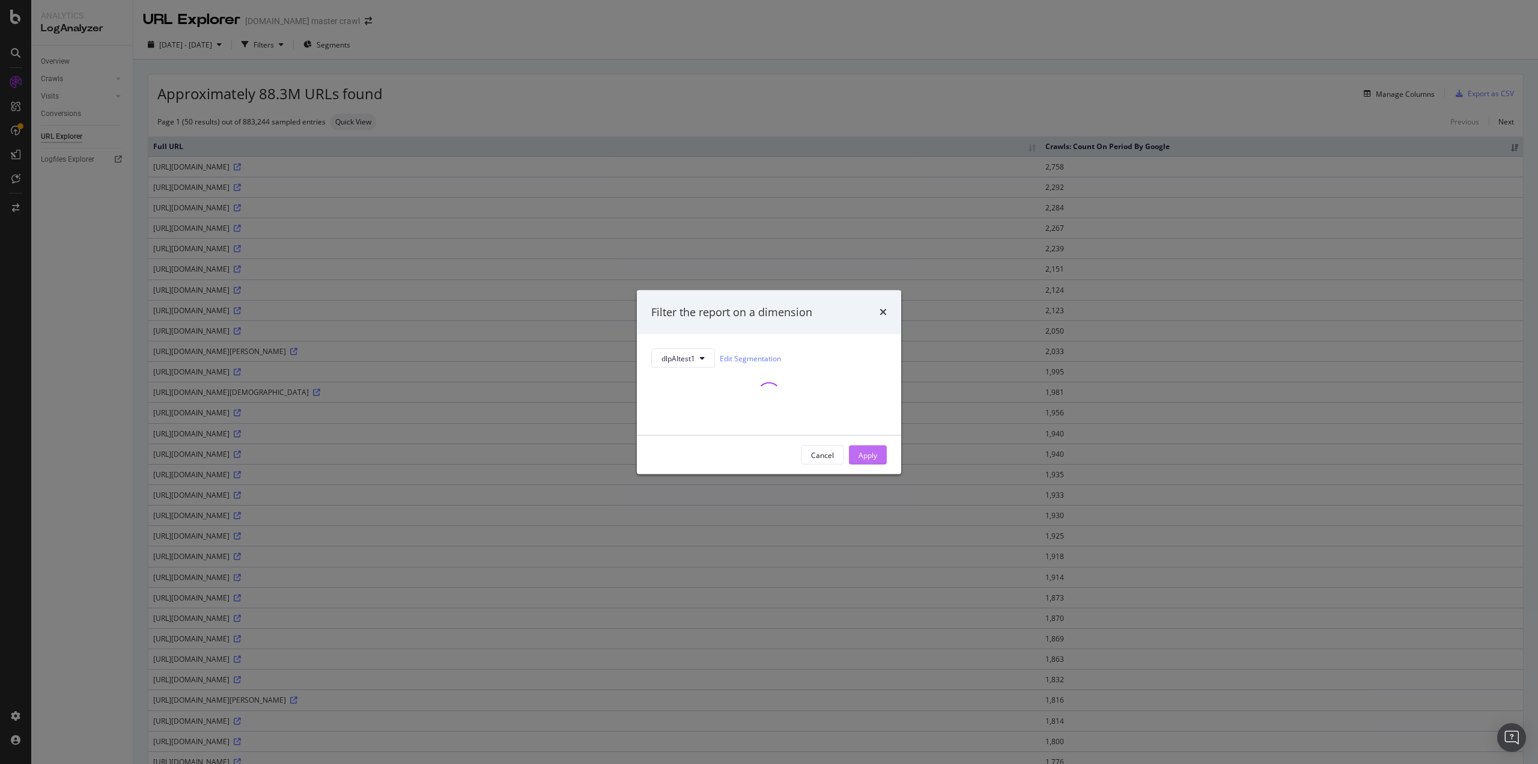
click at [864, 457] on div "Apply" at bounding box center [868, 454] width 19 height 10
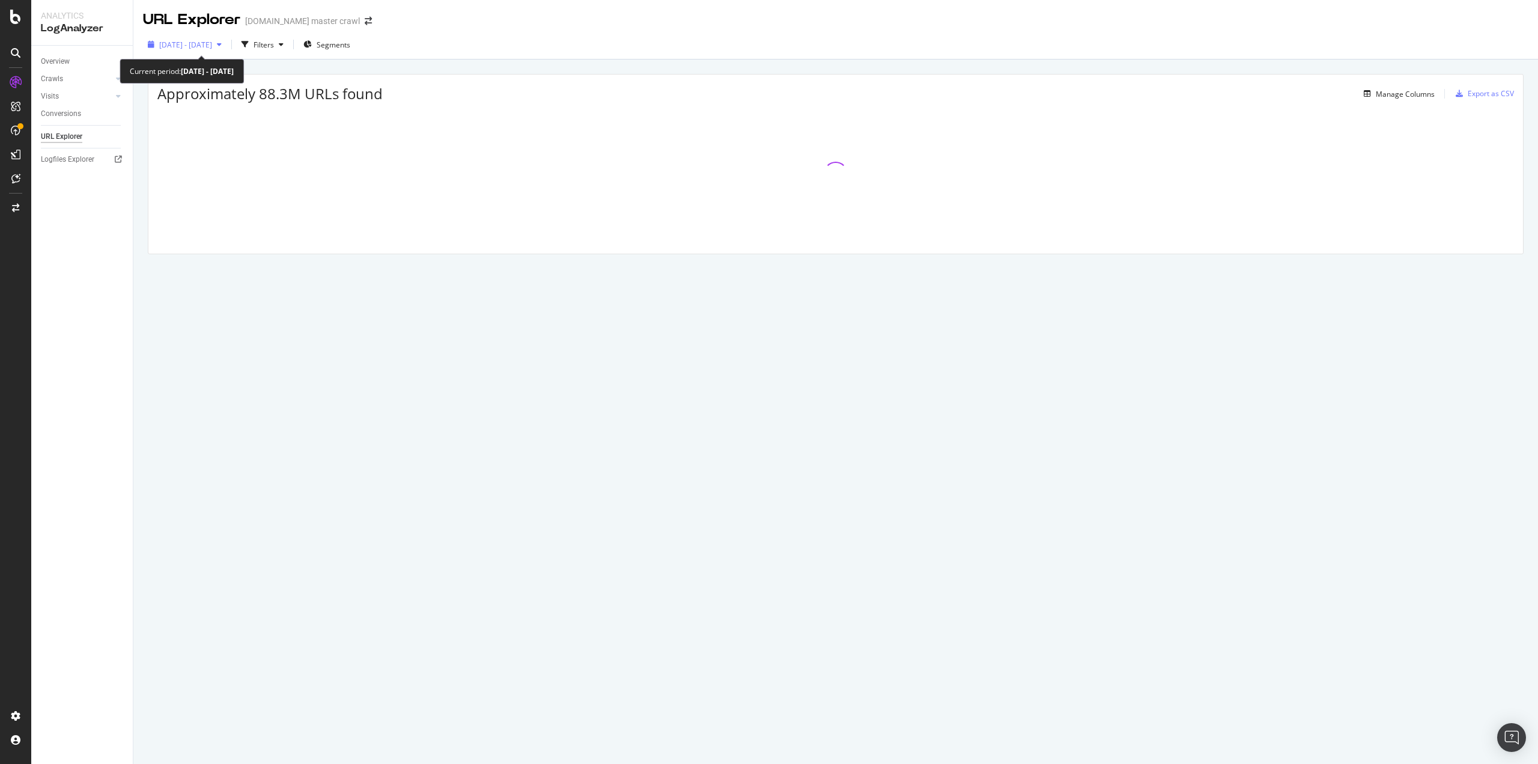
click at [227, 50] on div "2025 Aug. 23rd - Sep. 21st" at bounding box center [185, 44] width 84 height 18
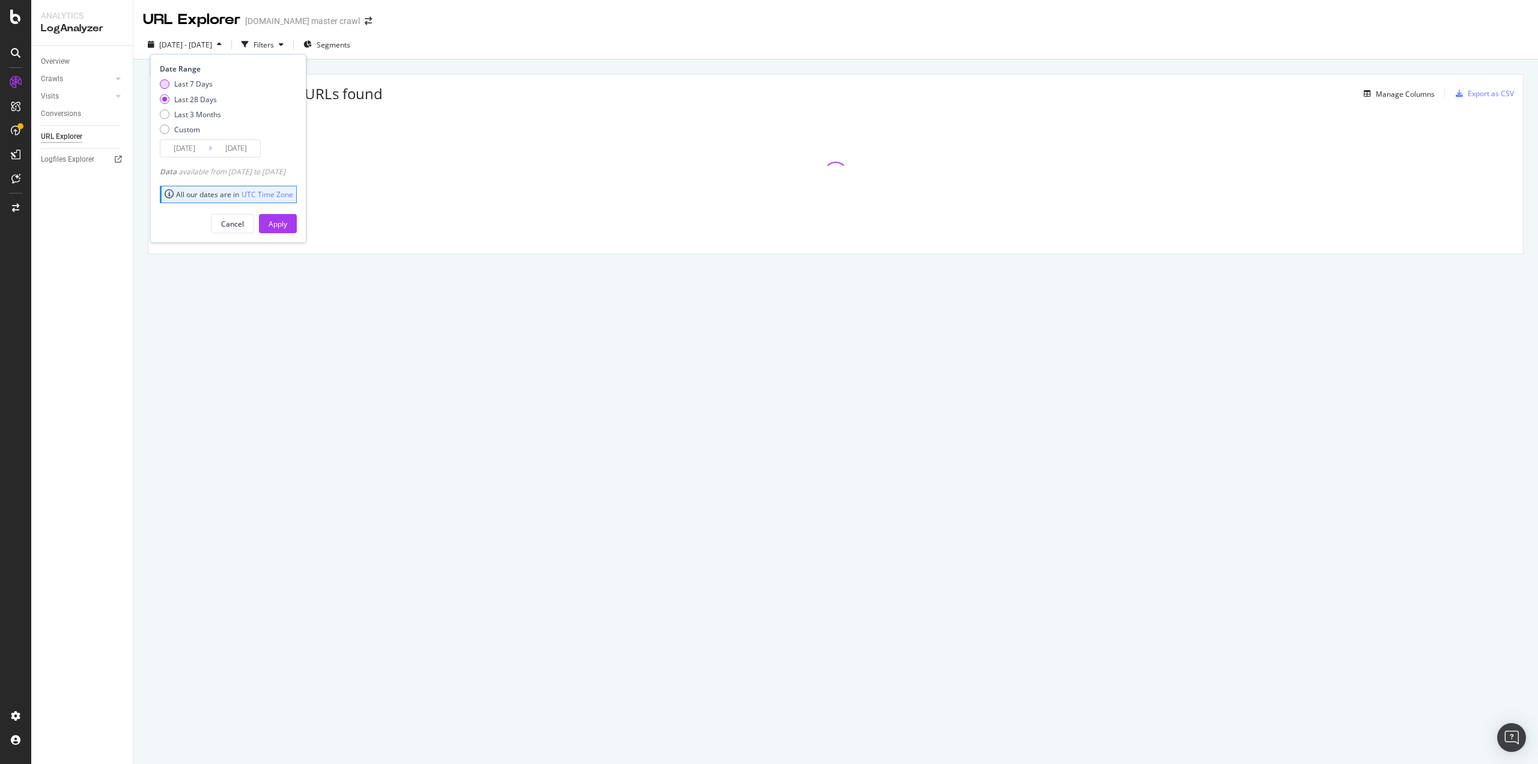
click at [202, 84] on div "Last 7 Days" at bounding box center [193, 84] width 38 height 10
type input "2025/09/15"
click at [285, 221] on button "Apply" at bounding box center [278, 223] width 38 height 19
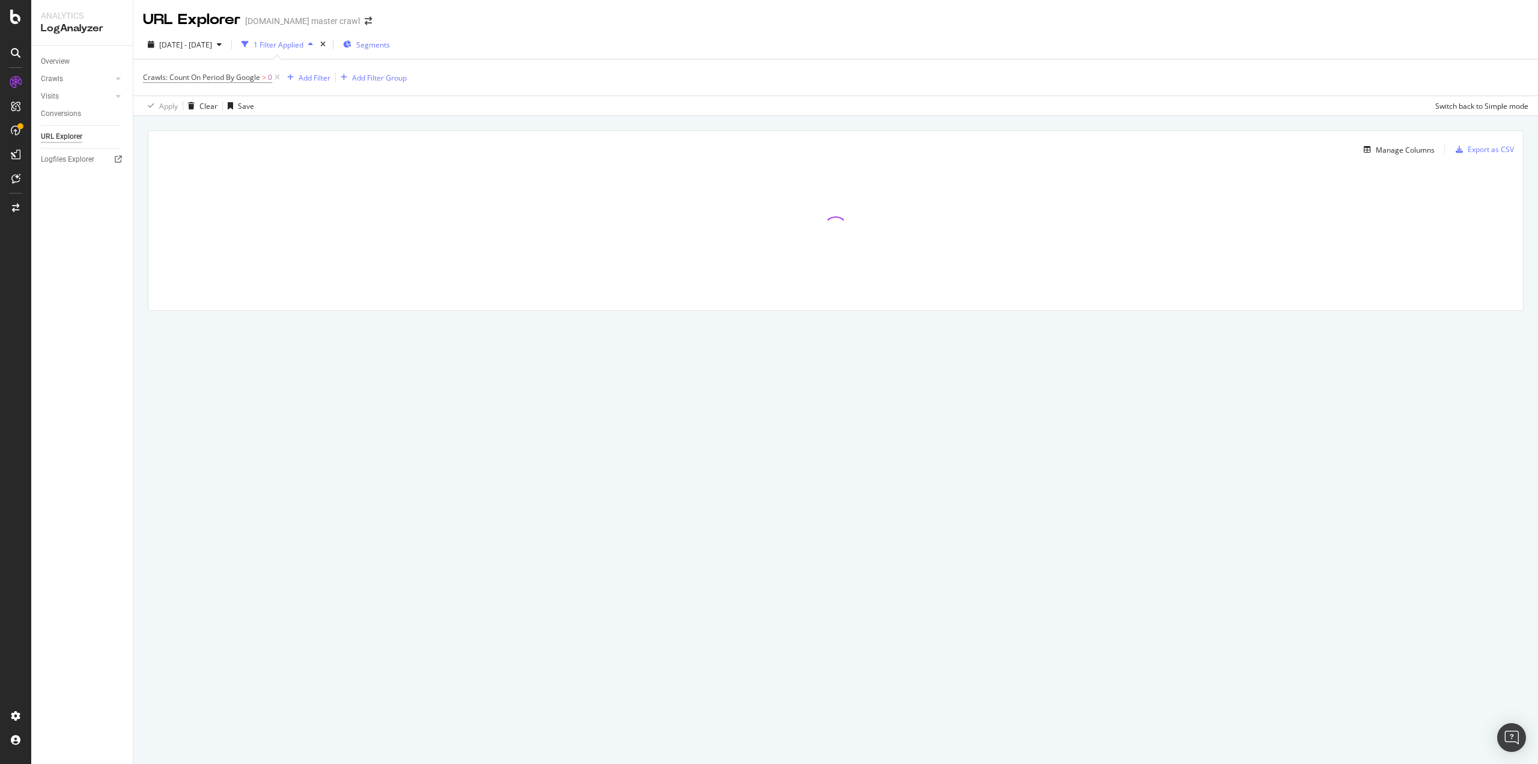
click at [390, 40] on span "Segments" at bounding box center [373, 45] width 34 height 10
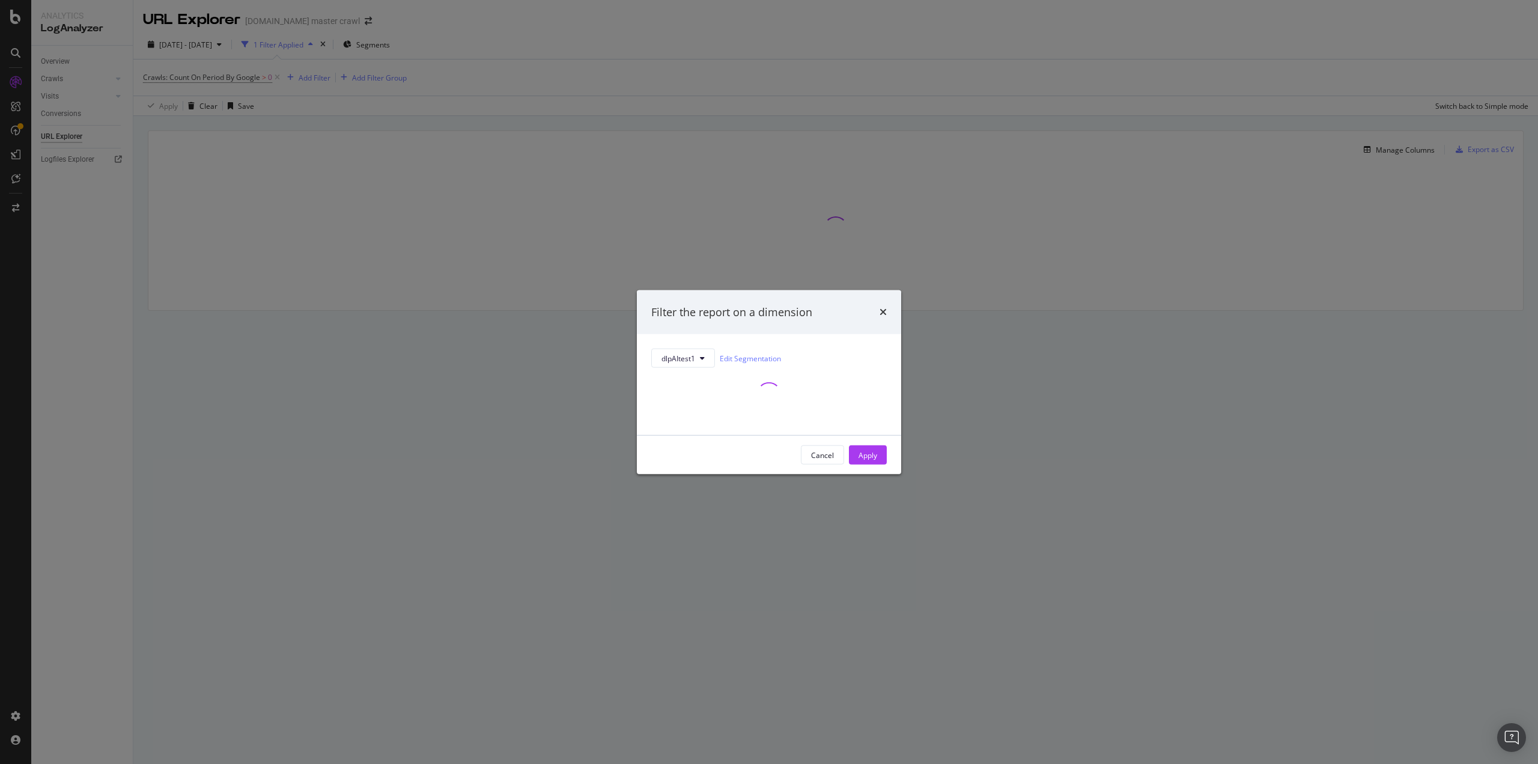
click at [309, 86] on div "Filter the report on a dimension dlpAItest1 Edit Segmentation Cancel Apply" at bounding box center [769, 382] width 1538 height 764
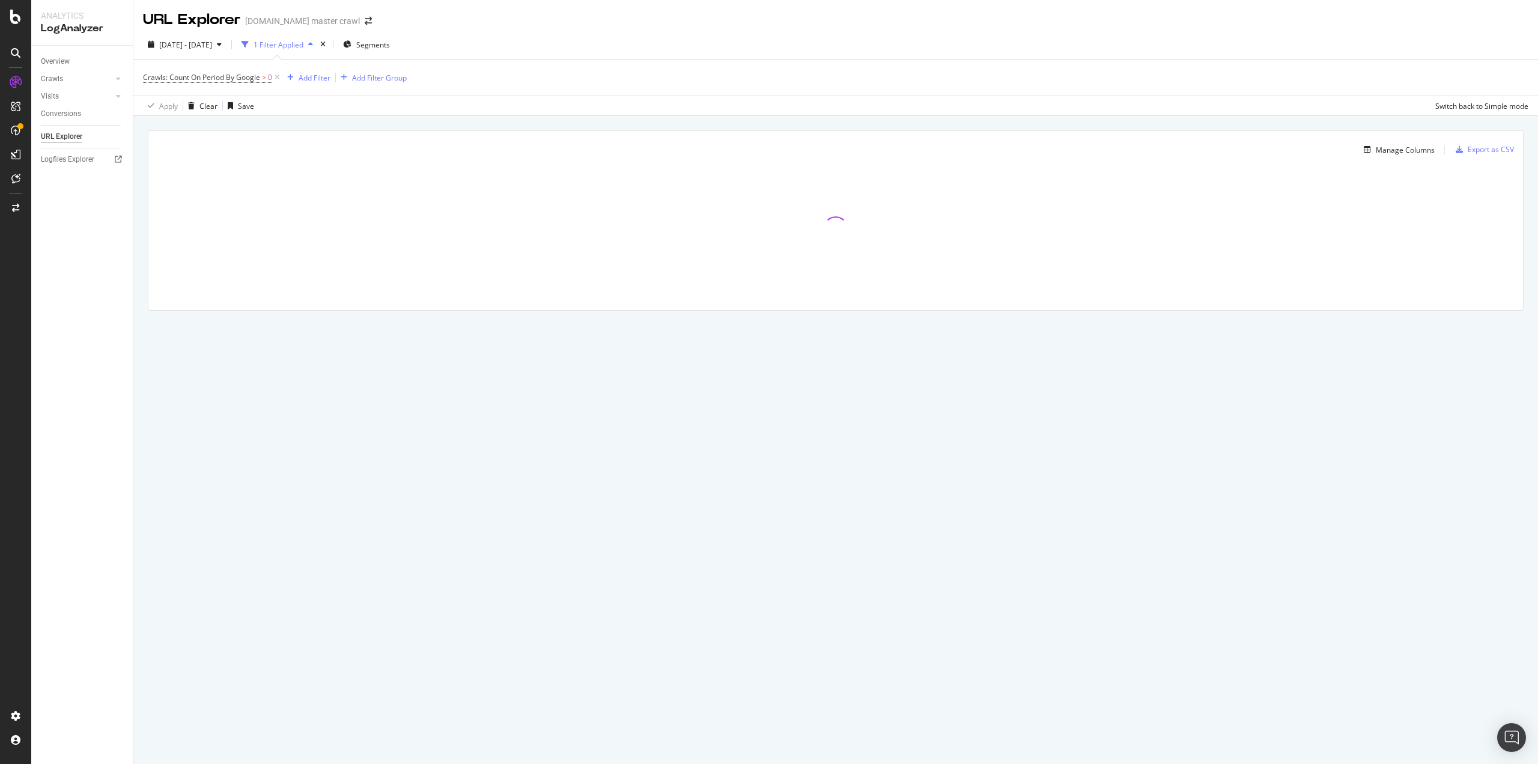
click at [279, 77] on icon at bounding box center [277, 78] width 10 height 12
click at [350, 44] on span "Segments" at bounding box center [334, 45] width 34 height 10
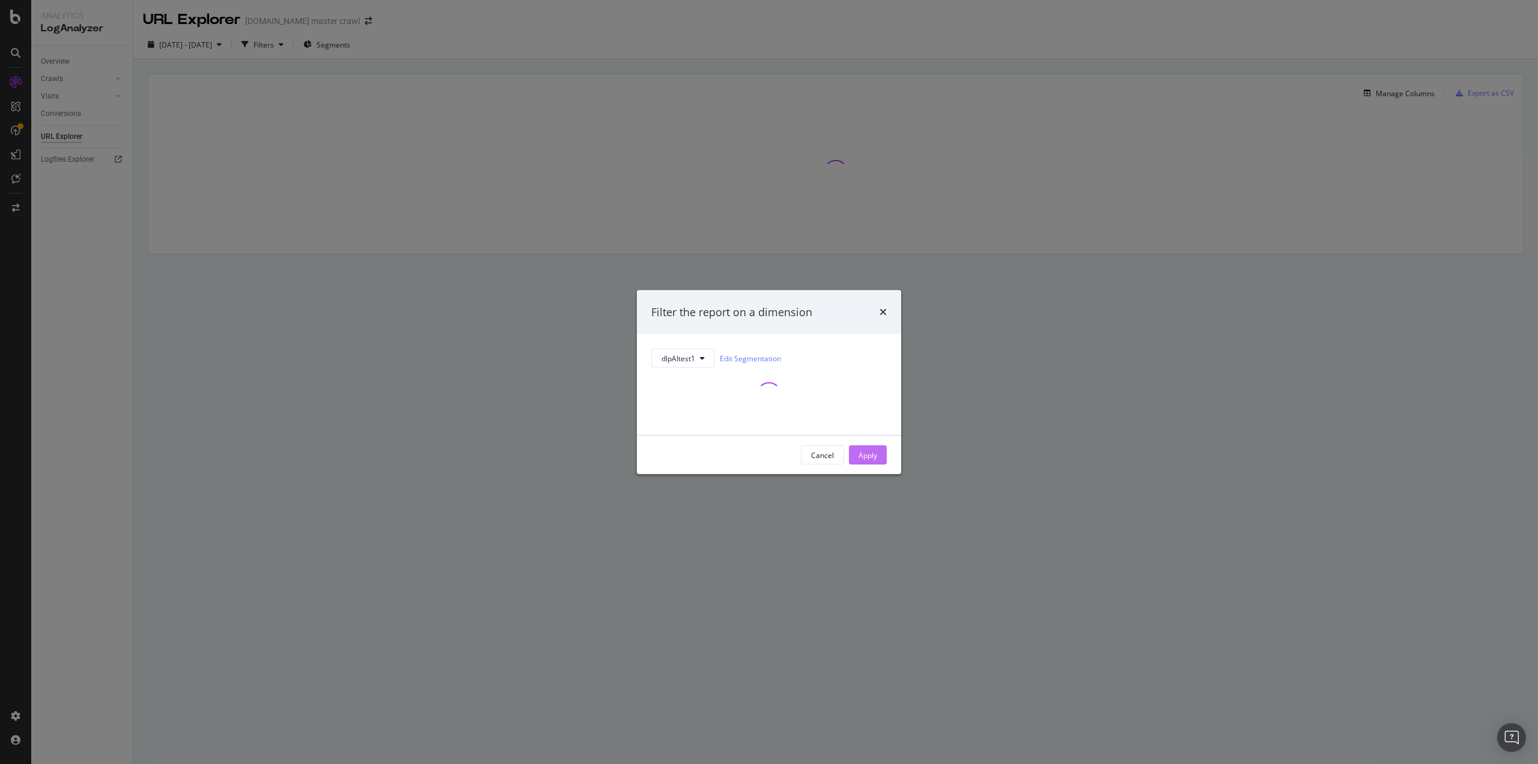
click at [873, 455] on div "Apply" at bounding box center [868, 454] width 19 height 10
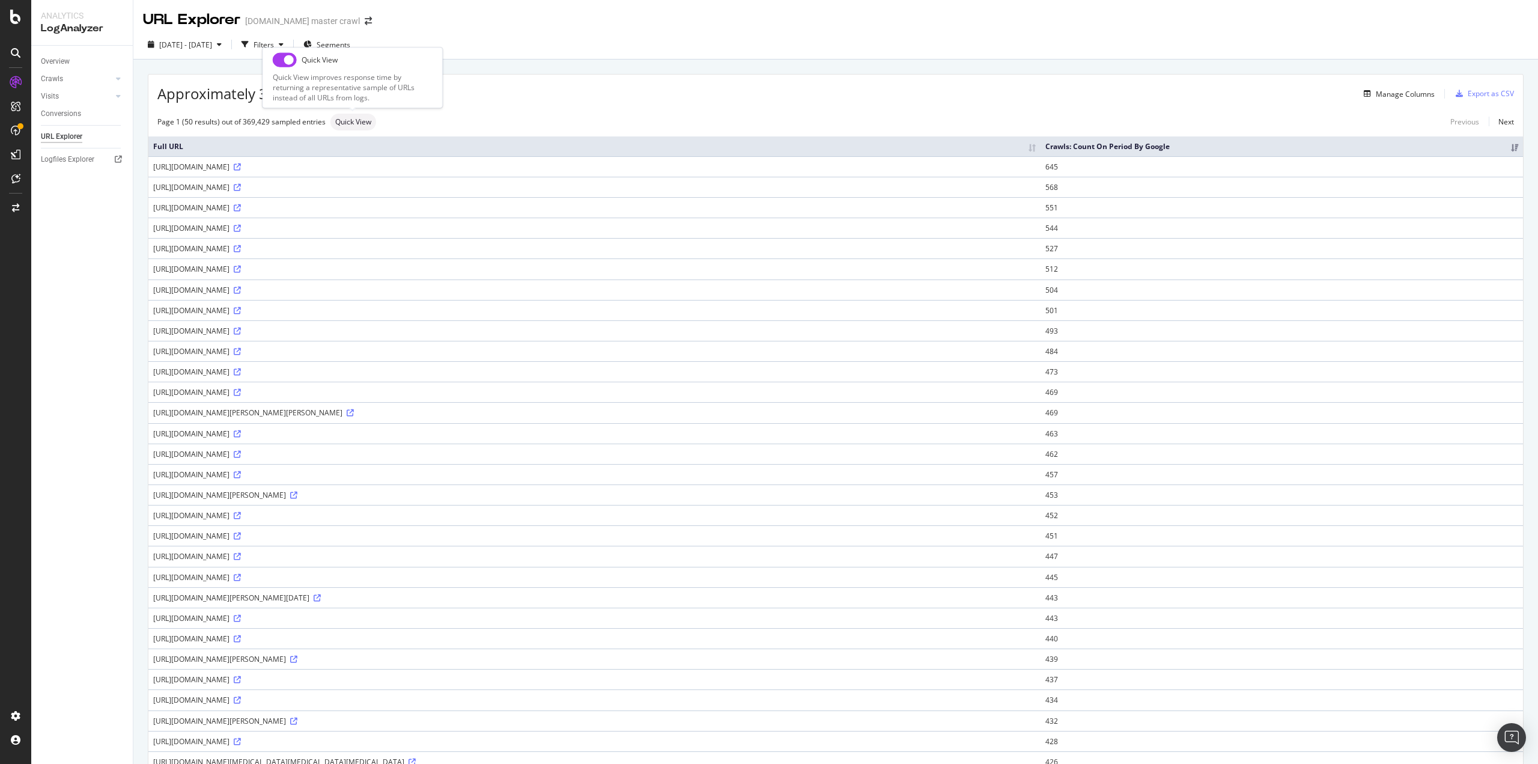
click at [285, 59] on input "checkbox" at bounding box center [285, 59] width 24 height 14
checkbox input "true"
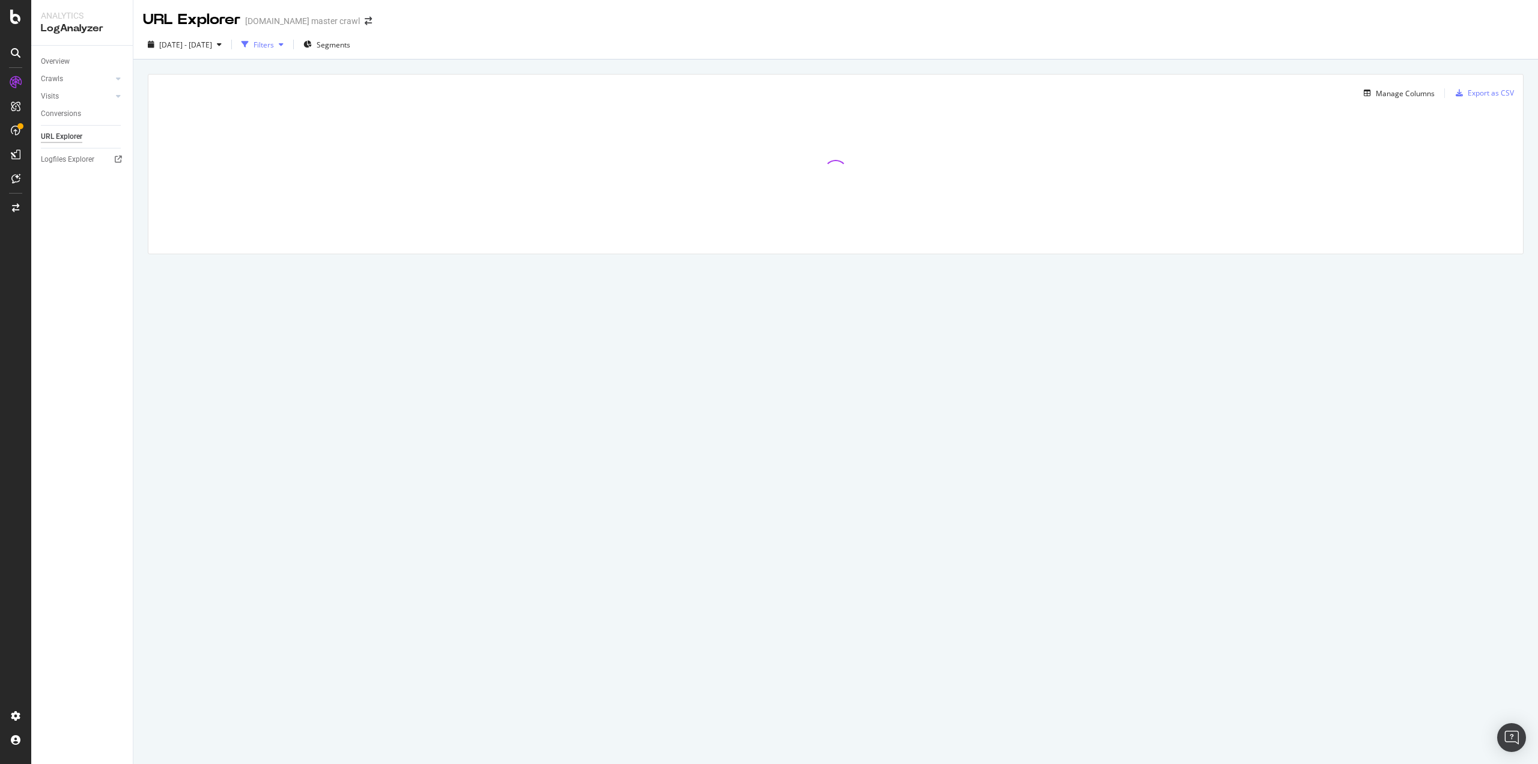
click at [288, 43] on div "button" at bounding box center [281, 44] width 14 height 7
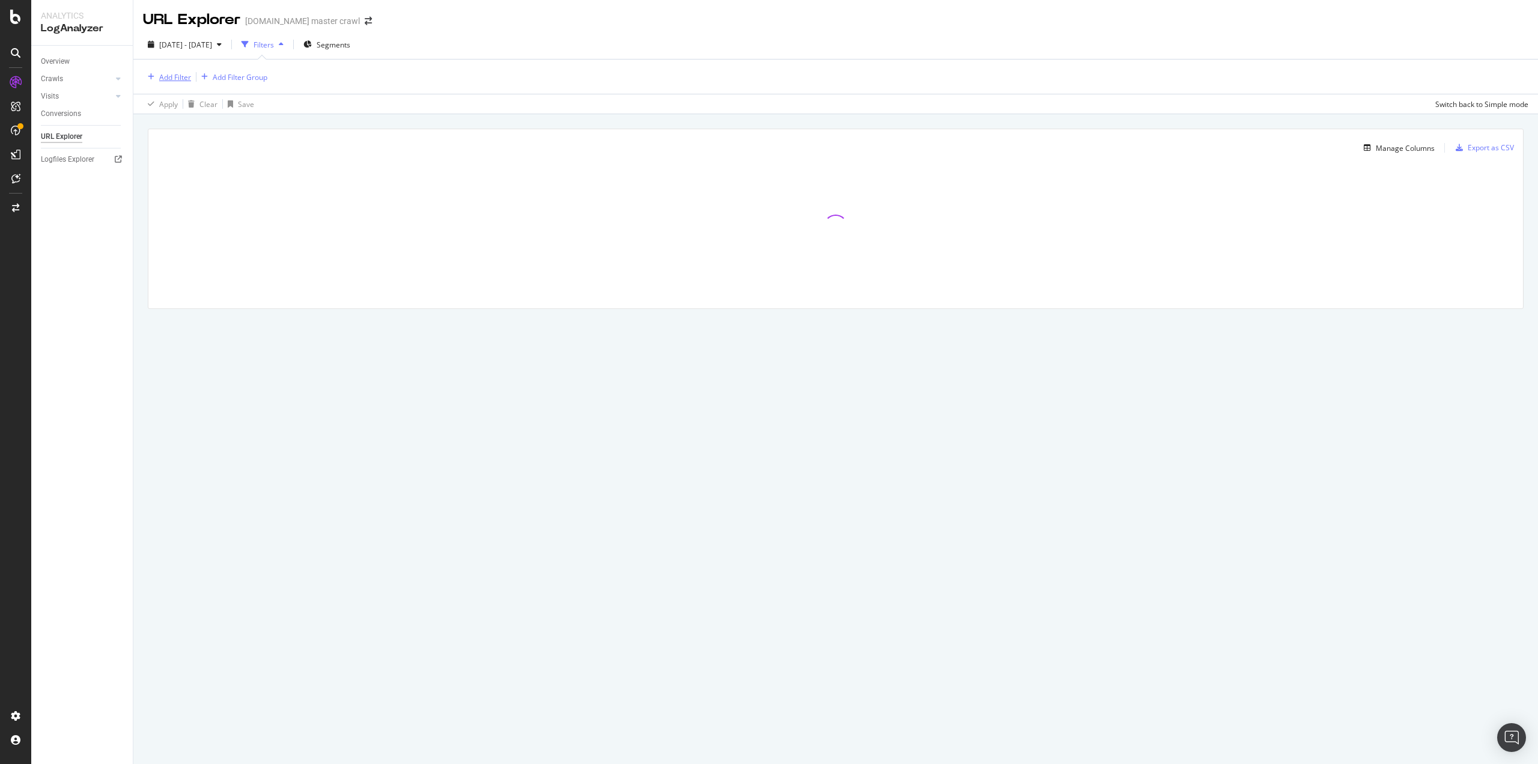
click at [178, 76] on div "Add Filter" at bounding box center [175, 77] width 32 height 10
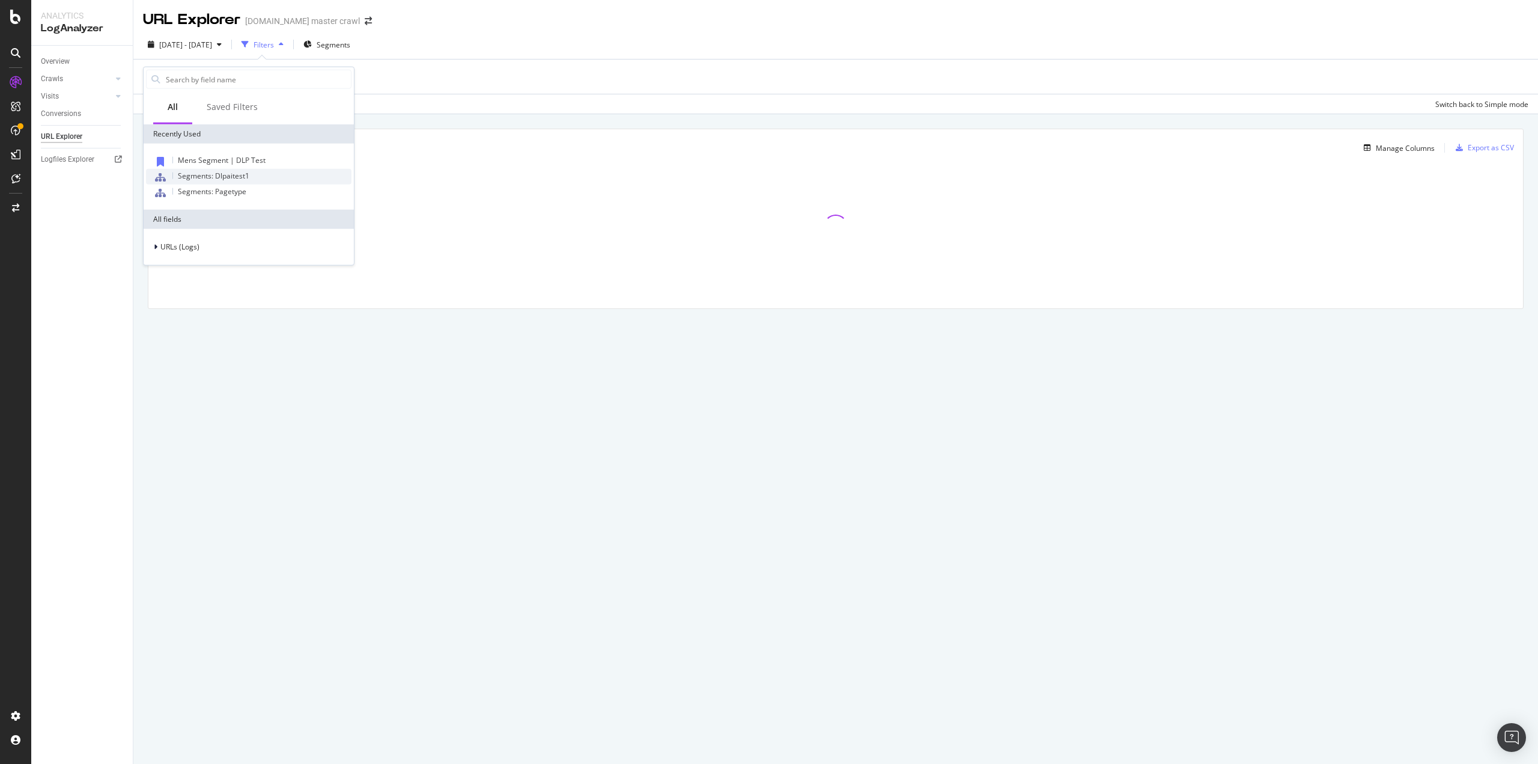
click at [209, 174] on span "Segments: Dlpaitest1" at bounding box center [214, 176] width 72 height 10
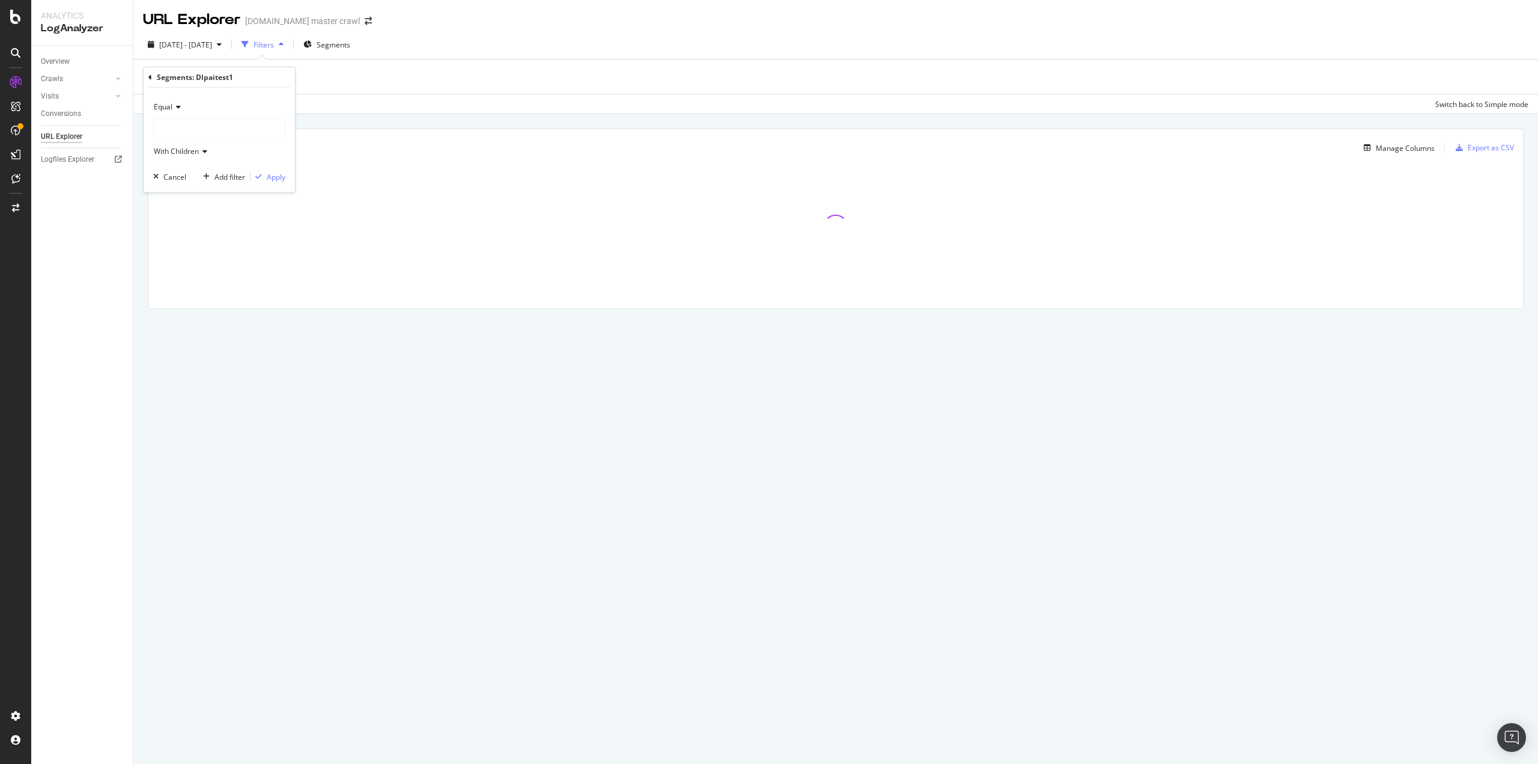
click at [174, 127] on div at bounding box center [219, 129] width 131 height 19
